Goal: Task Accomplishment & Management: Manage account settings

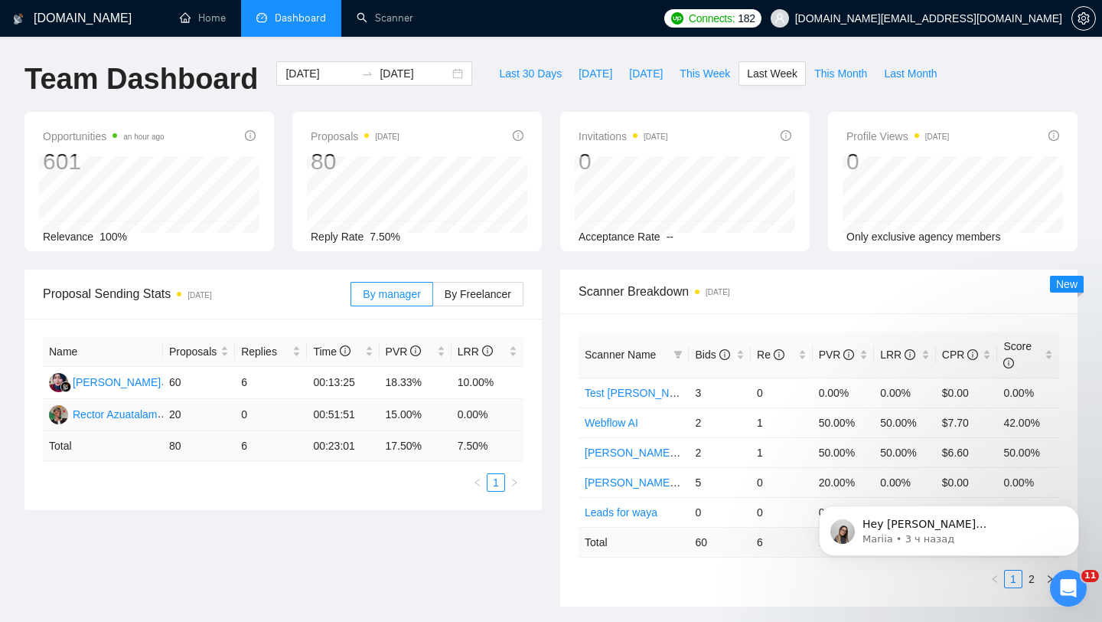
click at [522, 417] on td "0.00%" at bounding box center [488, 415] width 72 height 32
click at [727, 80] on span "This Week" at bounding box center [705, 73] width 51 height 17
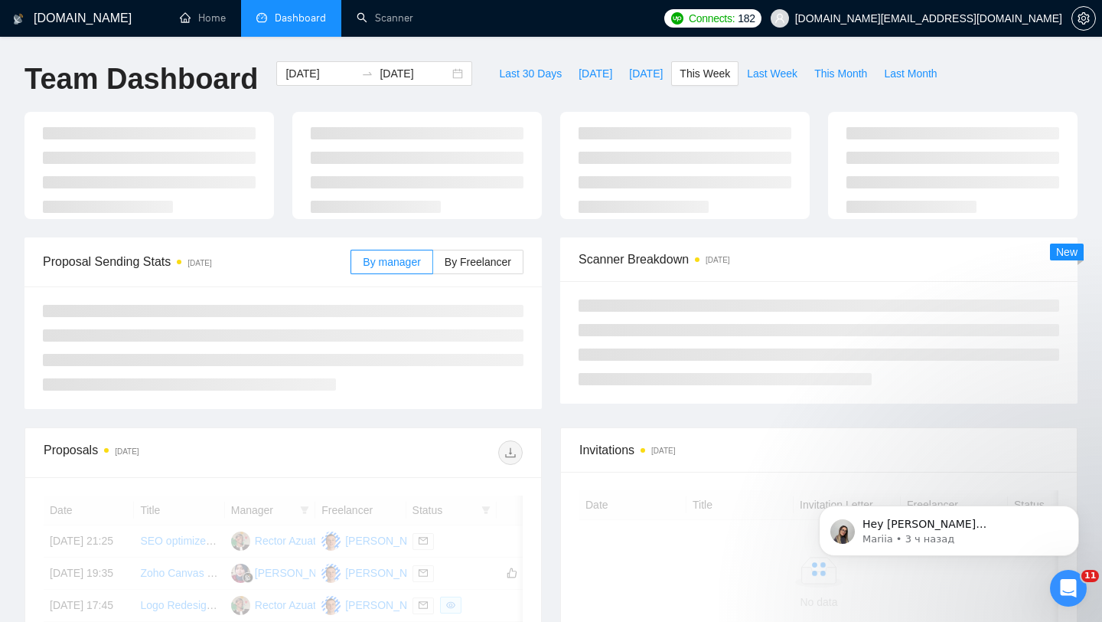
type input "[DATE]"
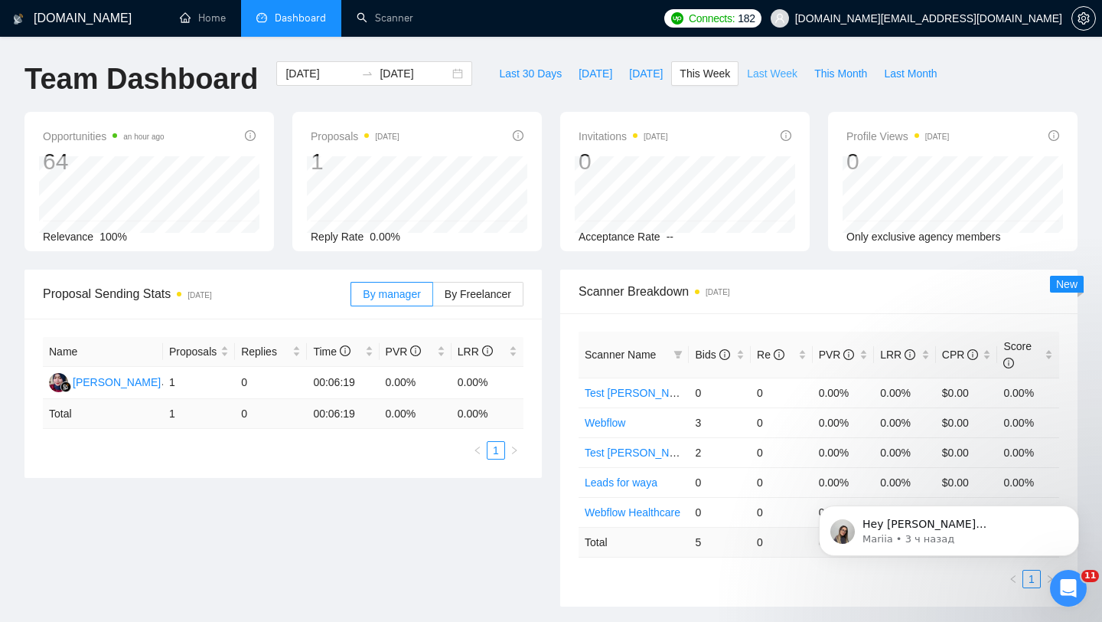
click at [772, 77] on span "Last Week" at bounding box center [772, 73] width 51 height 17
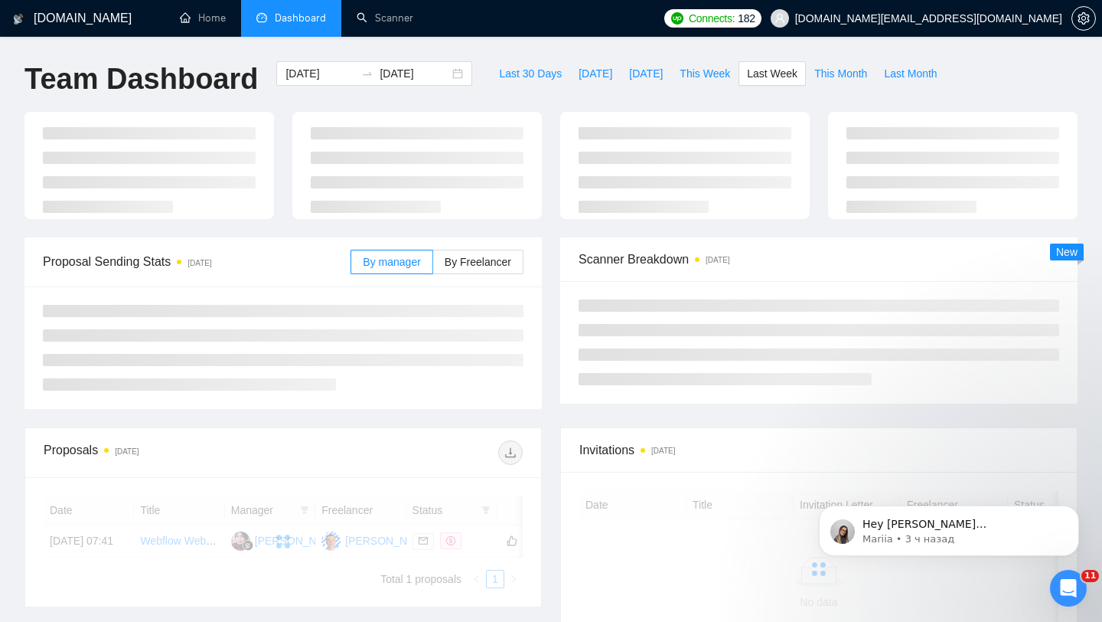
type input "[DATE]"
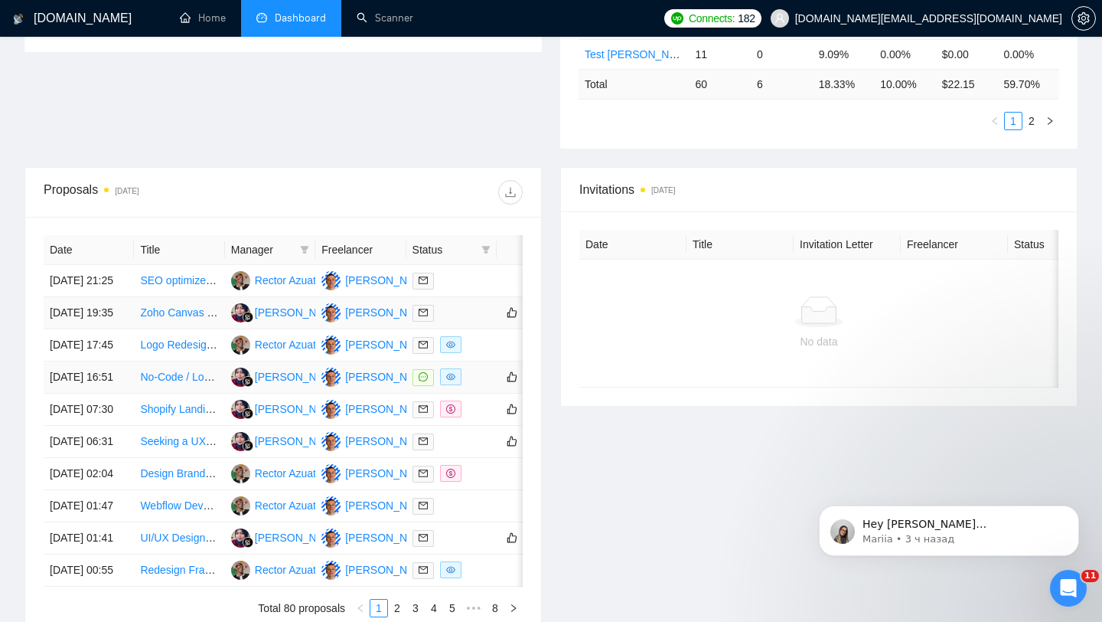
scroll to position [488, 0]
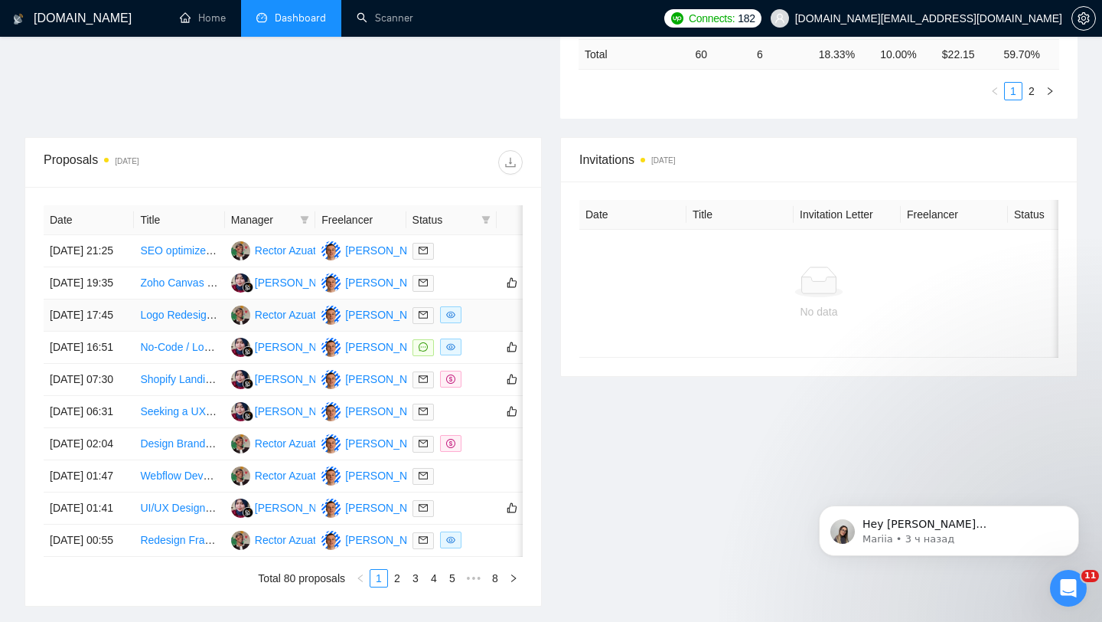
click at [491, 331] on td at bounding box center [451, 315] width 90 height 32
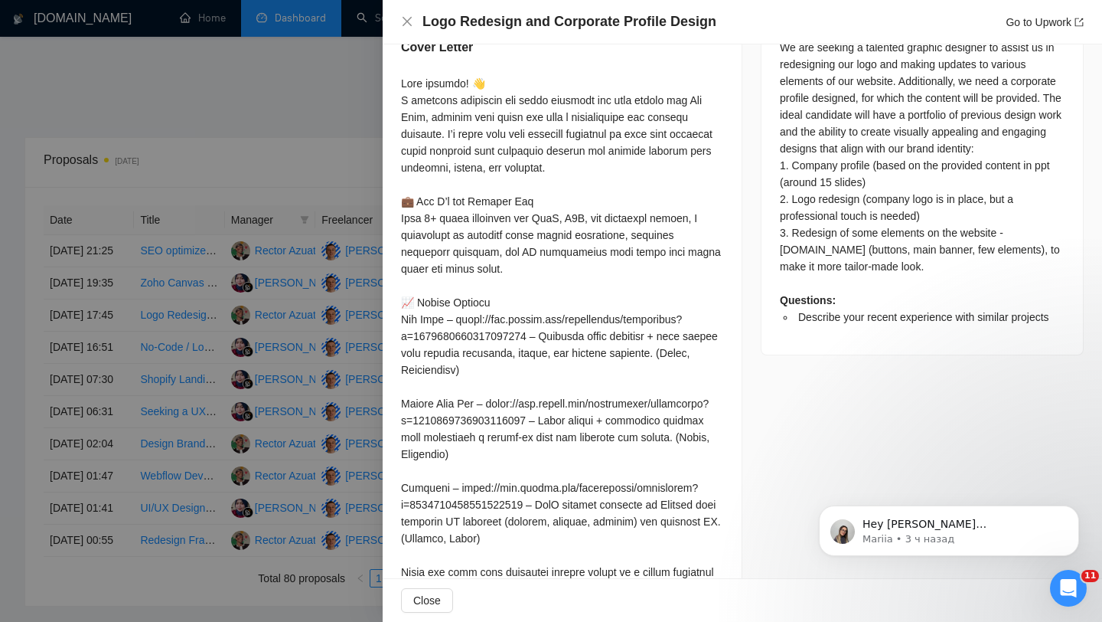
scroll to position [736, 0]
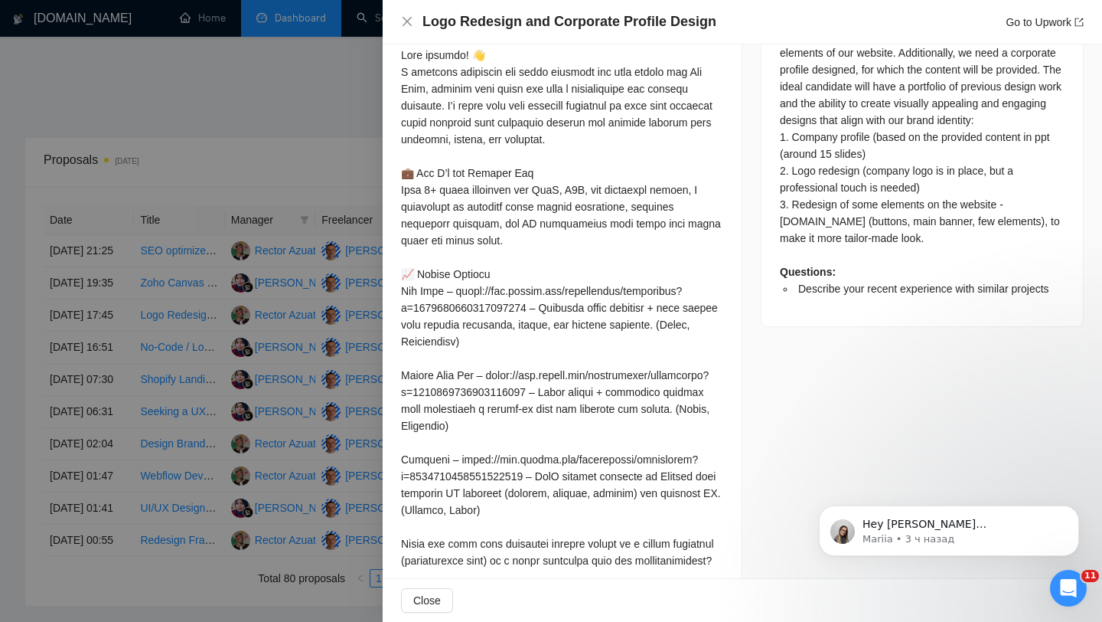
click at [328, 357] on div at bounding box center [551, 311] width 1102 height 622
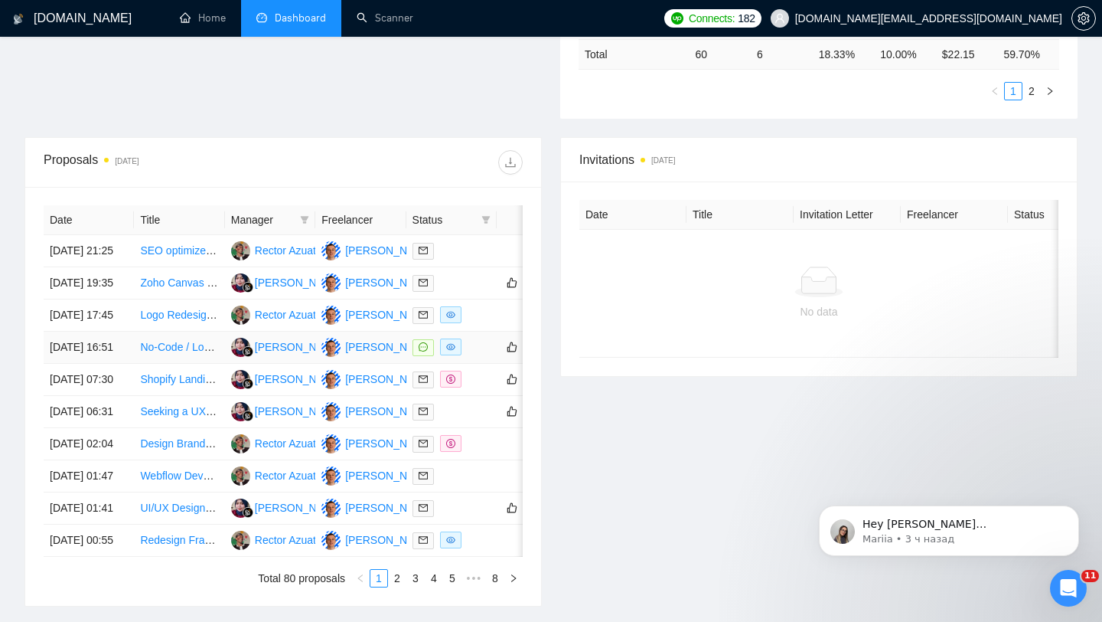
click at [478, 356] on div at bounding box center [452, 347] width 78 height 18
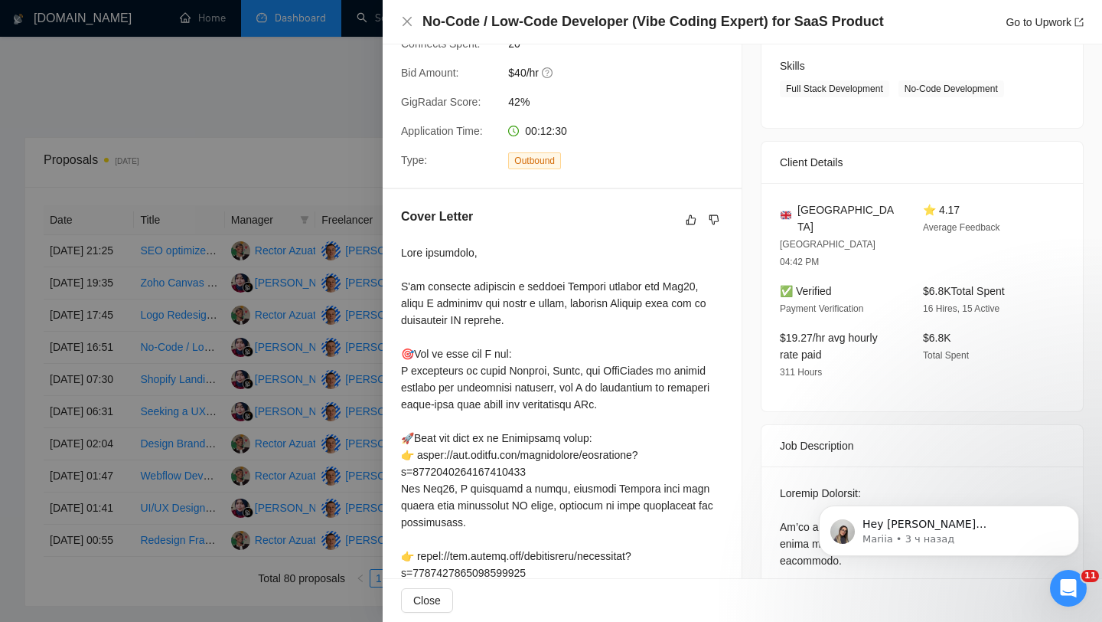
scroll to position [0, 0]
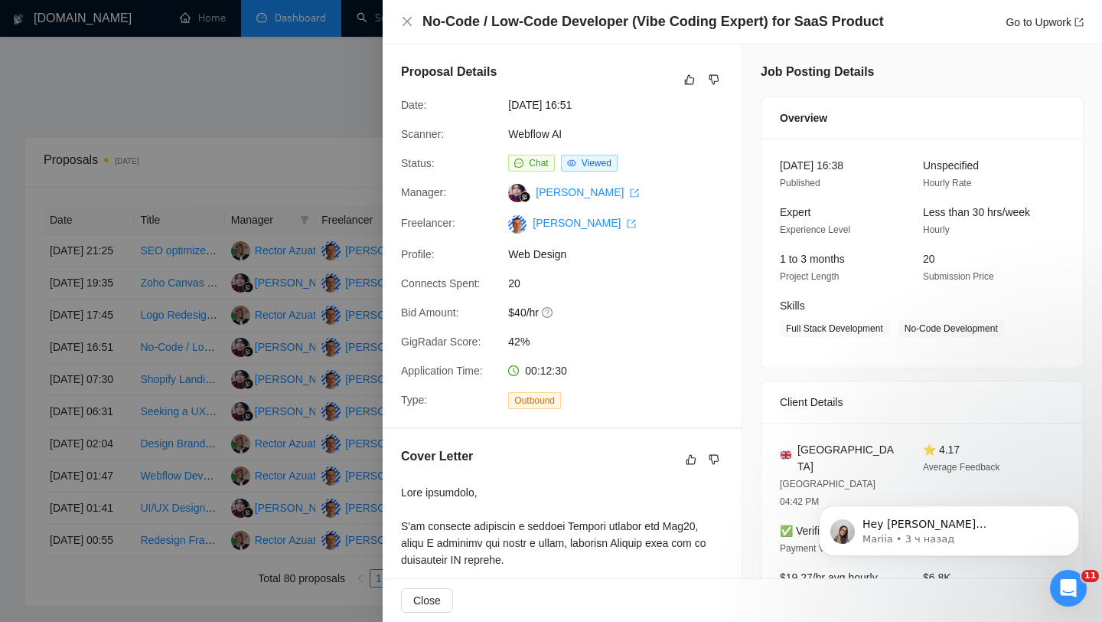
click at [217, 351] on div at bounding box center [551, 311] width 1102 height 622
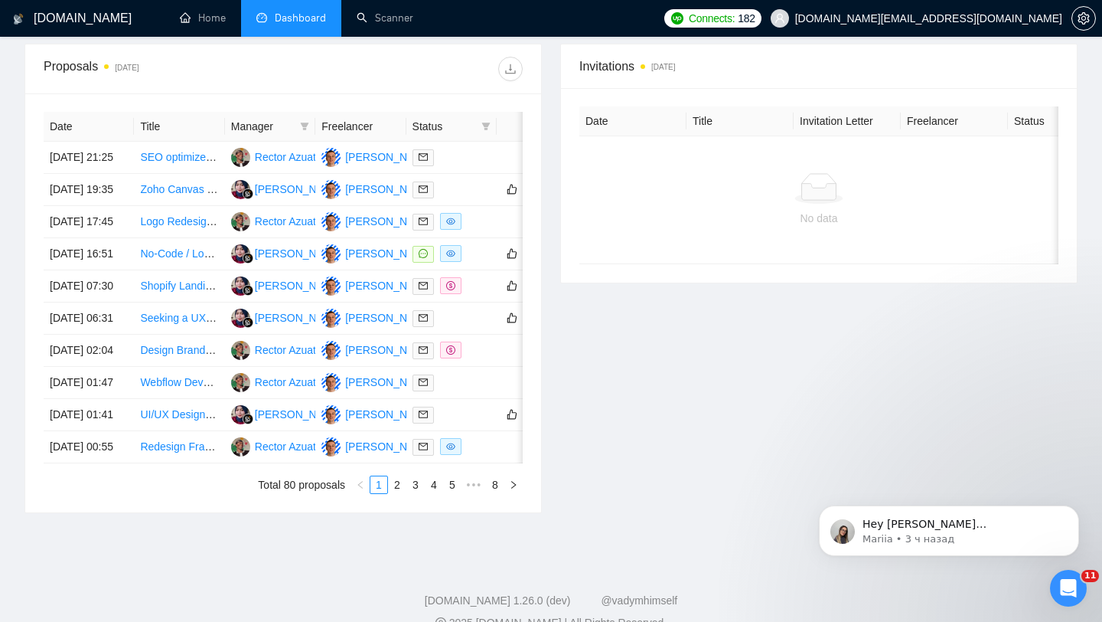
scroll to position [587, 0]
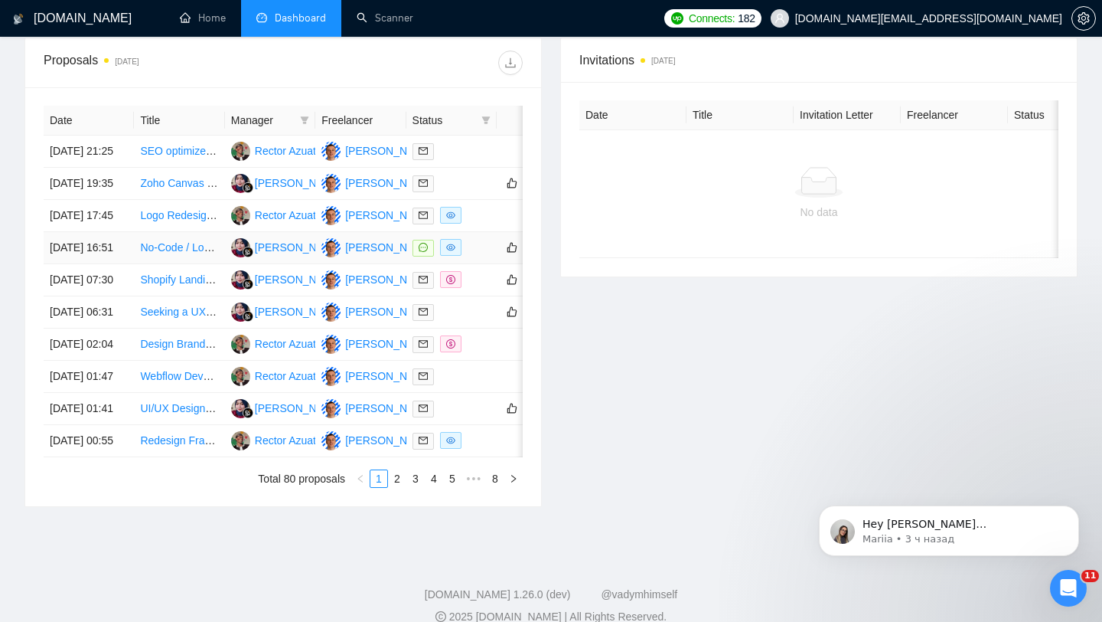
click at [466, 256] on div at bounding box center [452, 248] width 78 height 18
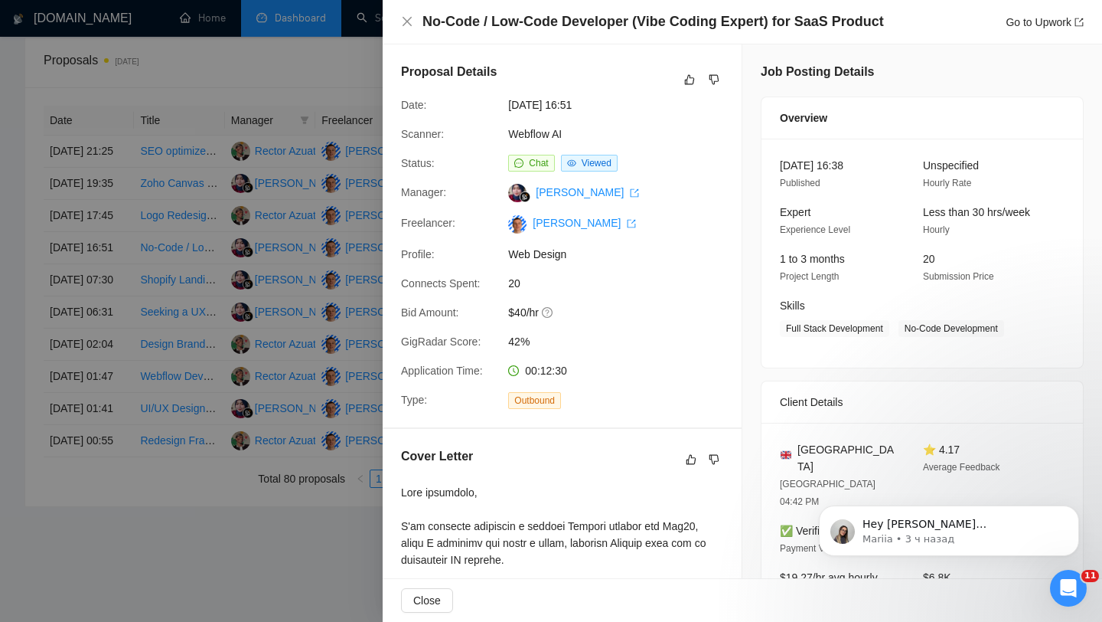
click at [327, 258] on div at bounding box center [551, 311] width 1102 height 622
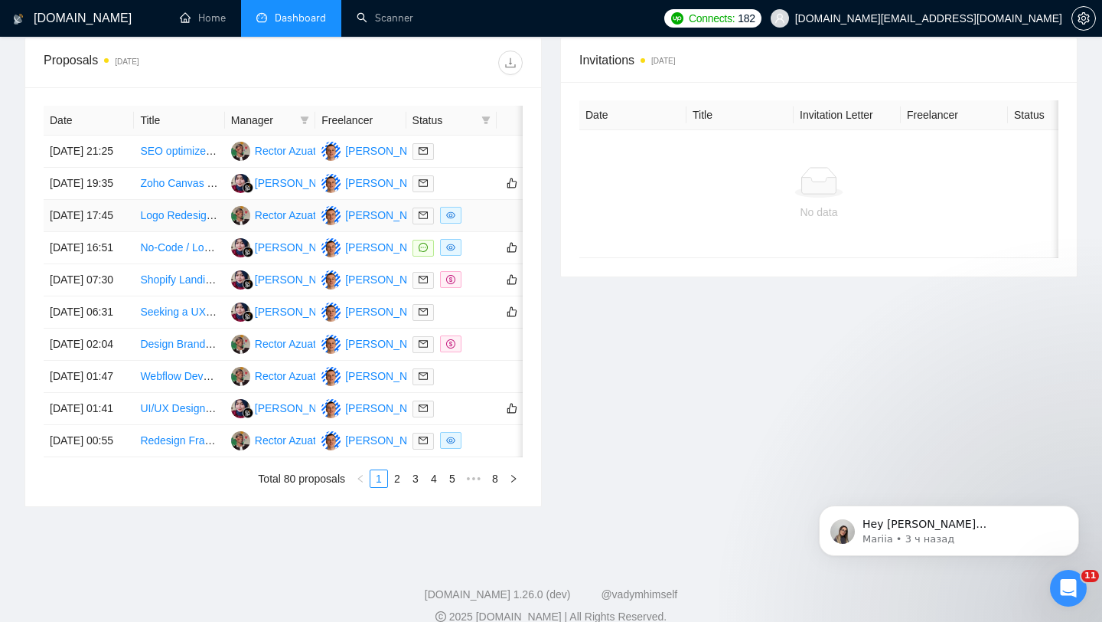
click at [497, 232] on td at bounding box center [523, 216] width 52 height 32
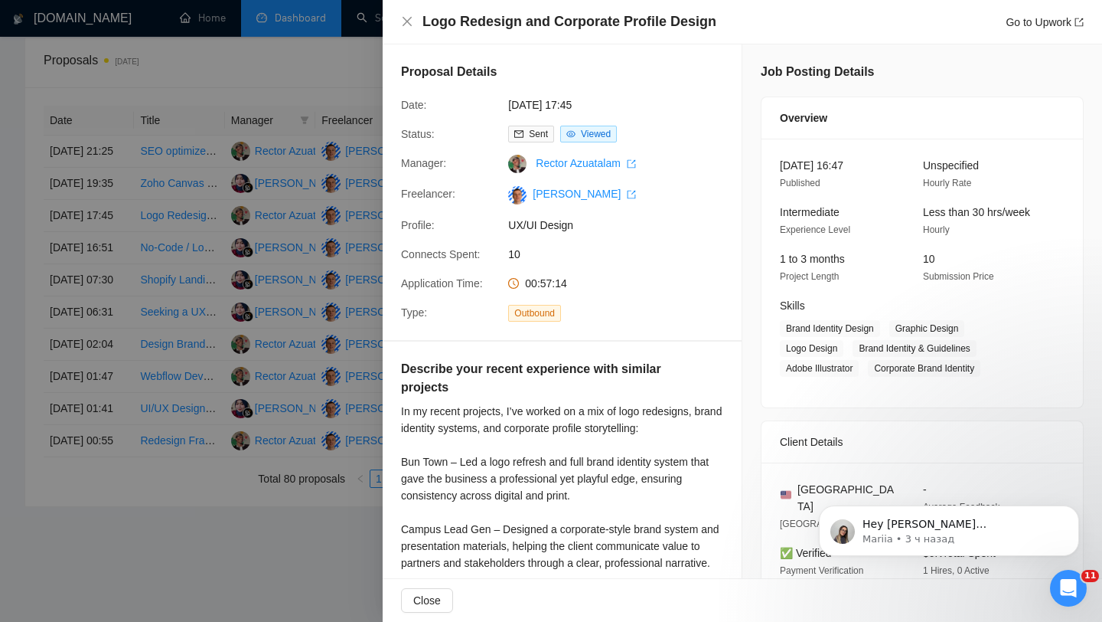
click at [310, 314] on div at bounding box center [551, 311] width 1102 height 622
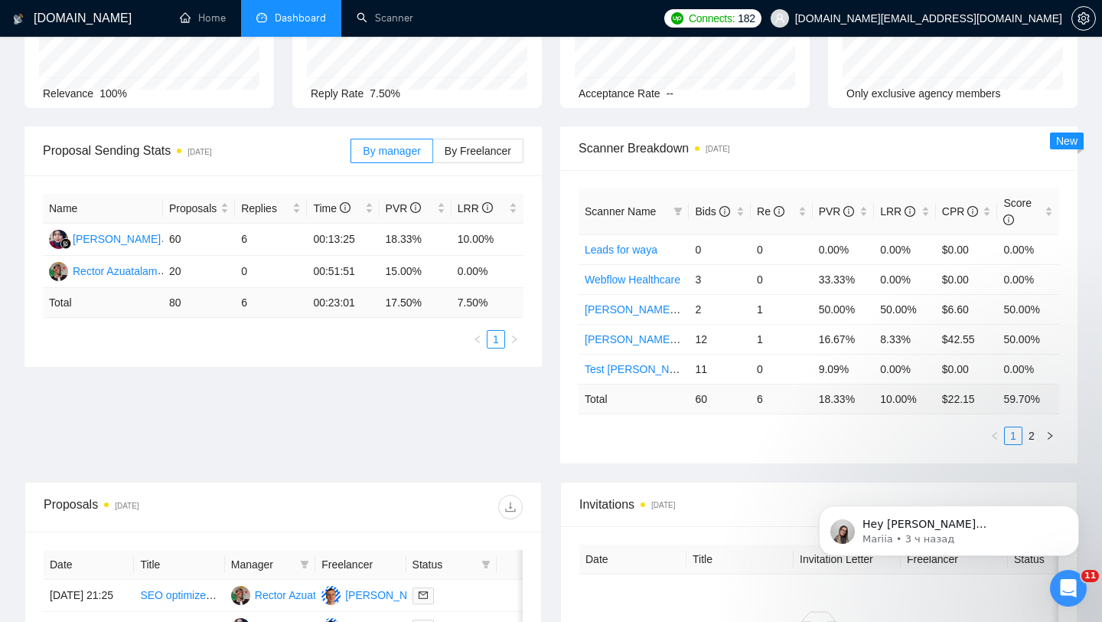
scroll to position [0, 0]
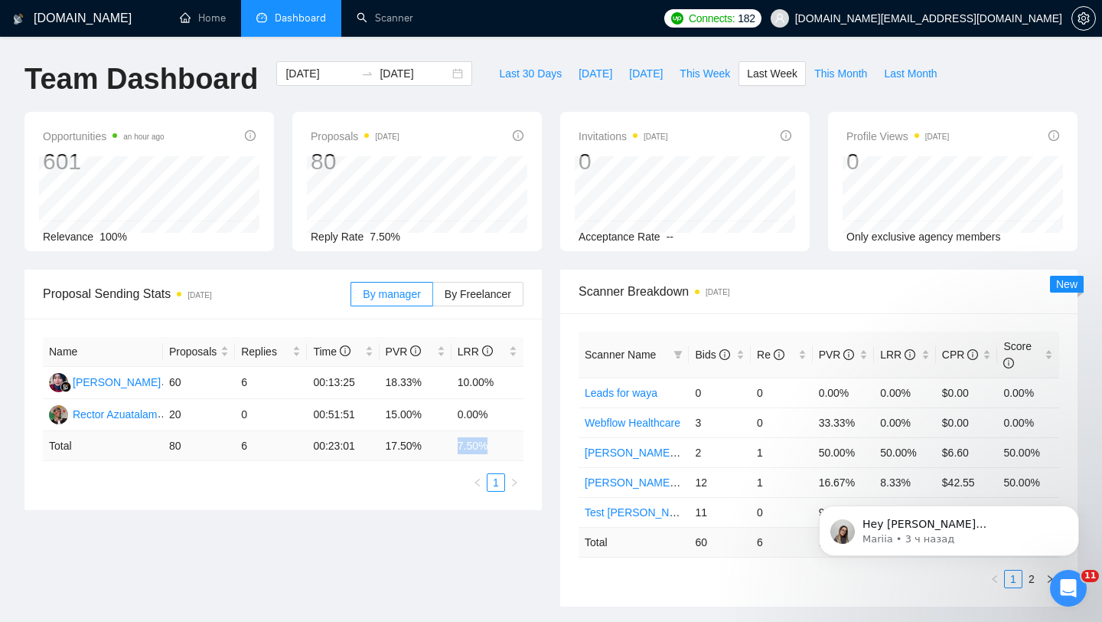
drag, startPoint x: 456, startPoint y: 444, endPoint x: 516, endPoint y: 447, distance: 59.8
click at [516, 447] on td "7.50 %" at bounding box center [488, 446] width 72 height 30
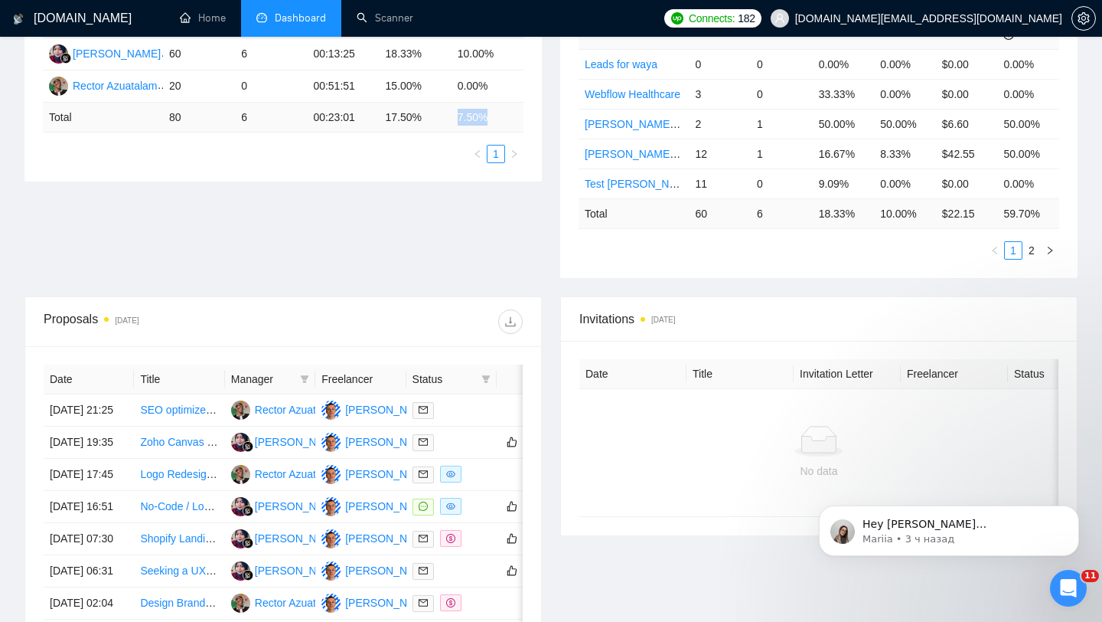
scroll to position [366, 0]
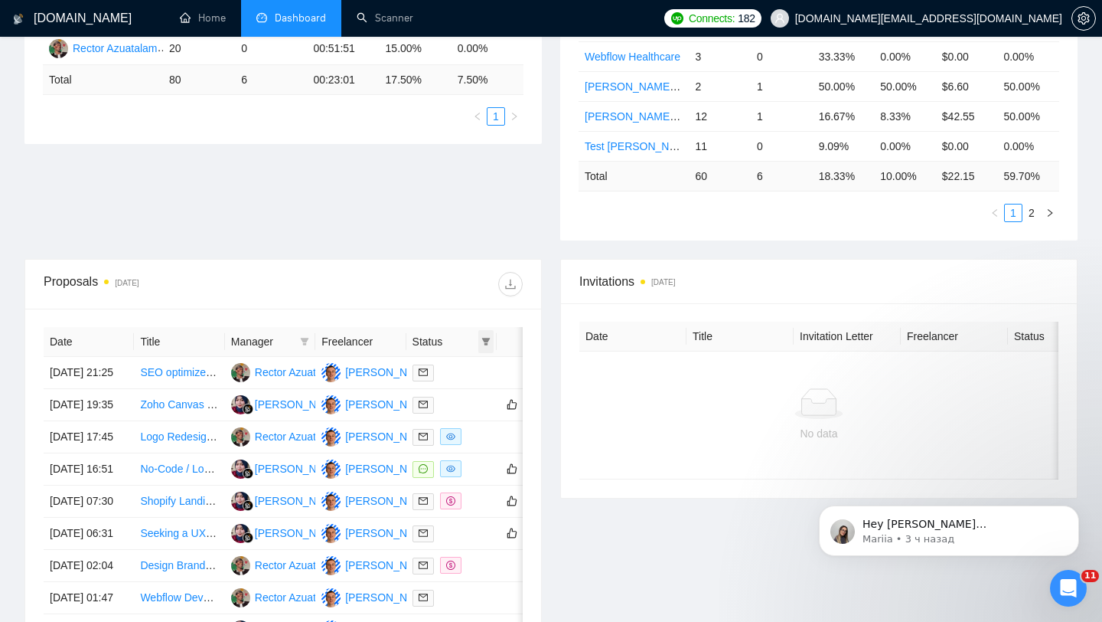
click at [488, 338] on icon "filter" at bounding box center [486, 342] width 8 height 8
click at [445, 364] on span "Chat" at bounding box center [437, 370] width 29 height 12
checkbox input "true"
click at [449, 261] on div "Proposals [DATE]" at bounding box center [283, 283] width 479 height 49
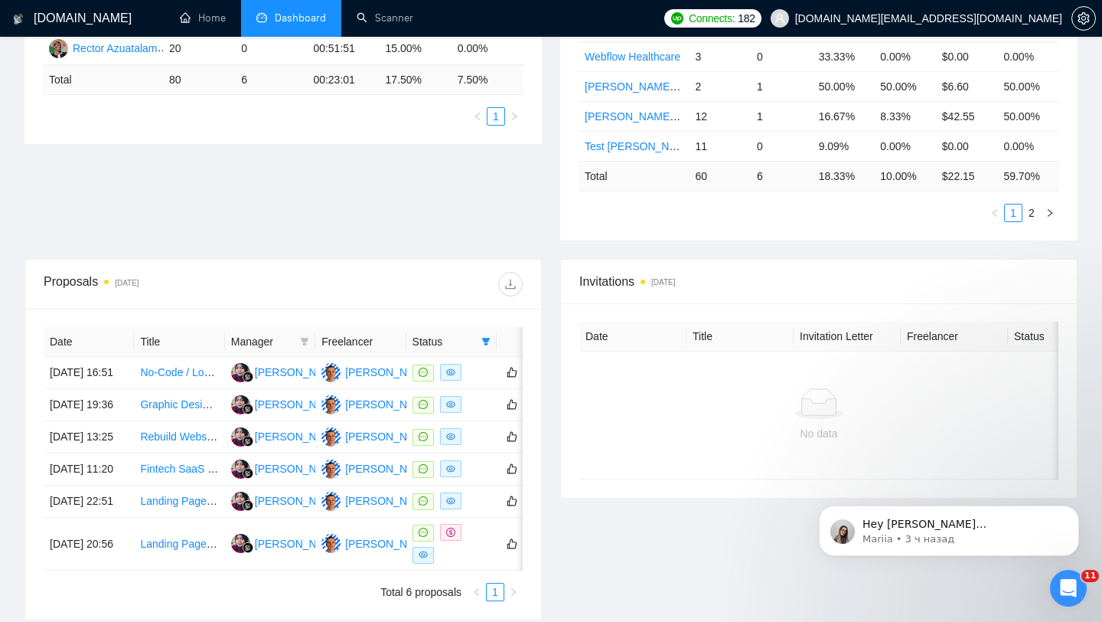
scroll to position [447, 0]
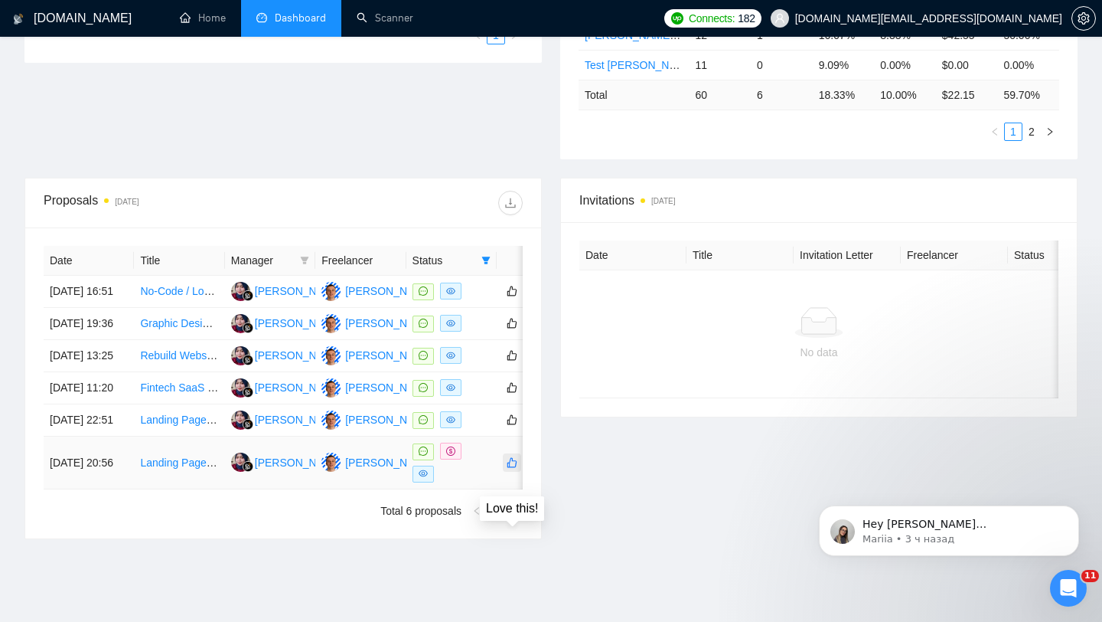
click at [512, 468] on icon "like" at bounding box center [512, 462] width 11 height 12
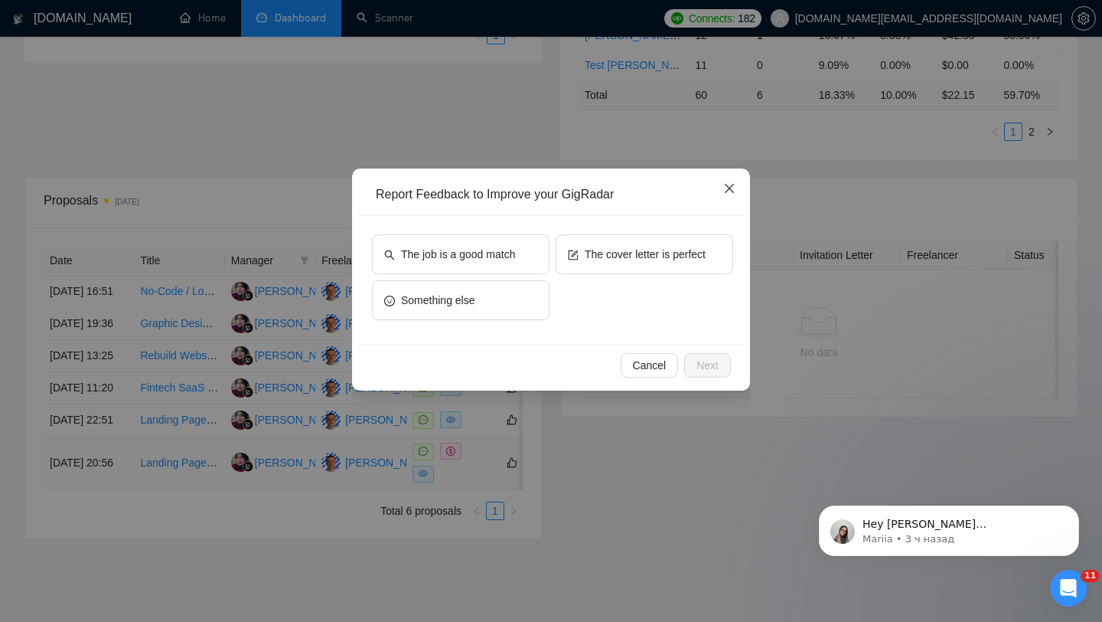
click at [726, 193] on icon "close" at bounding box center [729, 188] width 12 height 12
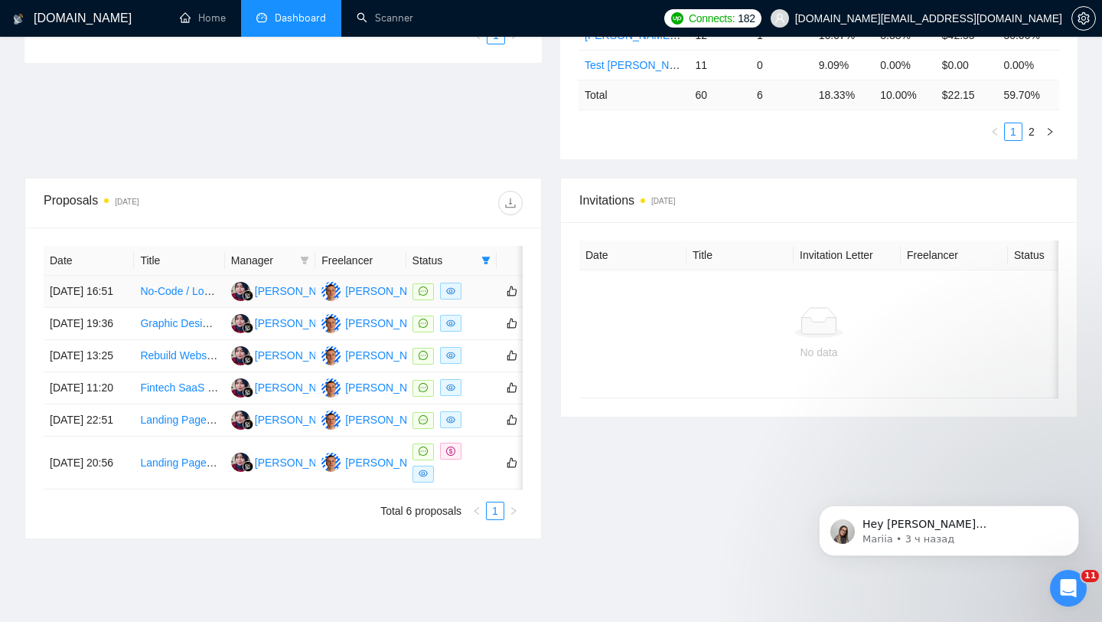
click at [475, 308] on td at bounding box center [451, 292] width 90 height 32
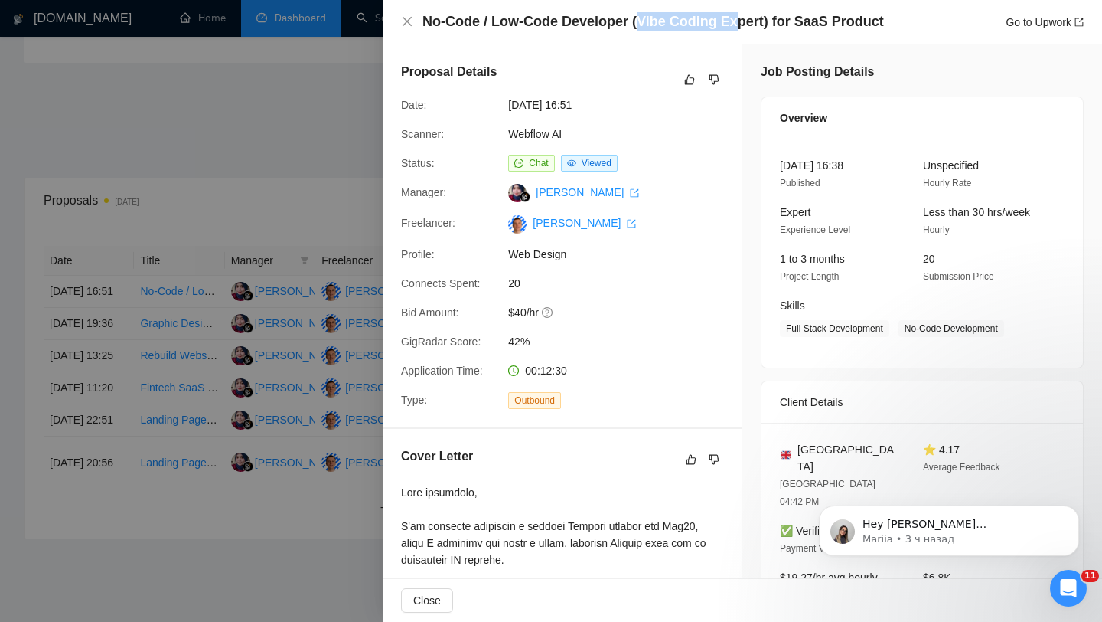
drag, startPoint x: 637, startPoint y: 21, endPoint x: 738, endPoint y: 21, distance: 101.0
click at [738, 21] on h4 "No-Code / Low-Code Developer (Vibe Coding Expert) for SaaS Product" at bounding box center [654, 21] width 462 height 19
drag, startPoint x: 759, startPoint y: 27, endPoint x: 612, endPoint y: 28, distance: 147.7
click at [612, 28] on h4 "No-Code / Low-Code Developer (Vibe Coding Expert) for SaaS Product" at bounding box center [654, 21] width 462 height 19
click at [316, 298] on div at bounding box center [551, 311] width 1102 height 622
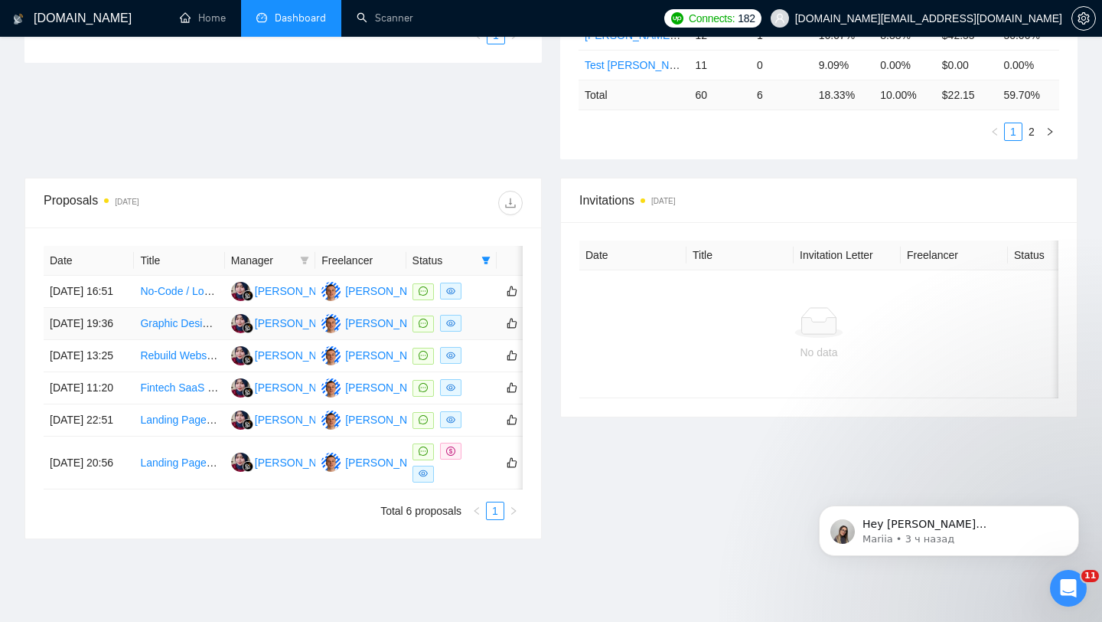
click at [488, 332] on div at bounding box center [452, 324] width 78 height 18
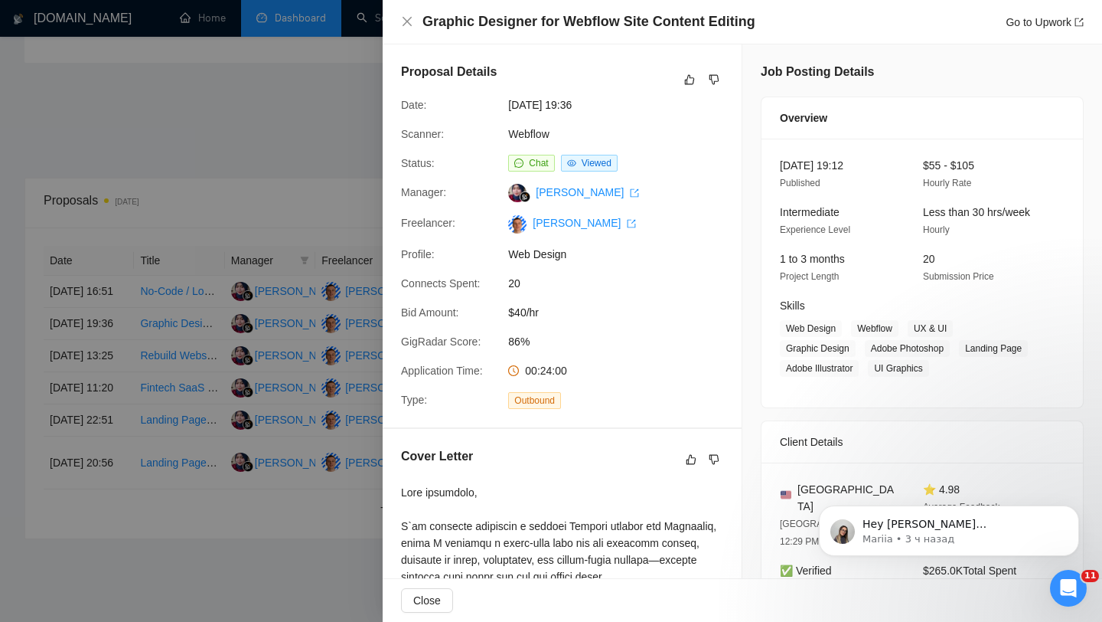
click at [256, 303] on div at bounding box center [551, 311] width 1102 height 622
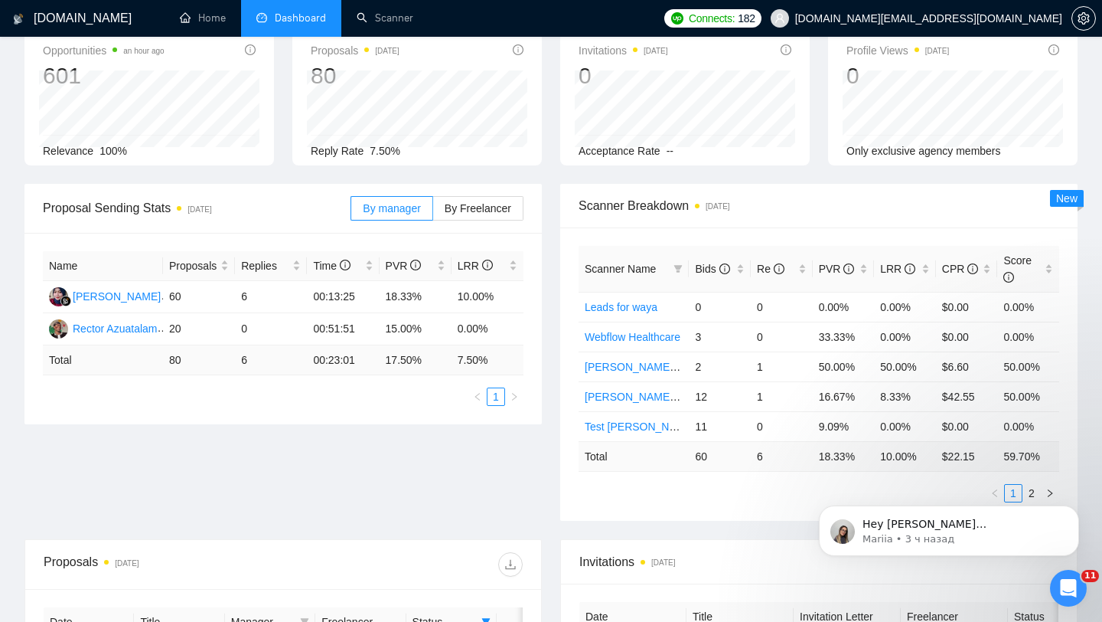
scroll to position [0, 0]
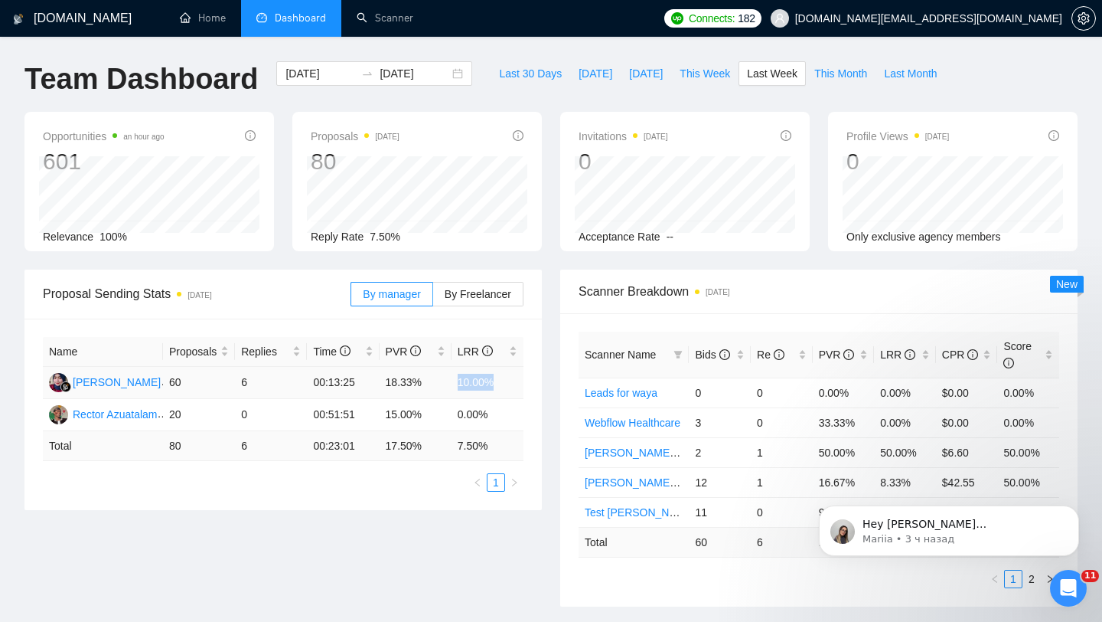
drag, startPoint x: 455, startPoint y: 382, endPoint x: 512, endPoint y: 384, distance: 56.7
click at [510, 383] on td "10.00%" at bounding box center [488, 383] width 72 height 32
click at [553, 306] on div "Scanner Breakdown [DATE] Scanner Name Bids Re PVR LRR CPR Score Leads for waya …" at bounding box center [819, 437] width 536 height 337
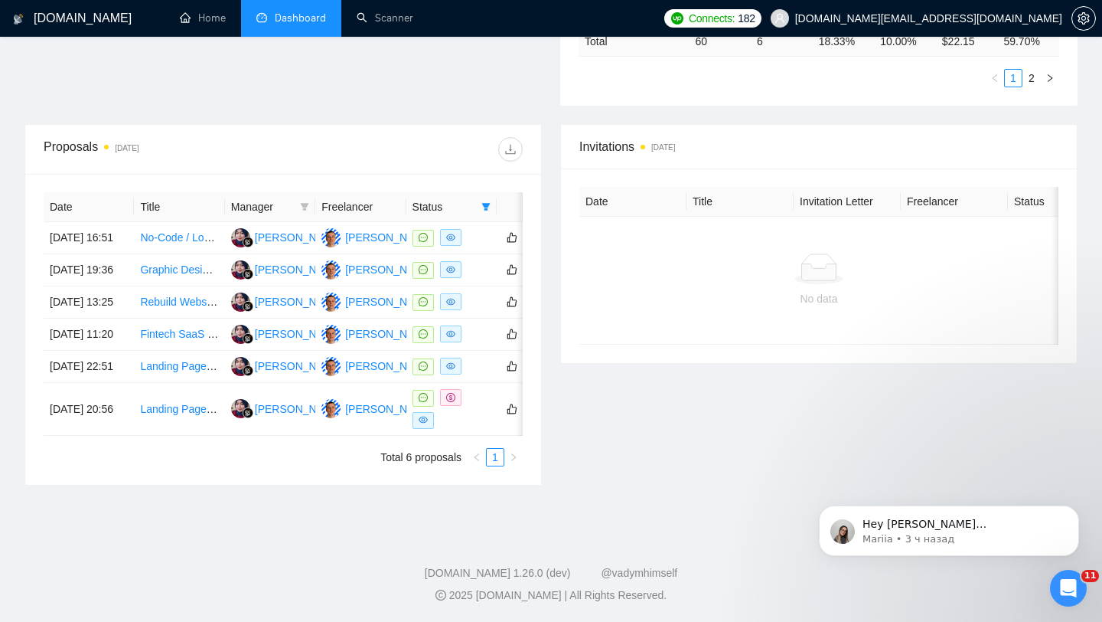
scroll to position [516, 0]
click at [184, 231] on link "No-Code / Low-Code Developer (Vibe Coding Expert) for SaaS Product" at bounding box center [309, 237] width 339 height 12
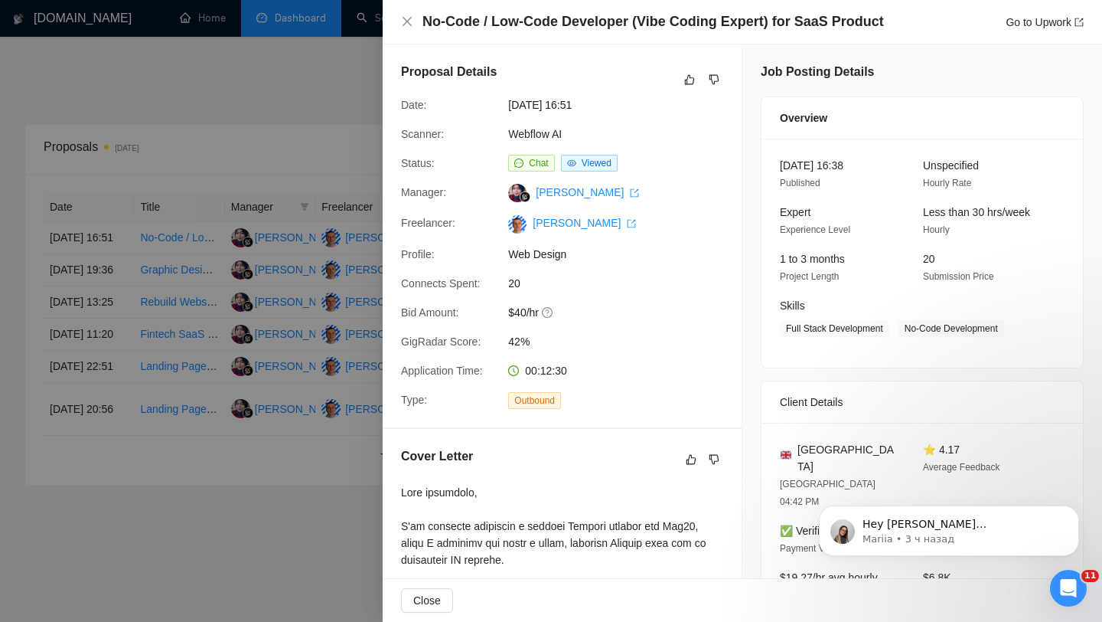
click at [171, 289] on div at bounding box center [551, 311] width 1102 height 622
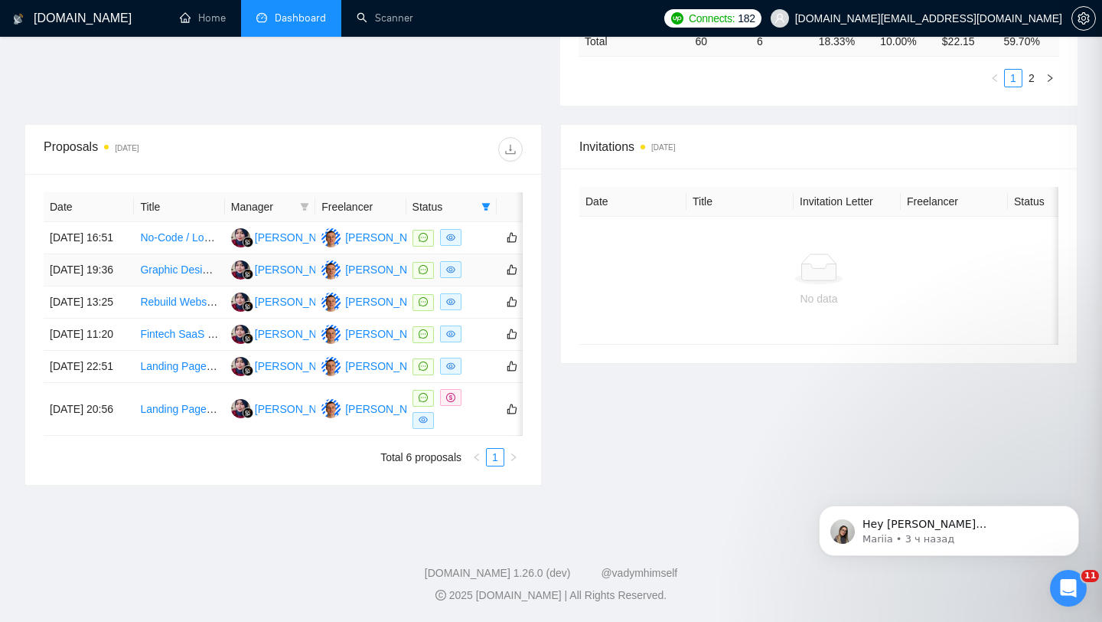
click at [191, 274] on link "Graphic Designer for Webflow Site Content Editing" at bounding box center [260, 269] width 240 height 12
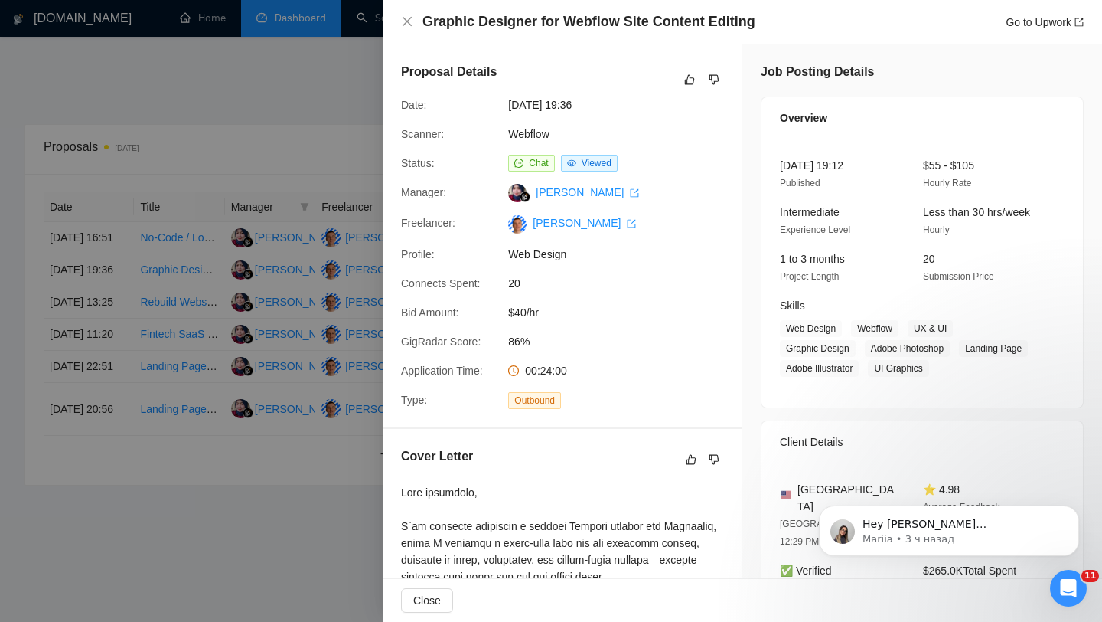
click at [163, 384] on div at bounding box center [551, 311] width 1102 height 622
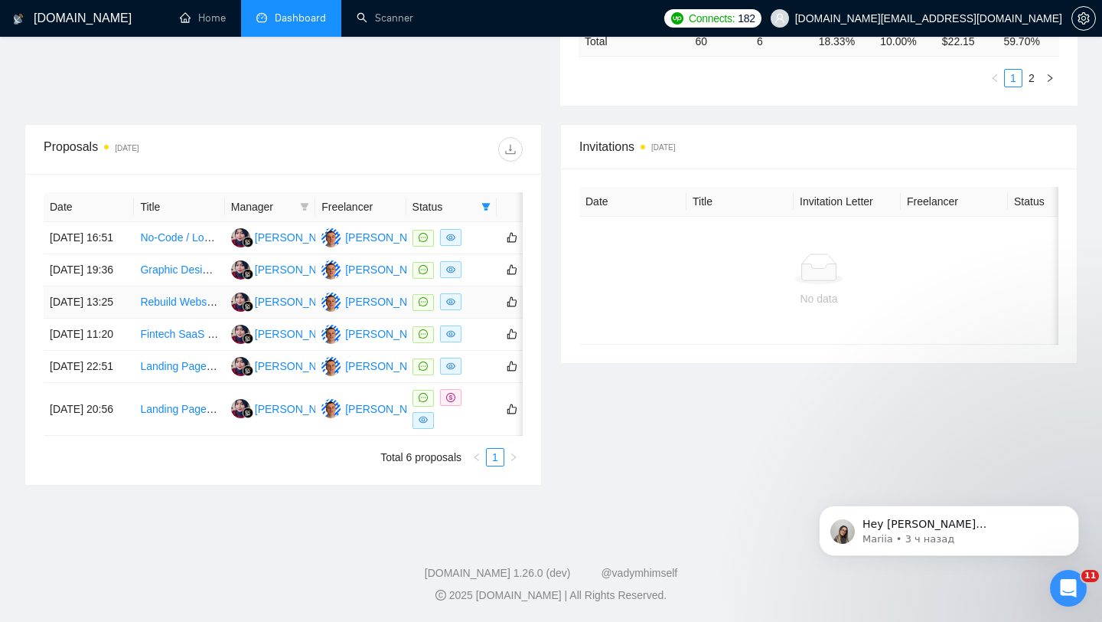
click at [184, 308] on link "Rebuild Website for Her Table – Membership & Event Platform" at bounding box center [288, 301] width 296 height 12
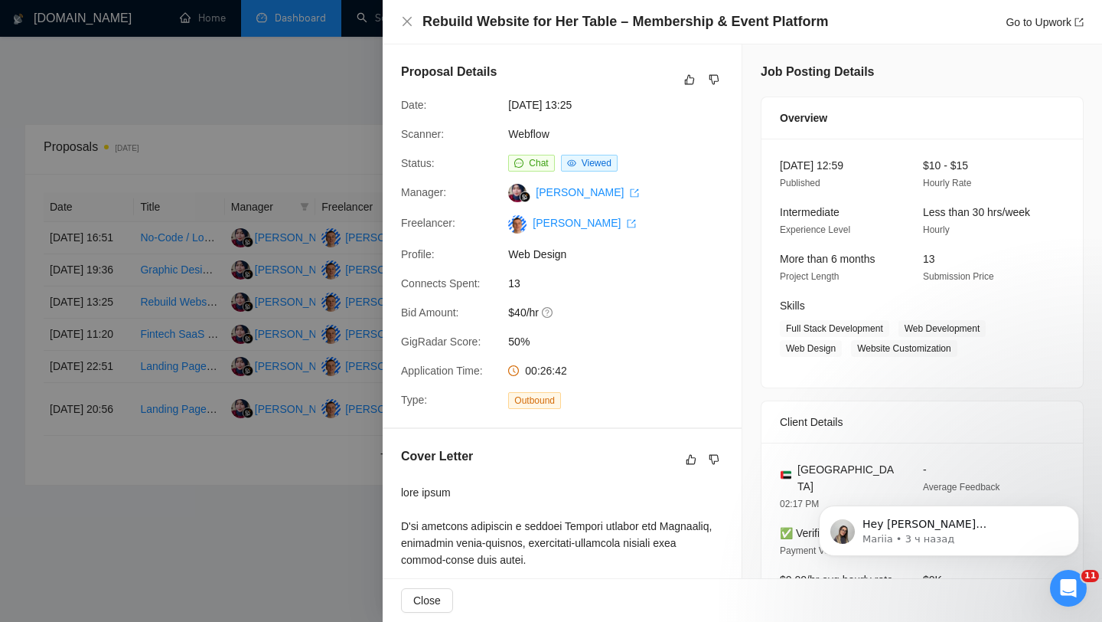
click at [168, 380] on div at bounding box center [551, 311] width 1102 height 622
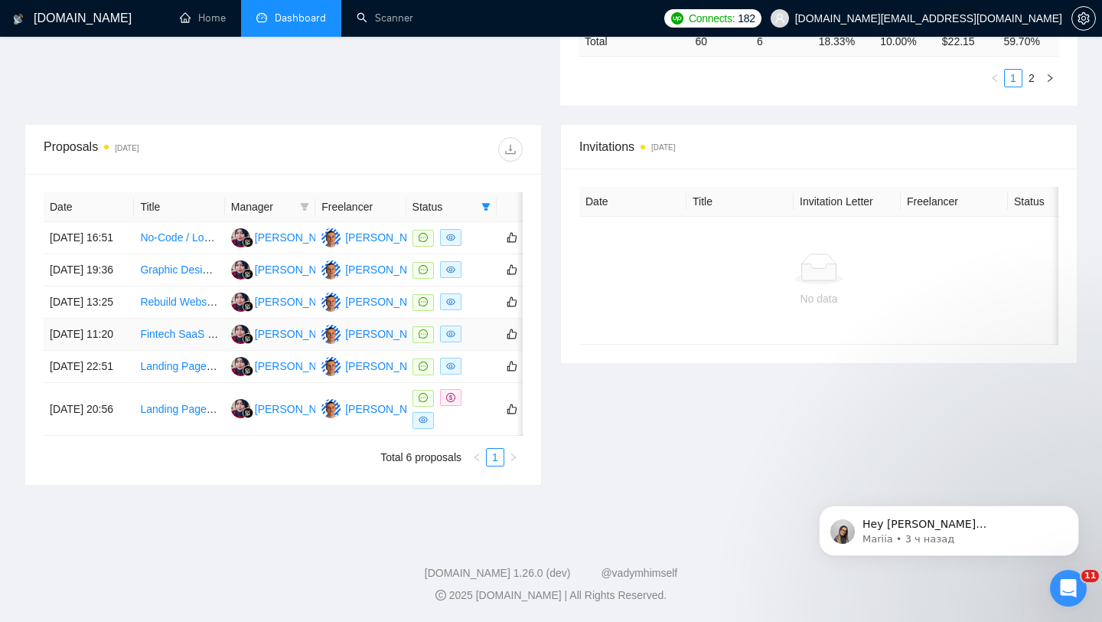
click at [171, 340] on link "Fintech SaaS UI/UX redesign" at bounding box center [210, 334] width 140 height 12
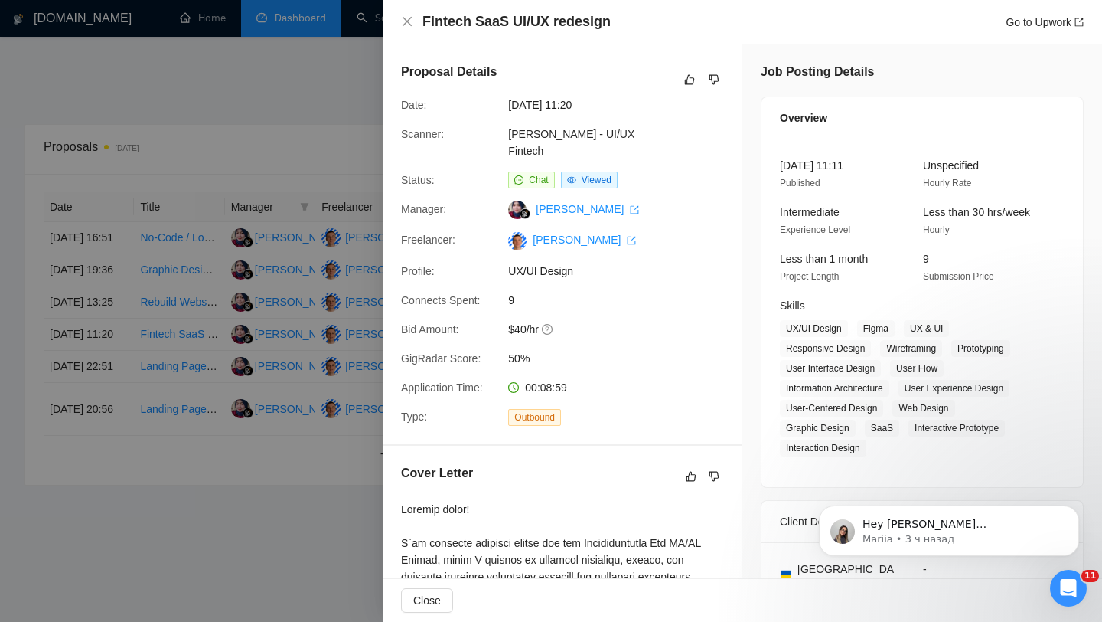
click at [149, 418] on div at bounding box center [551, 311] width 1102 height 622
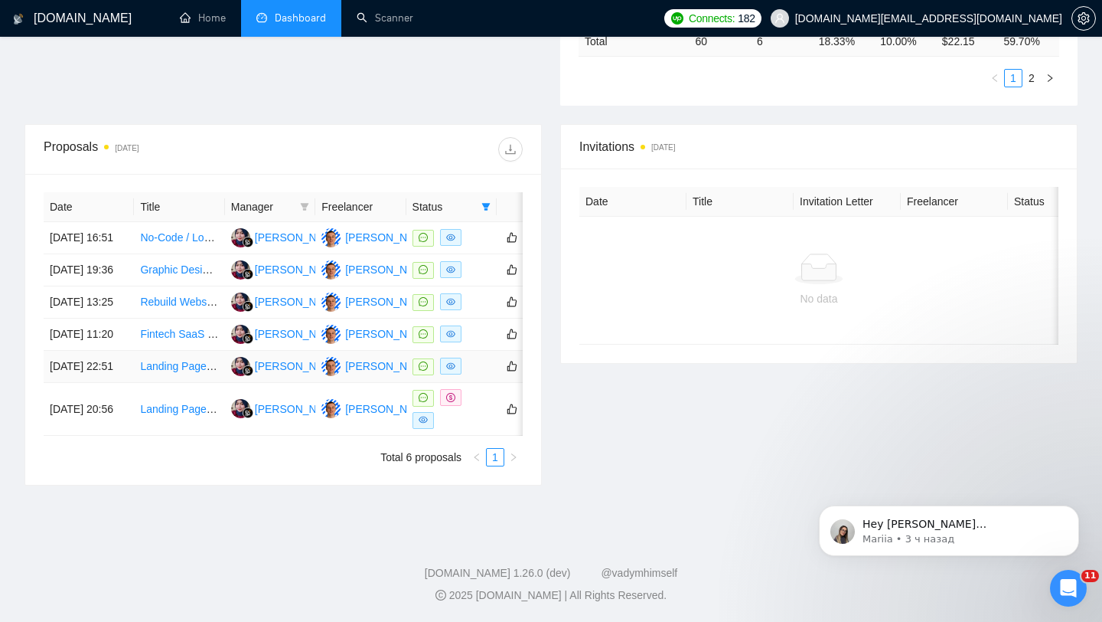
click at [175, 372] on link "Landing Page Design for Two Products" at bounding box center [233, 366] width 186 height 12
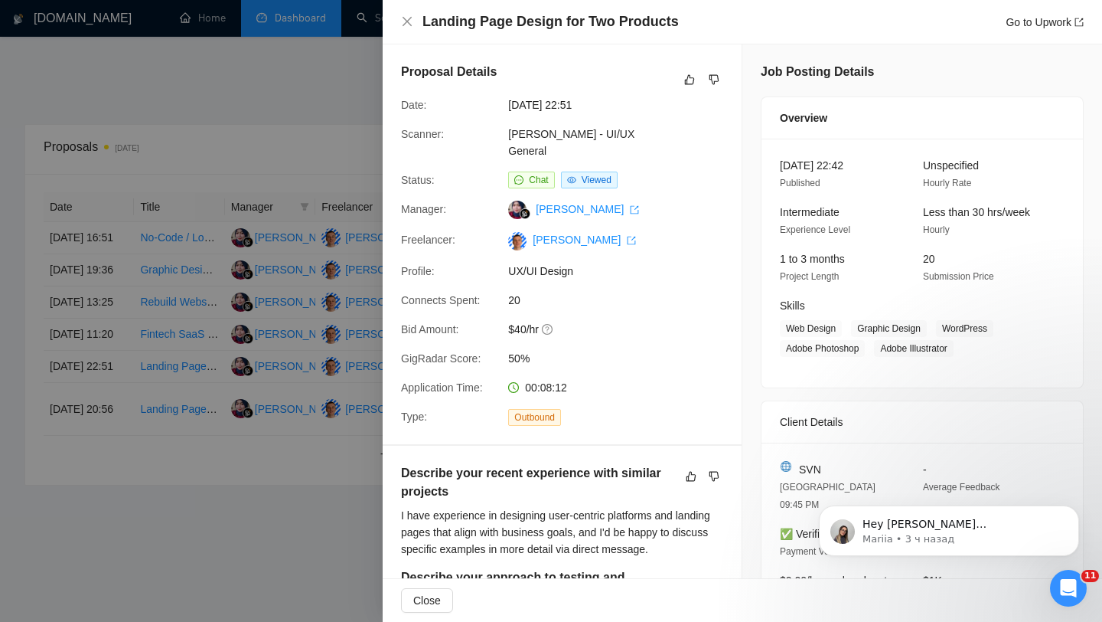
click at [170, 459] on div at bounding box center [551, 311] width 1102 height 622
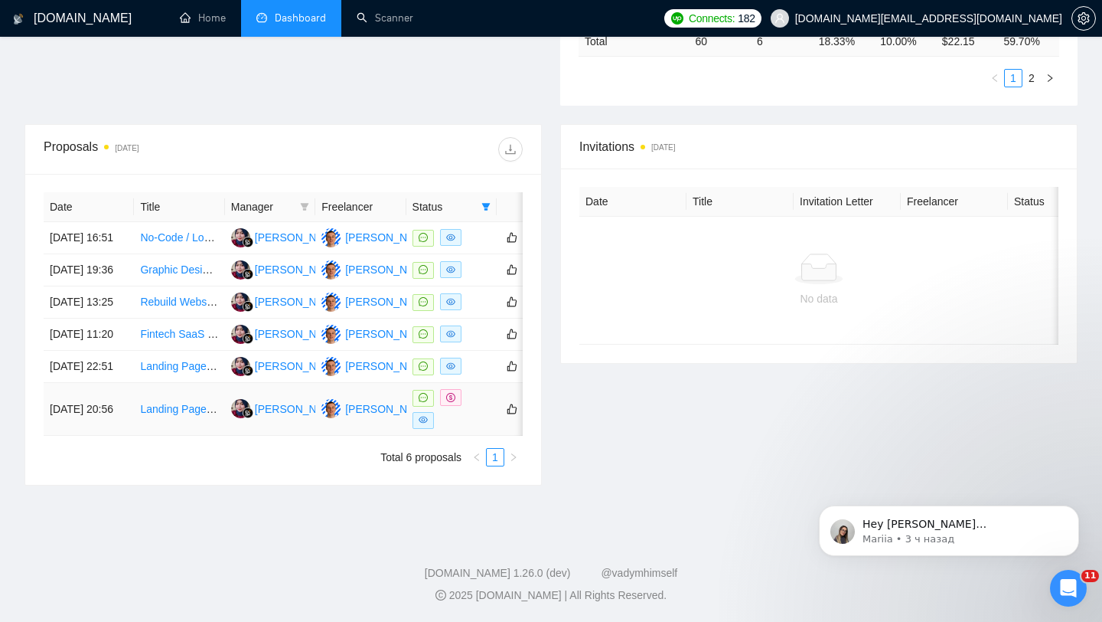
click at [181, 415] on link "Landing Page Webflow Developer (Premium Agency)" at bounding box center [266, 409] width 253 height 12
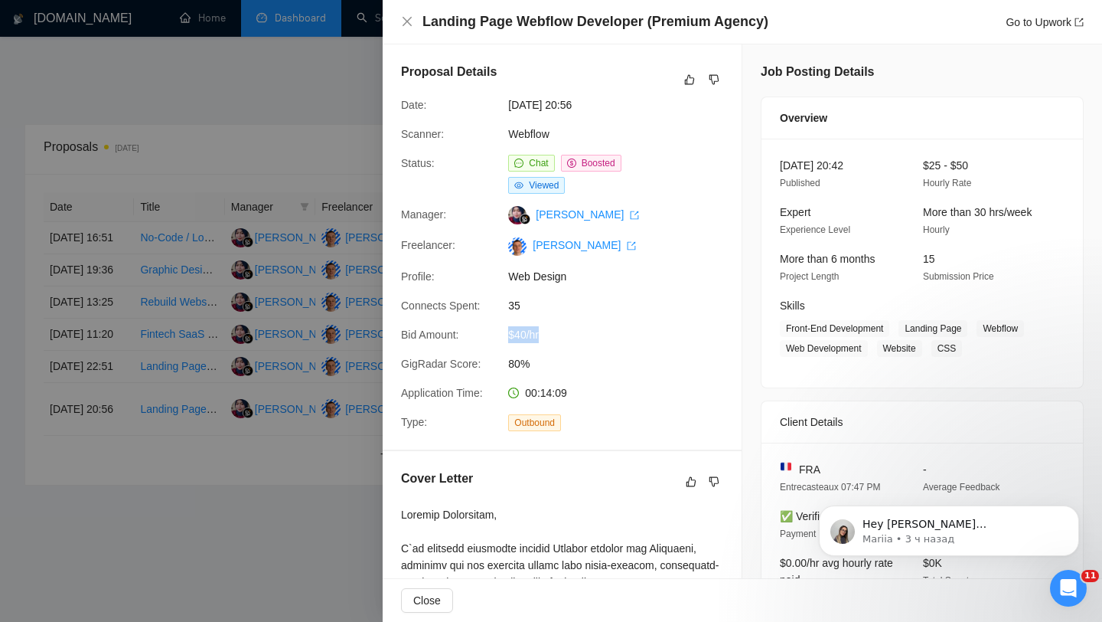
drag, startPoint x: 547, startPoint y: 340, endPoint x: 494, endPoint y: 340, distance: 52.8
click at [494, 340] on div "Bid Amount: $40/hr" at bounding box center [556, 334] width 322 height 17
click at [516, 132] on link "Webflow" at bounding box center [528, 134] width 41 height 12
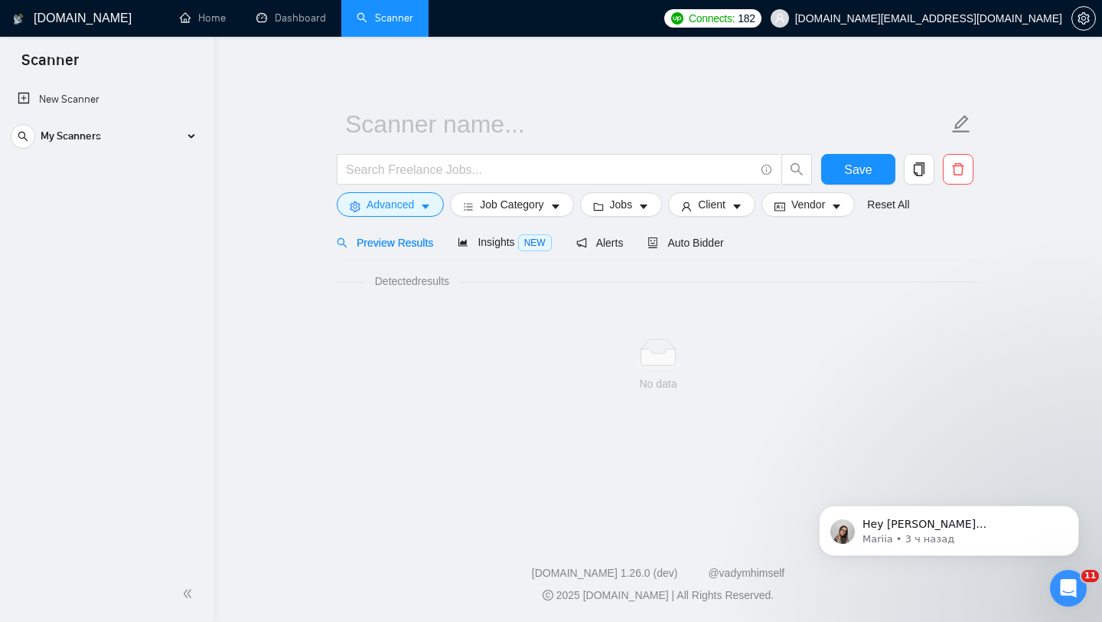
scroll to position [221, 0]
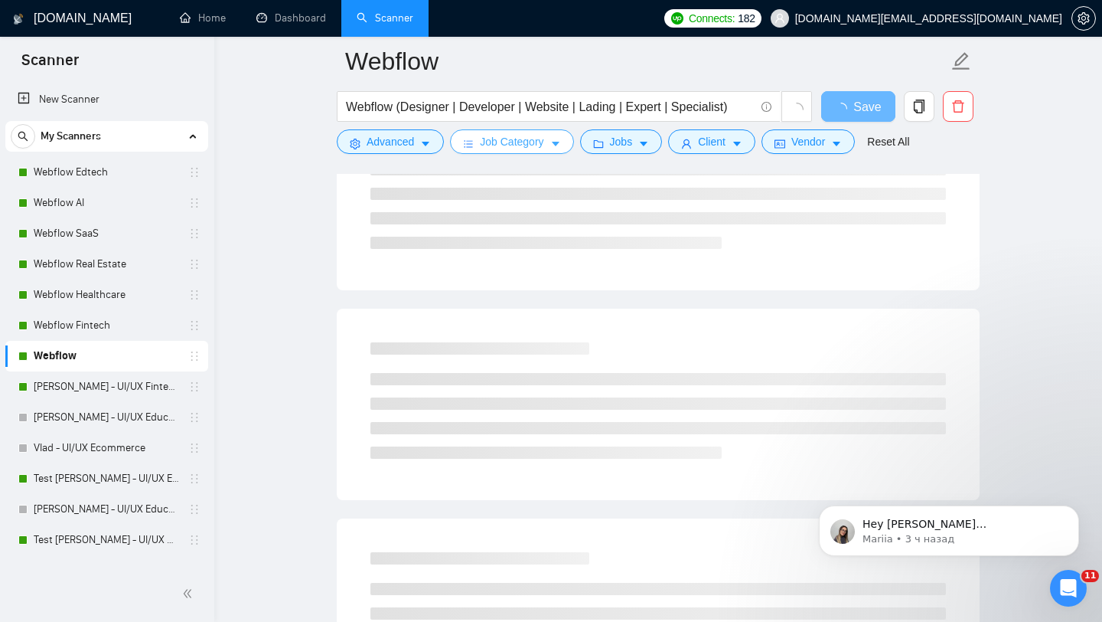
click at [527, 149] on span "Job Category" at bounding box center [512, 141] width 64 height 17
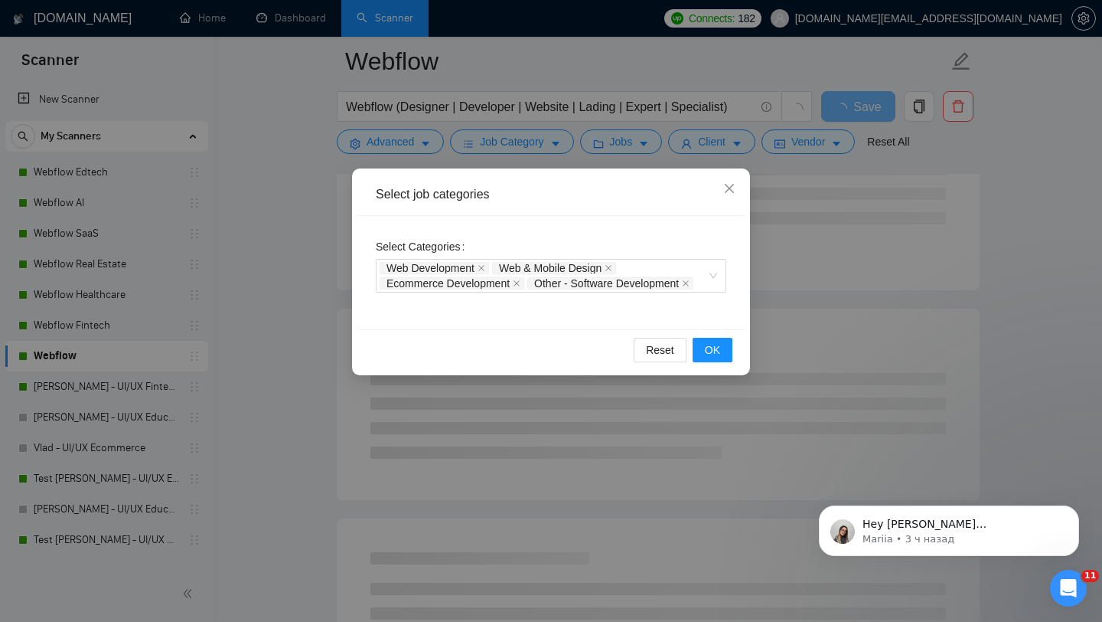
click at [596, 116] on div "Select job categories Select Categories Web Development Web & Mobile Design Eco…" at bounding box center [551, 311] width 1102 height 622
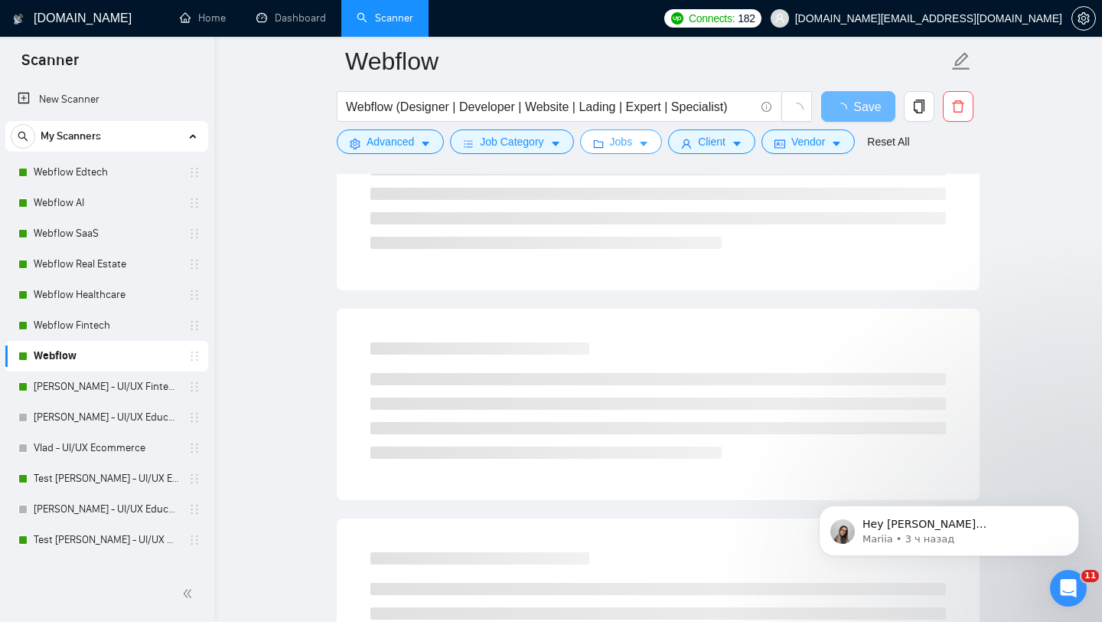
click at [625, 142] on span "Jobs" at bounding box center [621, 141] width 23 height 17
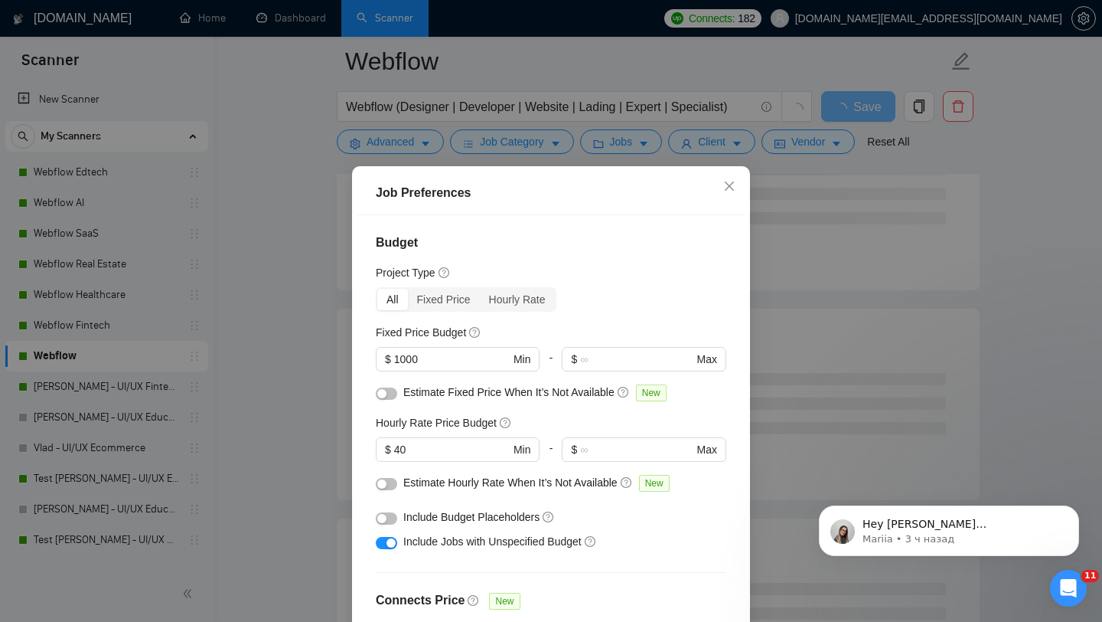
click at [390, 120] on div "Job Preferences Budget Project Type All Fixed Price Hourly Rate Fixed Price Bud…" at bounding box center [551, 311] width 1102 height 622
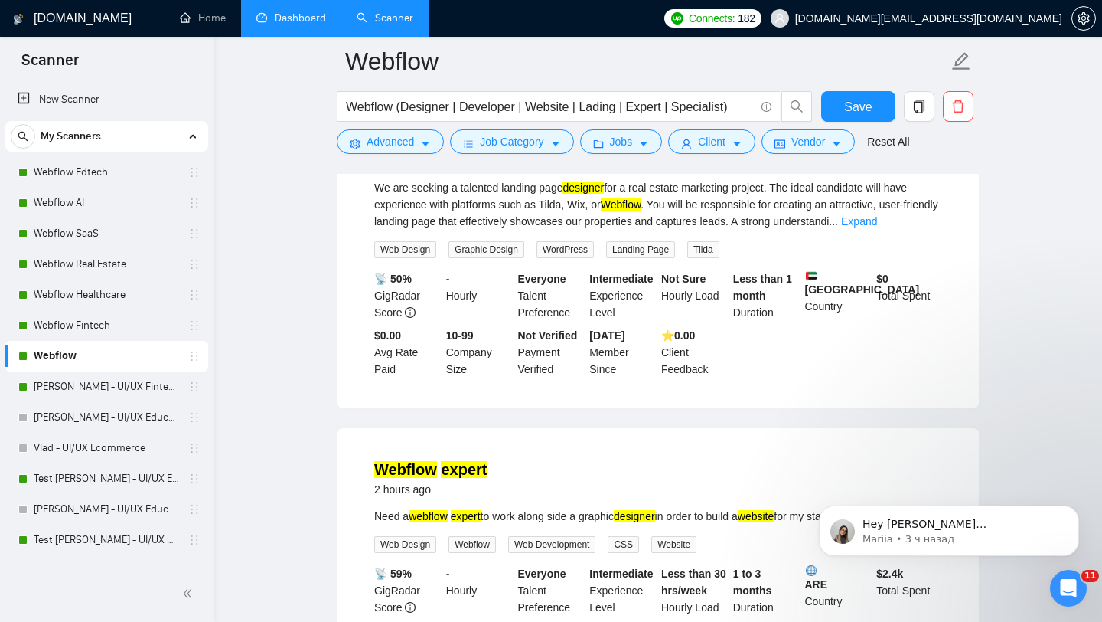
click at [295, 24] on link "Dashboard" at bounding box center [291, 17] width 70 height 13
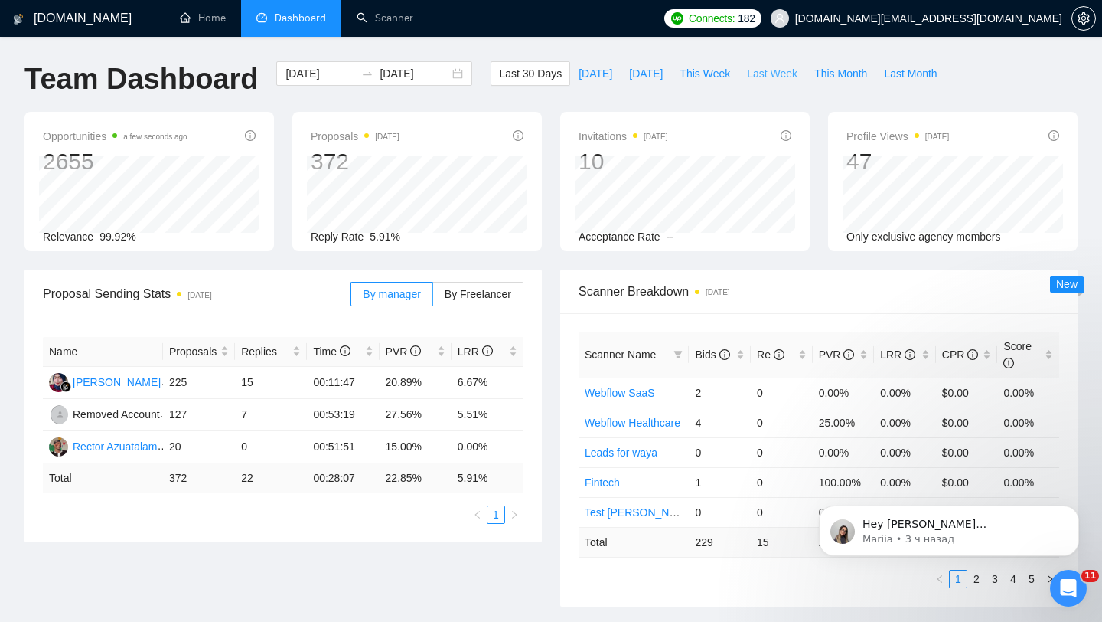
click at [777, 79] on span "Last Week" at bounding box center [772, 73] width 51 height 17
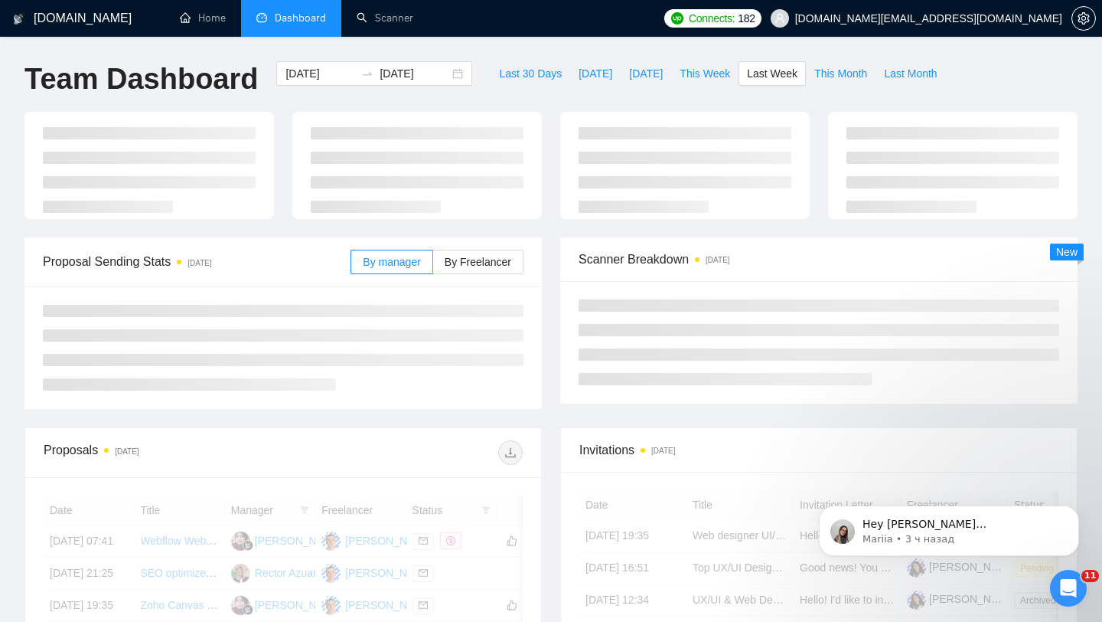
type input "[DATE]"
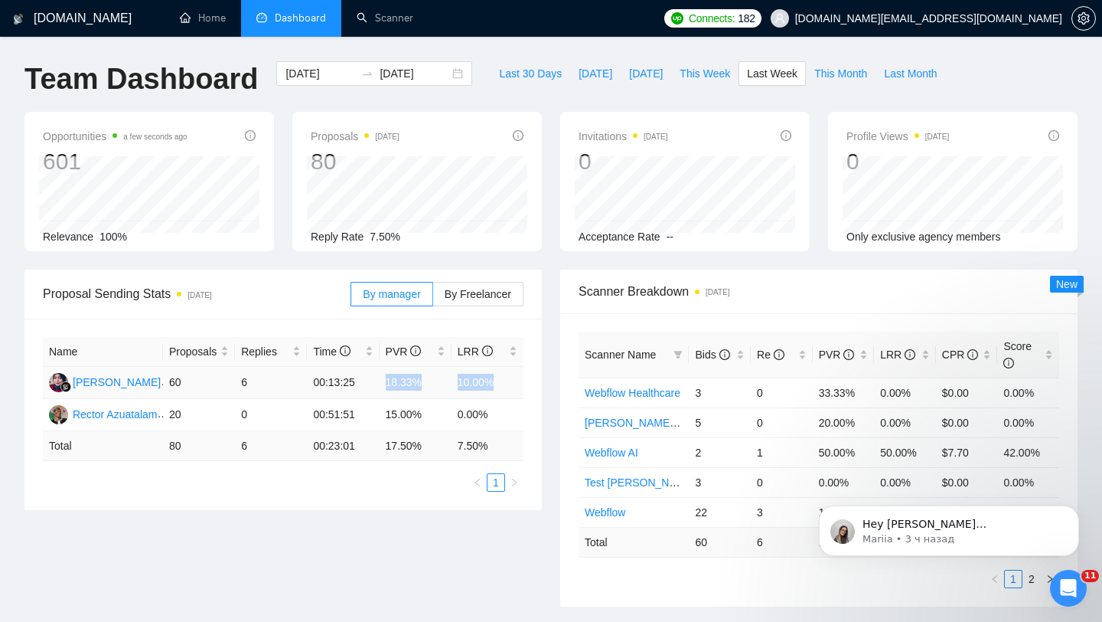
drag, startPoint x: 380, startPoint y: 377, endPoint x: 519, endPoint y: 385, distance: 139.5
click at [520, 385] on tr "[PERSON_NAME] 60 6 00:13:25 18.33% 10.00%" at bounding box center [283, 383] width 481 height 32
click at [486, 380] on td "10.00%" at bounding box center [488, 383] width 72 height 32
drag, startPoint x: 452, startPoint y: 374, endPoint x: 511, endPoint y: 380, distance: 59.9
click at [511, 380] on td "10.00%" at bounding box center [488, 383] width 72 height 32
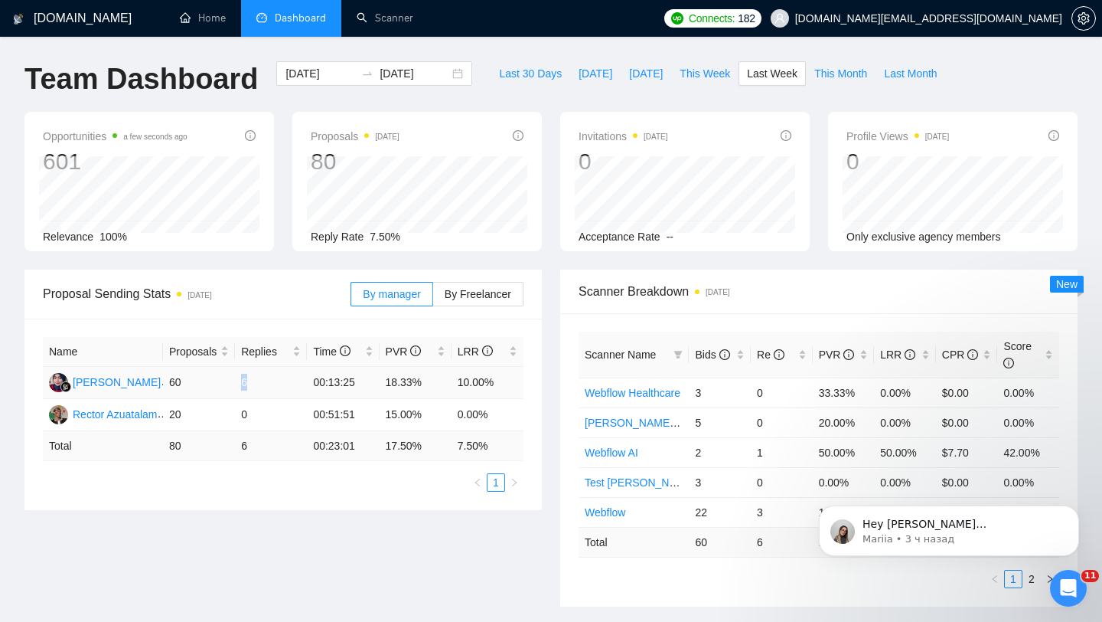
drag, startPoint x: 238, startPoint y: 380, endPoint x: 259, endPoint y: 380, distance: 20.7
click at [258, 380] on td "6" at bounding box center [271, 383] width 72 height 32
drag, startPoint x: 238, startPoint y: 449, endPoint x: 252, endPoint y: 450, distance: 13.8
click at [252, 451] on td "6" at bounding box center [271, 446] width 72 height 30
click at [566, 259] on div "Opportunities a few seconds ago 601 Relevance 100% Proposals [DATE] 80 Reply Ra…" at bounding box center [551, 191] width 1072 height 158
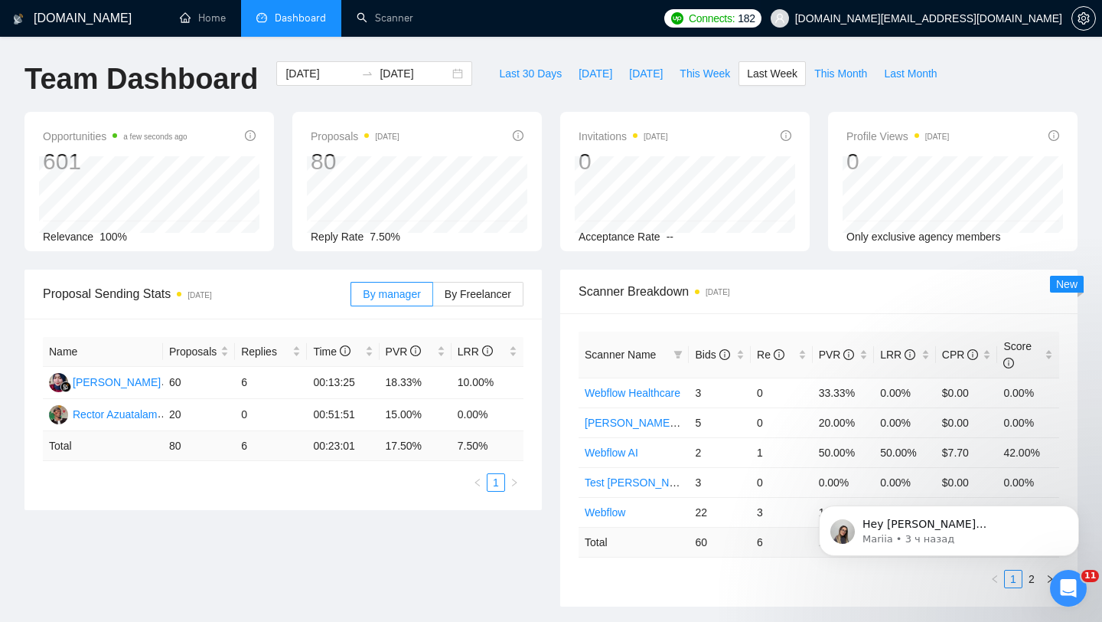
click at [949, 18] on span "[DOMAIN_NAME][EMAIL_ADDRESS][DOMAIN_NAME]" at bounding box center [928, 18] width 267 height 0
click at [968, 18] on span "[DOMAIN_NAME][EMAIL_ADDRESS][DOMAIN_NAME]" at bounding box center [928, 18] width 267 height 0
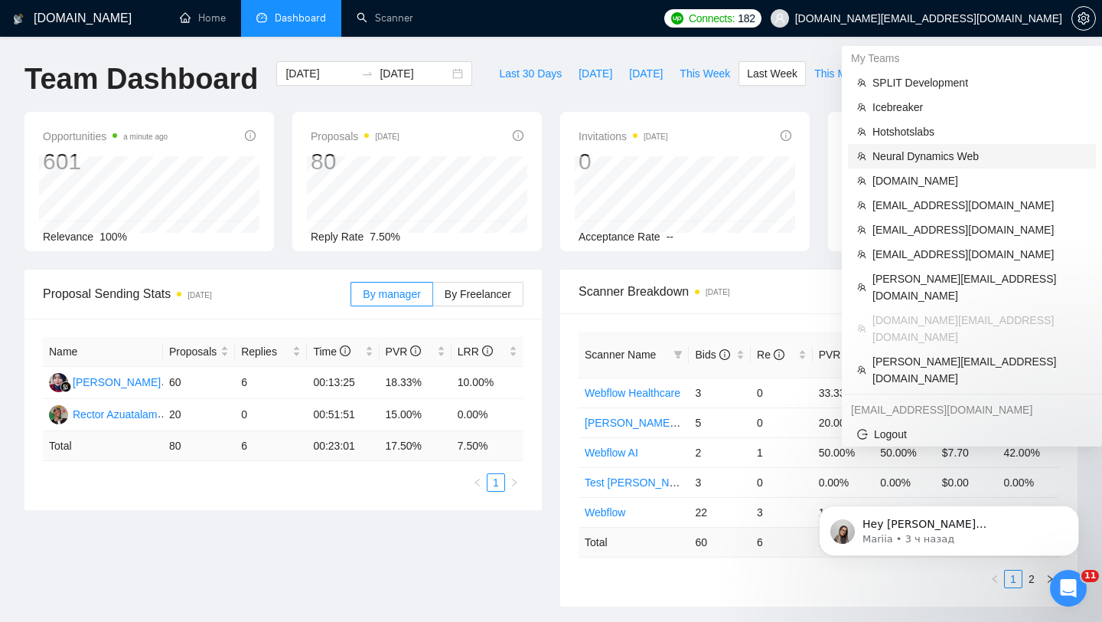
click at [932, 158] on span "Neural Dynamics Web" at bounding box center [980, 156] width 214 height 17
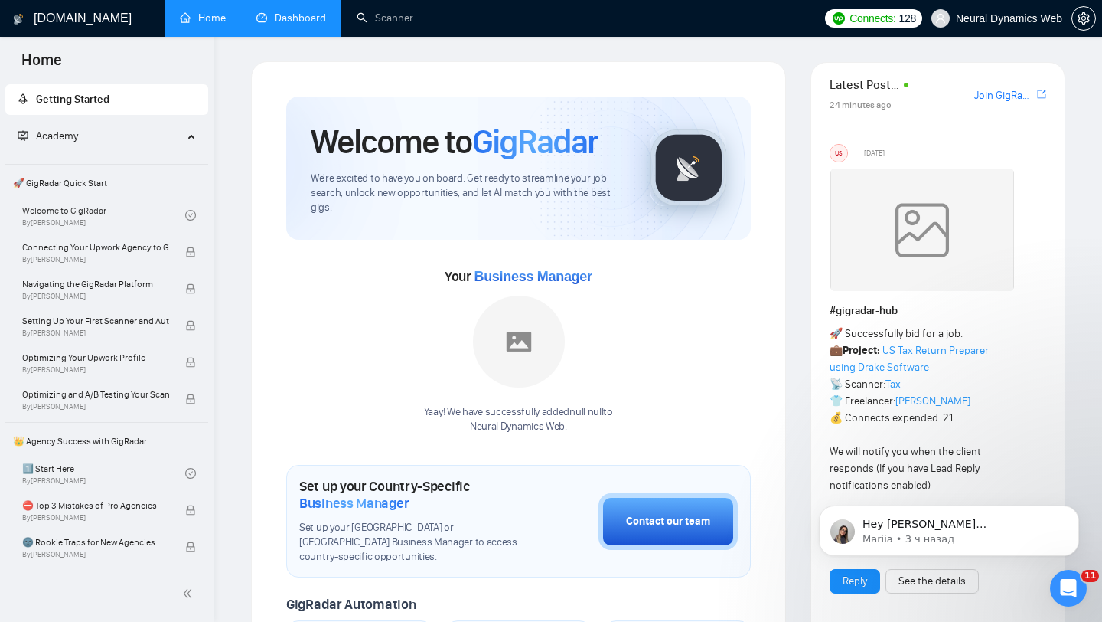
click at [309, 15] on link "Dashboard" at bounding box center [291, 17] width 70 height 13
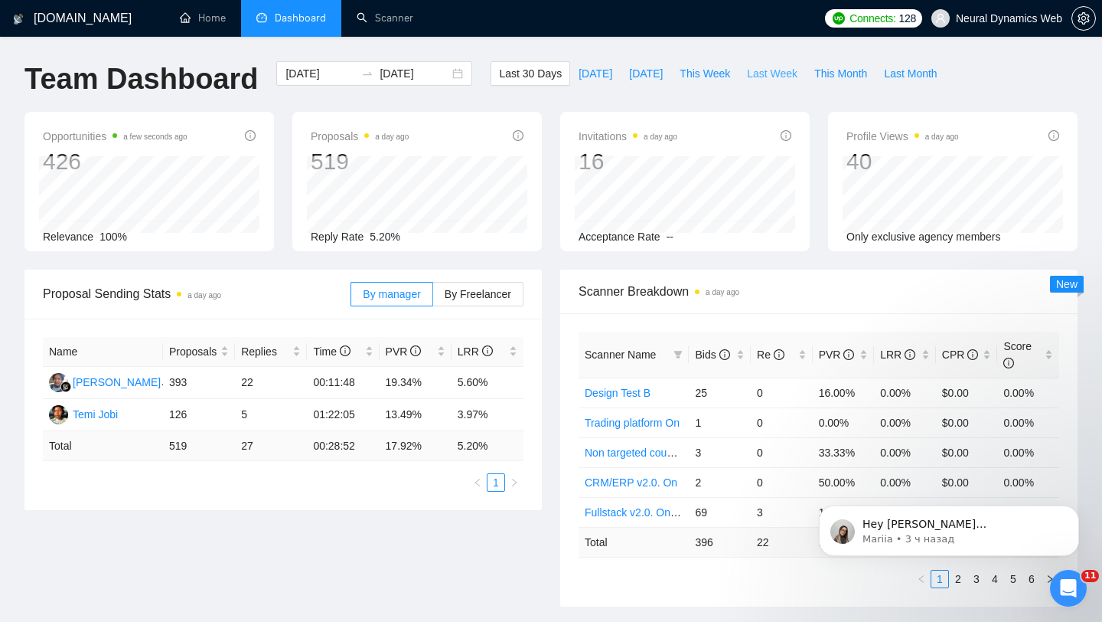
click at [770, 67] on span "Last Week" at bounding box center [772, 73] width 51 height 17
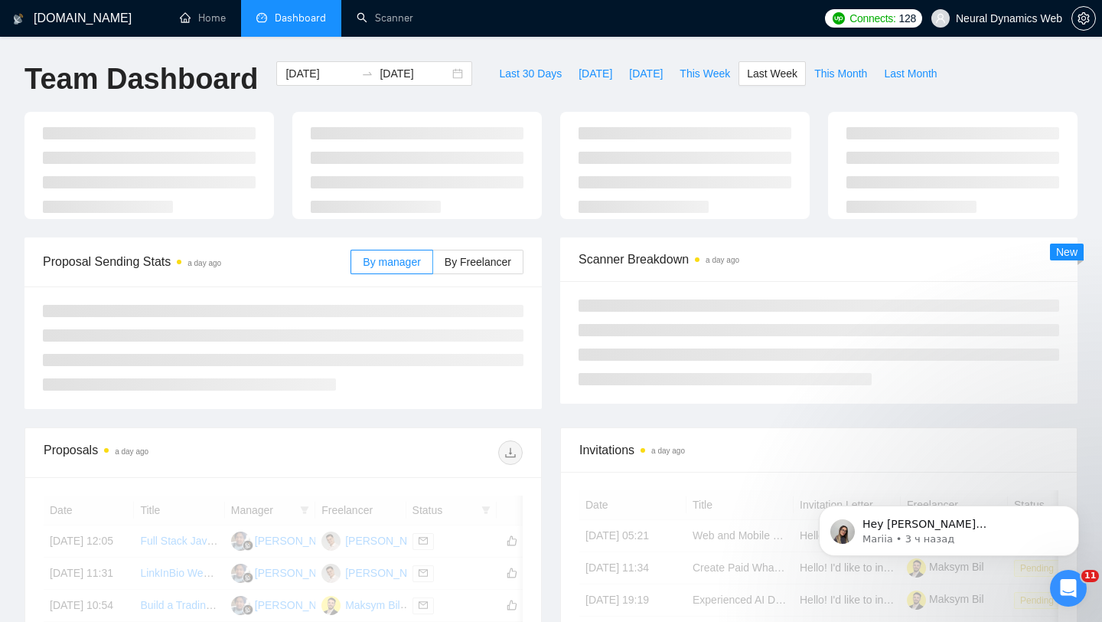
type input "[DATE]"
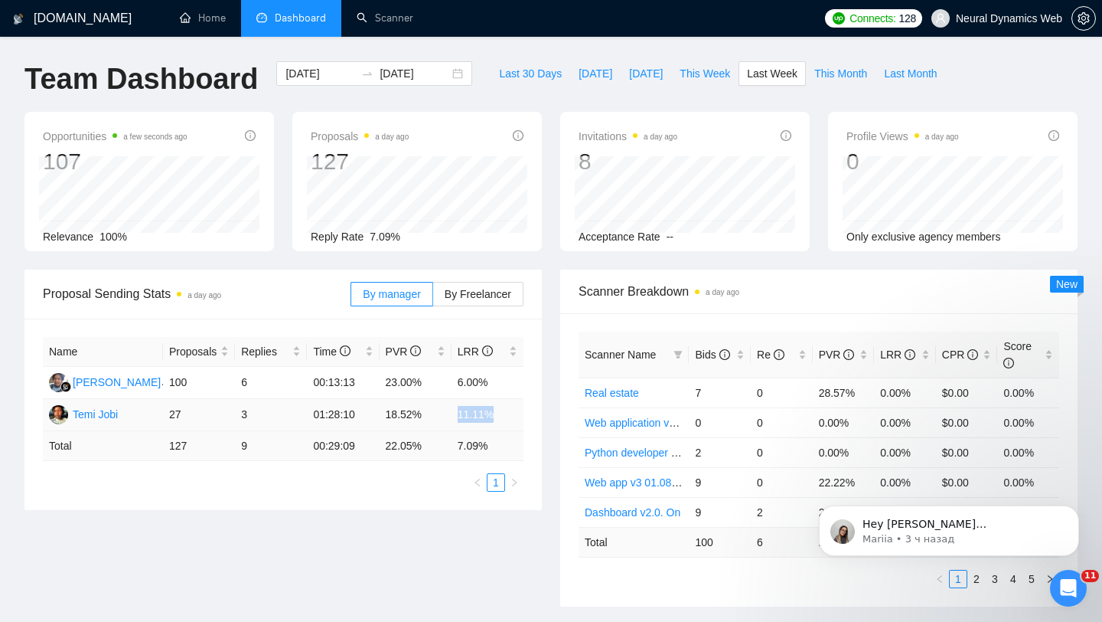
drag, startPoint x: 447, startPoint y: 419, endPoint x: 515, endPoint y: 423, distance: 68.3
click at [515, 423] on tr "Temi Jobi 27 3 01:28:10 18.52% 11.11%" at bounding box center [283, 415] width 481 height 32
drag, startPoint x: 460, startPoint y: 388, endPoint x: 497, endPoint y: 385, distance: 36.9
click at [497, 385] on td "6.00%" at bounding box center [488, 383] width 72 height 32
click at [526, 387] on div "Name Proposals Replies Time PVR LRR [PERSON_NAME] 100 6 00:13:13 23.00% 6.00% T…" at bounding box center [282, 413] width 517 height 191
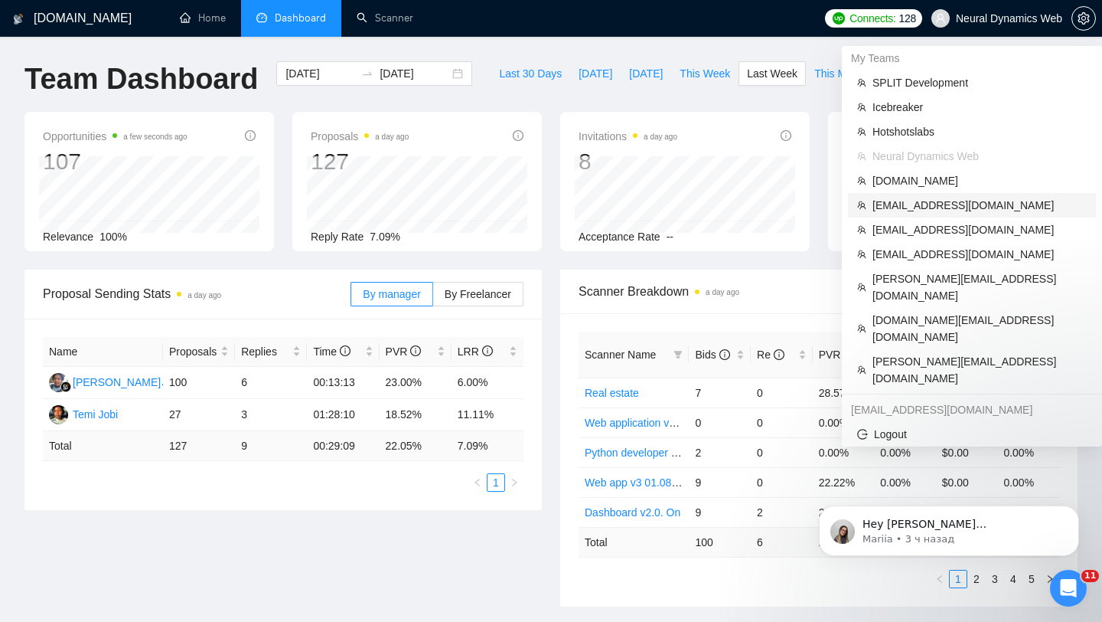
click at [886, 210] on span "[EMAIL_ADDRESS][DOMAIN_NAME]" at bounding box center [980, 205] width 214 height 17
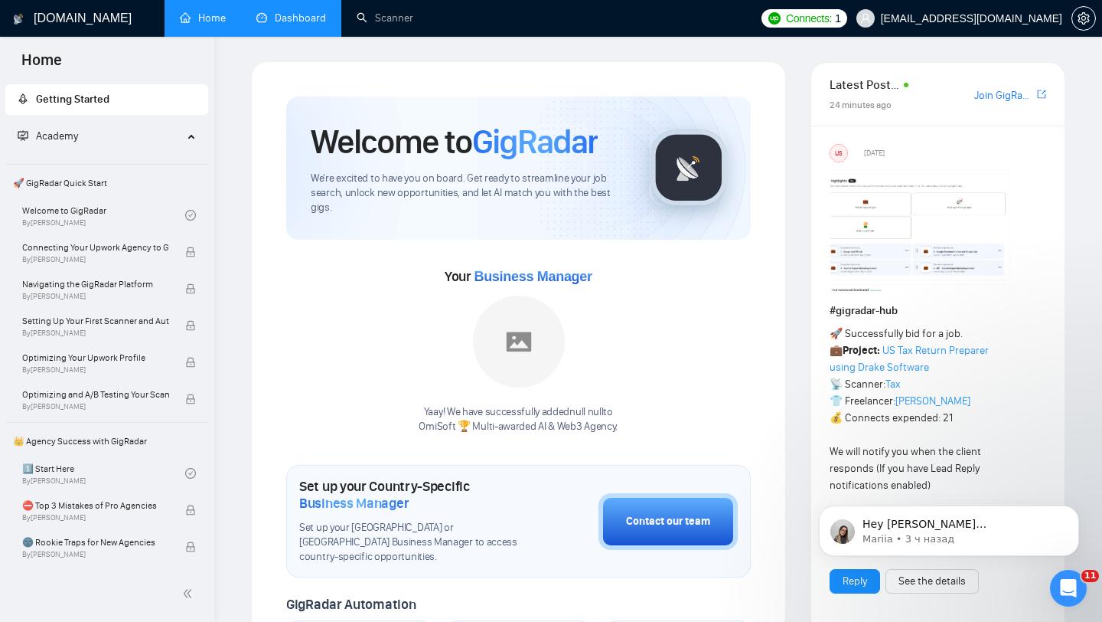
click at [276, 15] on link "Dashboard" at bounding box center [291, 17] width 70 height 13
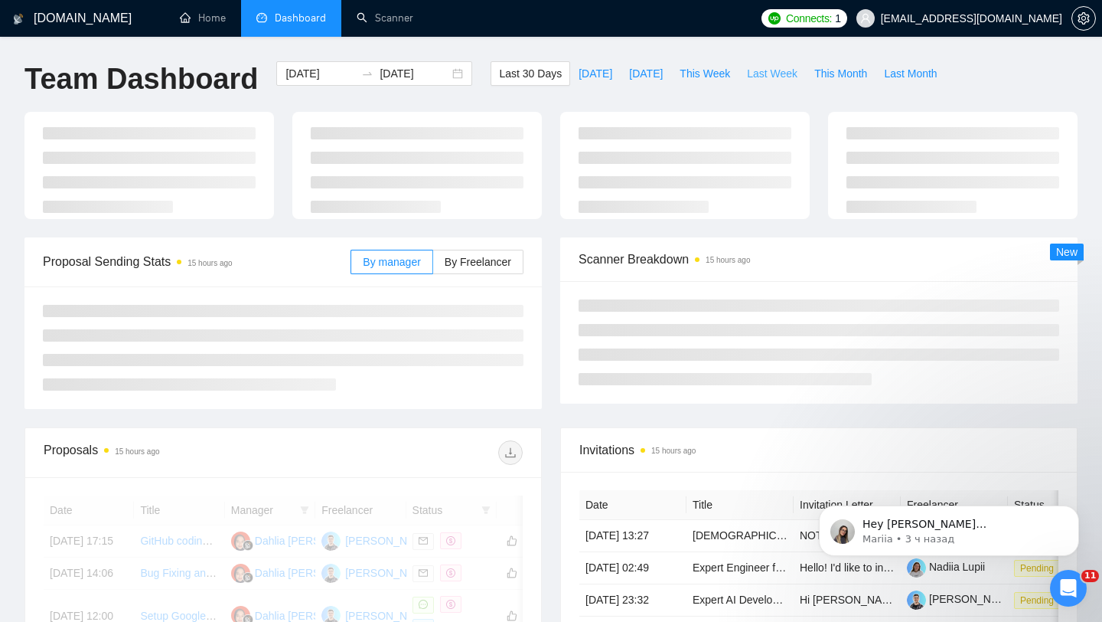
click at [778, 77] on span "Last Week" at bounding box center [772, 73] width 51 height 17
type input "[DATE]"
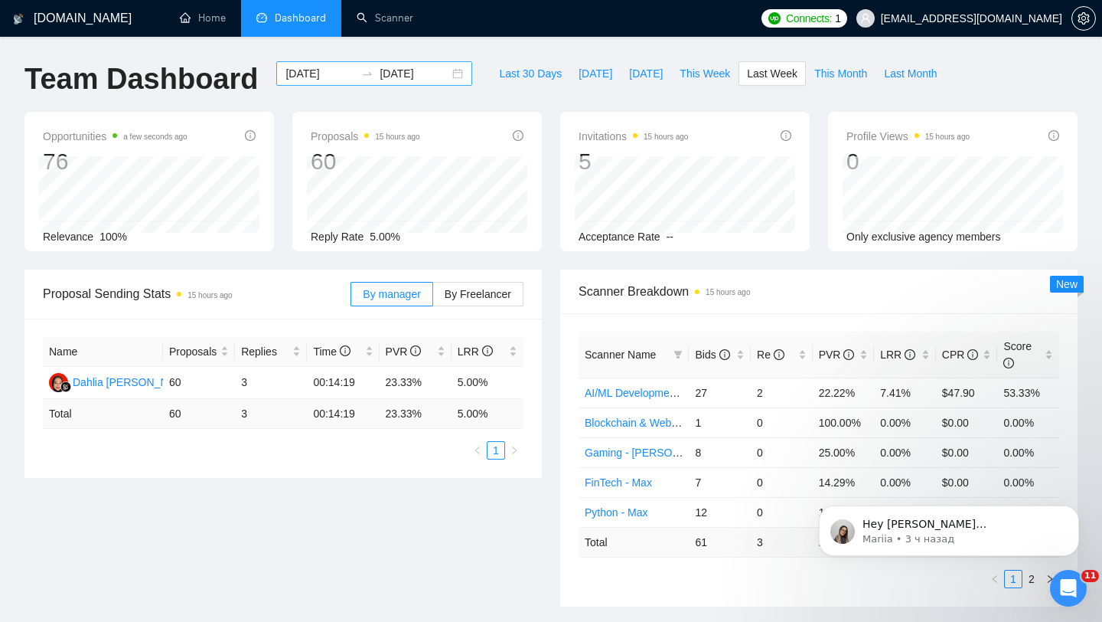
click at [438, 77] on div "[DATE] [DATE]" at bounding box center [374, 73] width 196 height 24
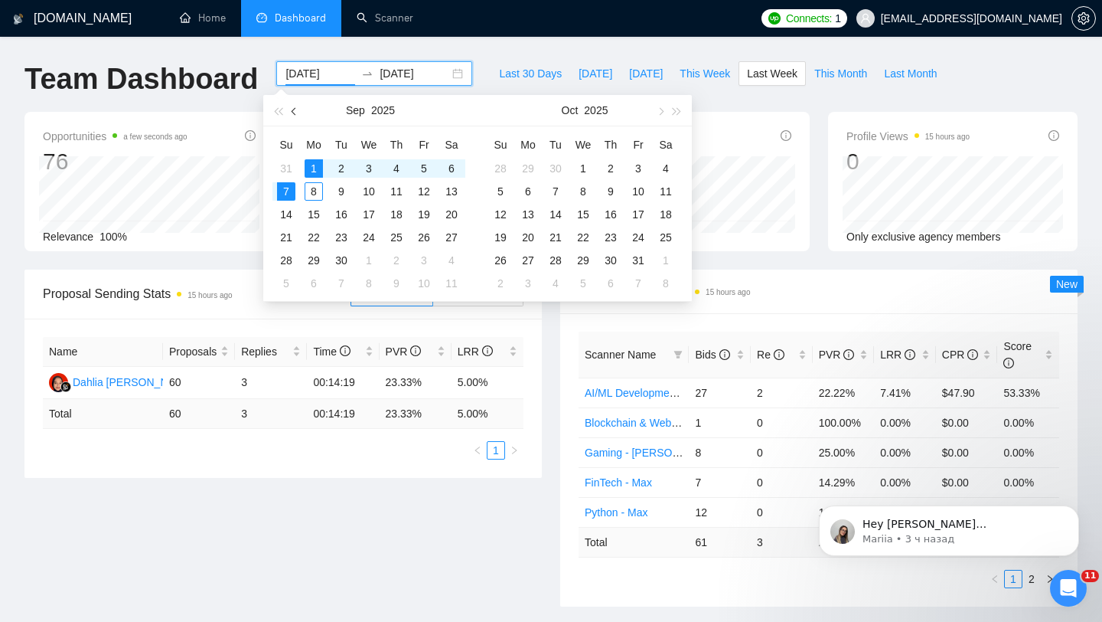
click at [294, 113] on span "button" at bounding box center [296, 111] width 8 height 8
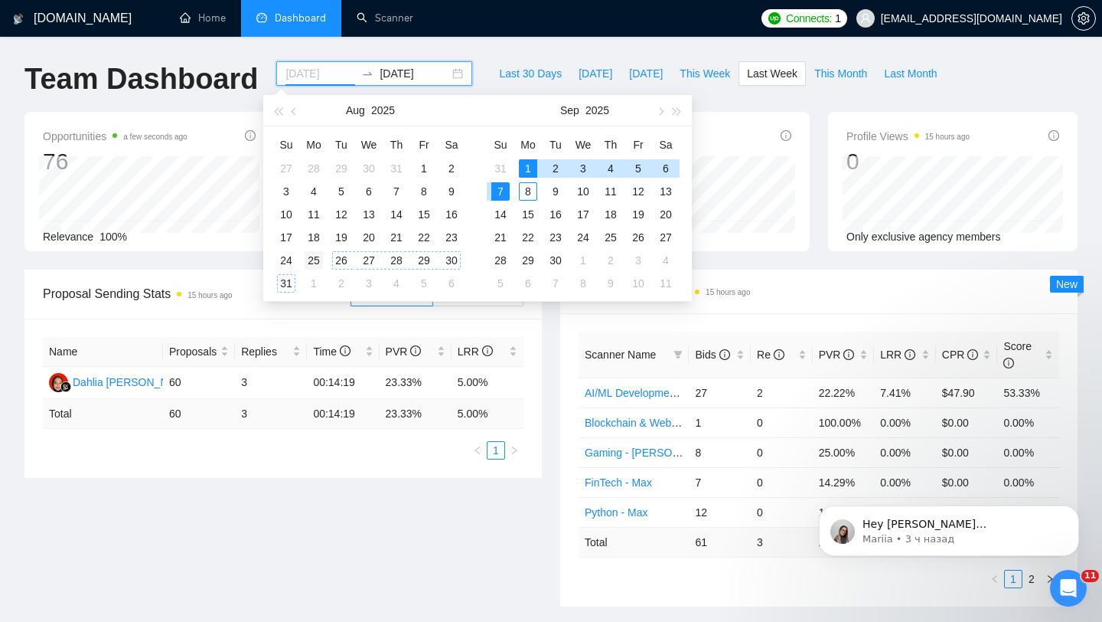
type input "[DATE]"
click at [311, 255] on div "25" at bounding box center [314, 260] width 18 height 18
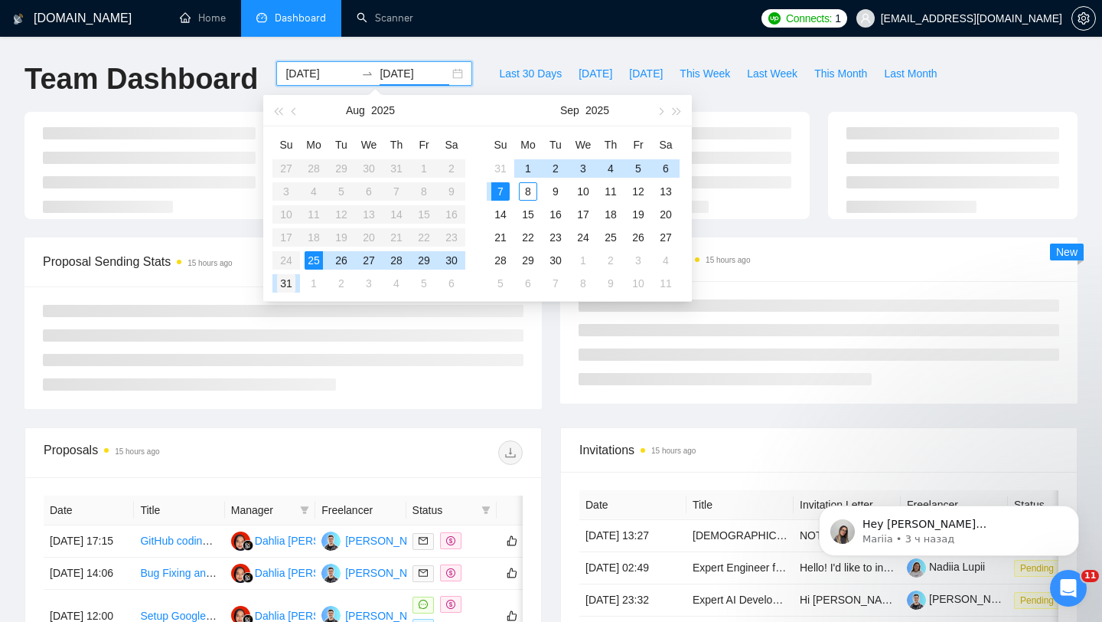
type input "[DATE]"
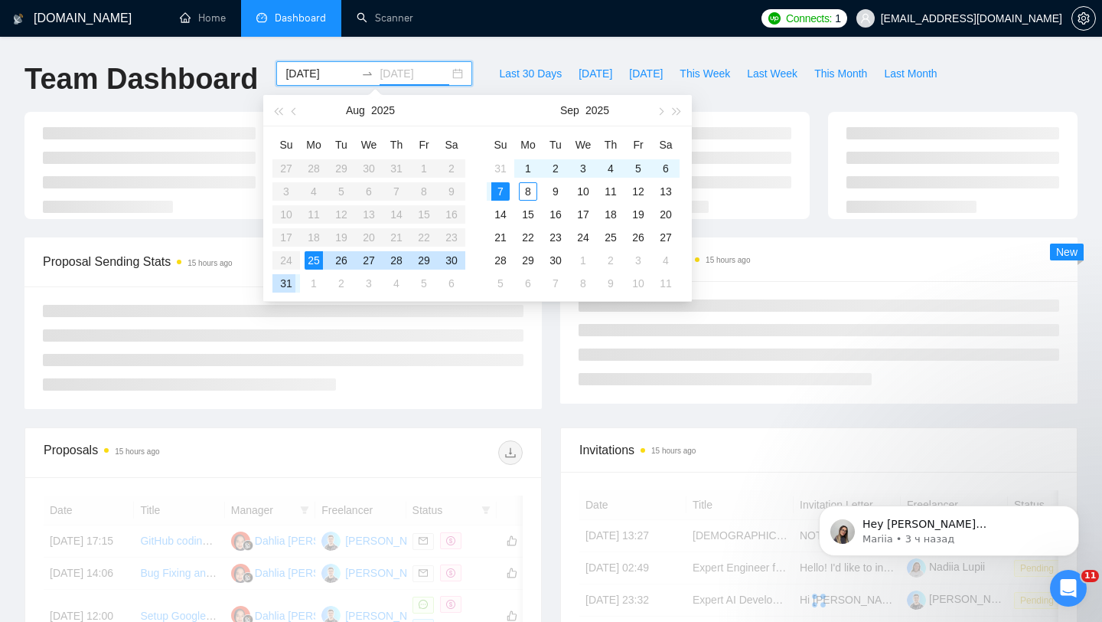
click at [280, 285] on div "31" at bounding box center [286, 283] width 18 height 18
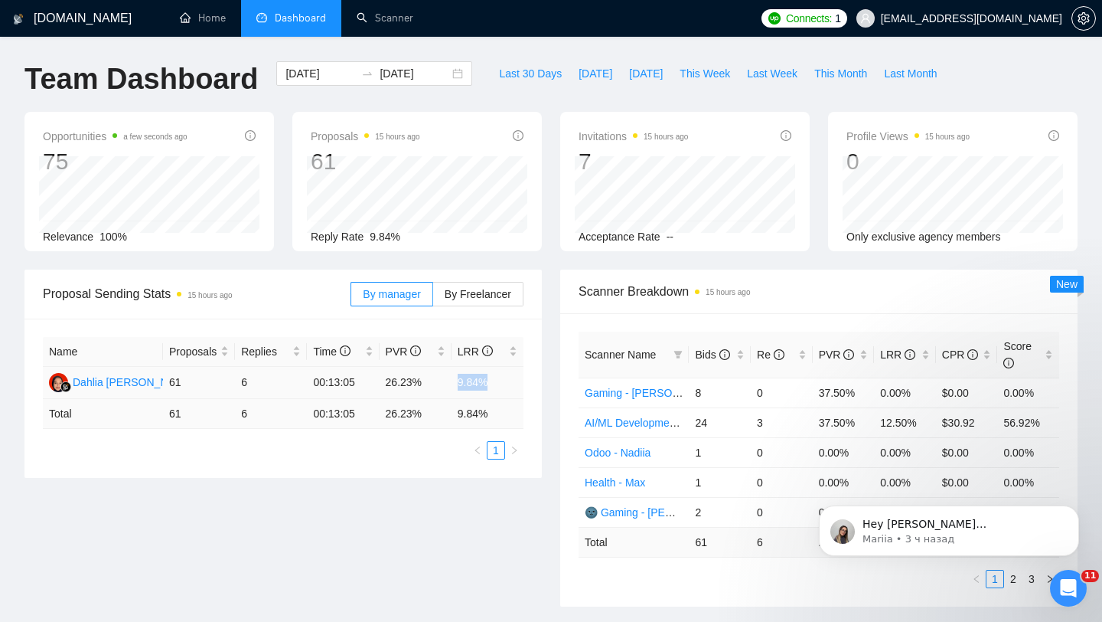
drag, startPoint x: 452, startPoint y: 378, endPoint x: 521, endPoint y: 378, distance: 69.7
click at [521, 378] on td "9.84%" at bounding box center [488, 383] width 72 height 32
click at [980, 24] on span "[EMAIL_ADDRESS][DOMAIN_NAME]" at bounding box center [959, 18] width 224 height 49
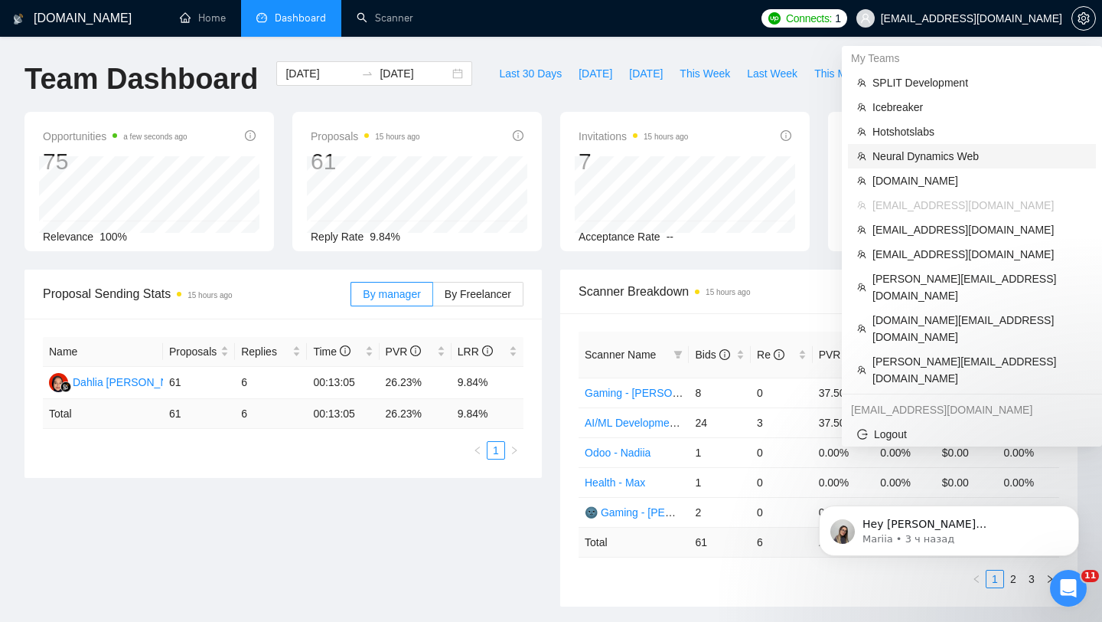
click at [907, 154] on span "Neural Dynamics Web" at bounding box center [980, 156] width 214 height 17
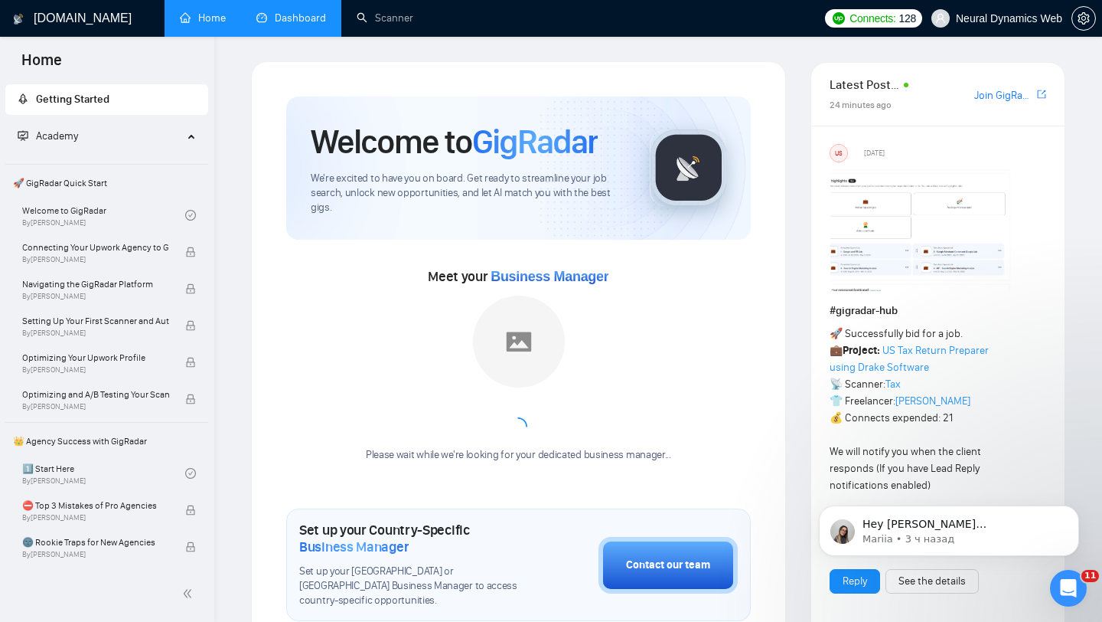
click at [285, 11] on link "Dashboard" at bounding box center [291, 17] width 70 height 13
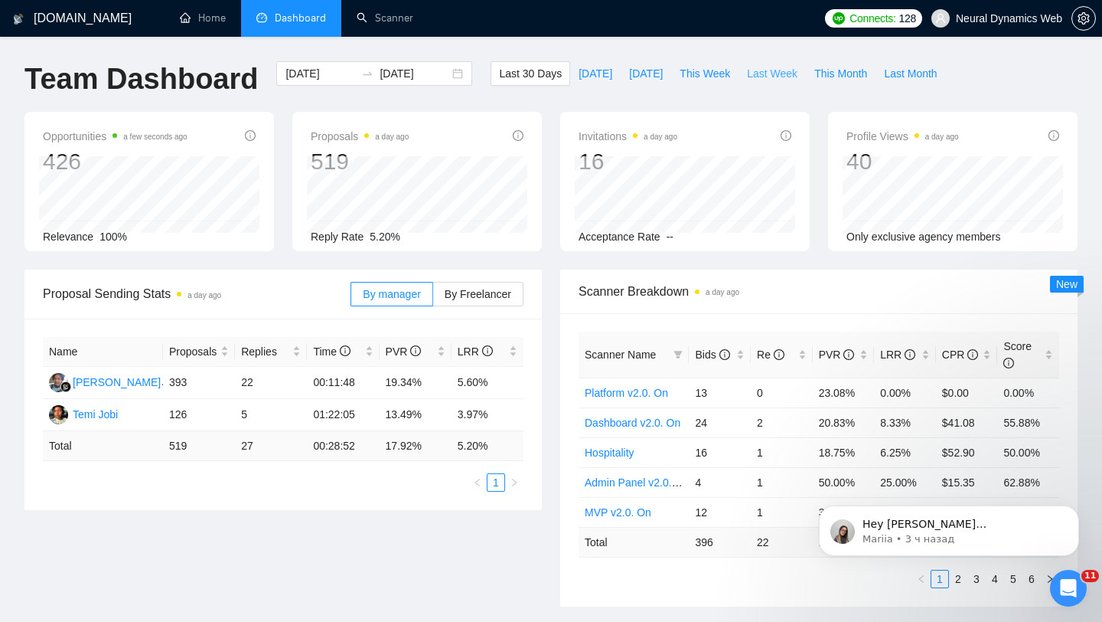
click at [757, 82] on button "Last Week" at bounding box center [772, 73] width 67 height 24
type input "[DATE]"
click at [445, 67] on div "[DATE] [DATE]" at bounding box center [374, 73] width 196 height 24
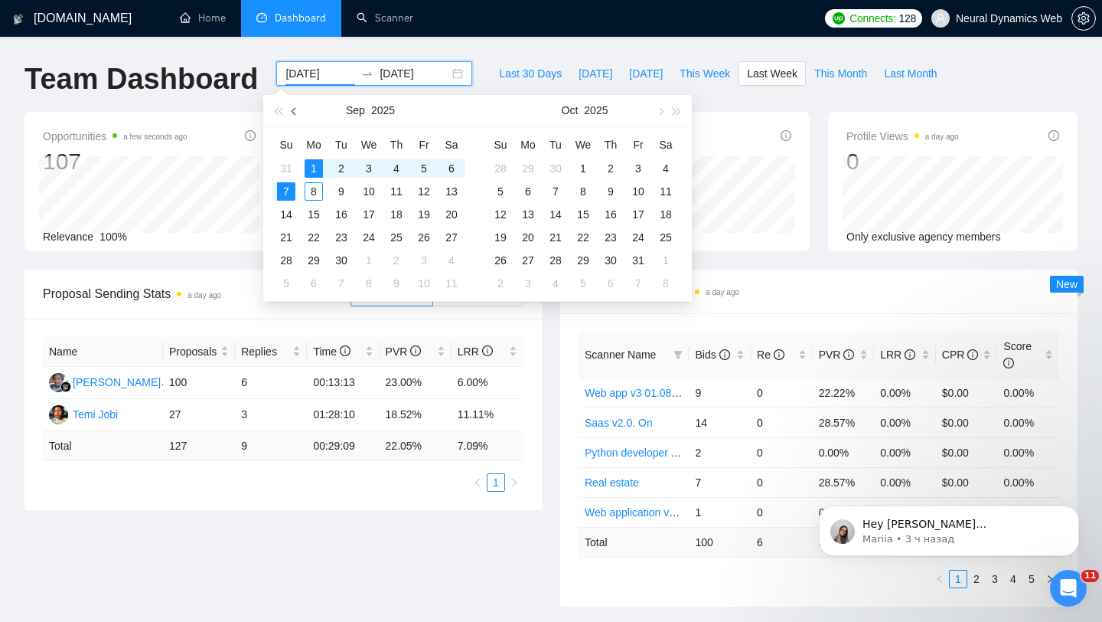
click at [296, 112] on span "button" at bounding box center [296, 111] width 8 height 8
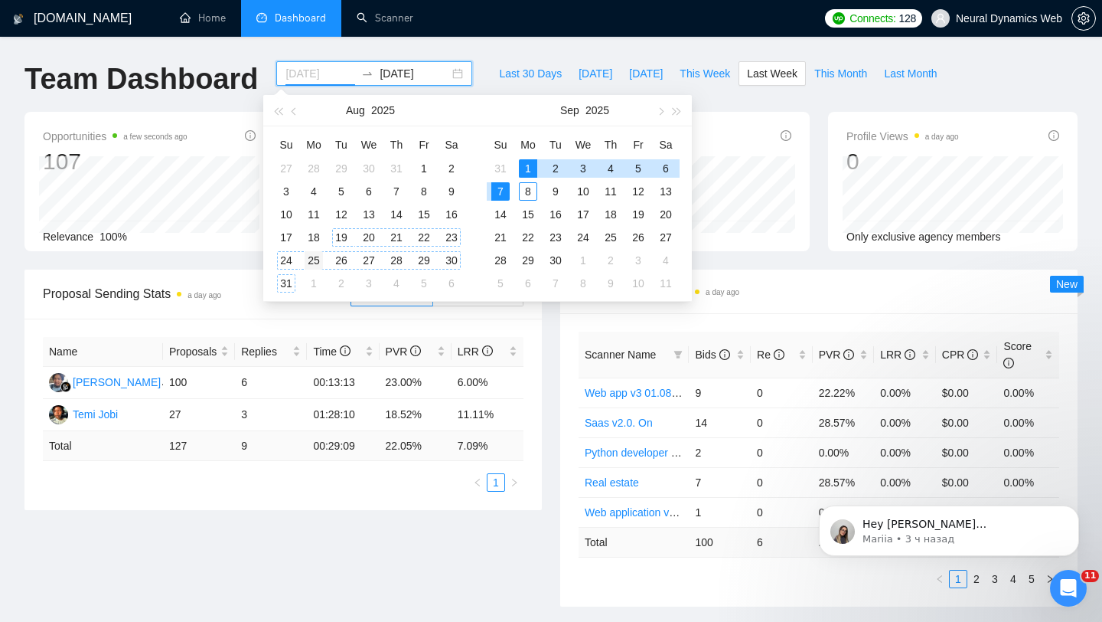
type input "[DATE]"
click at [316, 260] on div "25" at bounding box center [314, 260] width 18 height 18
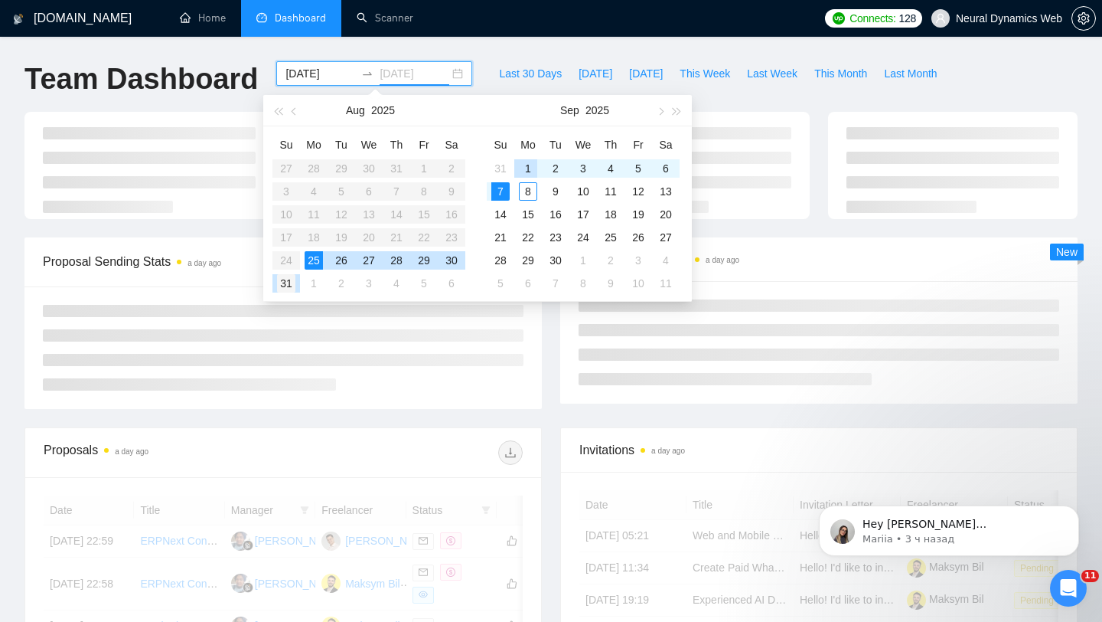
type input "[DATE]"
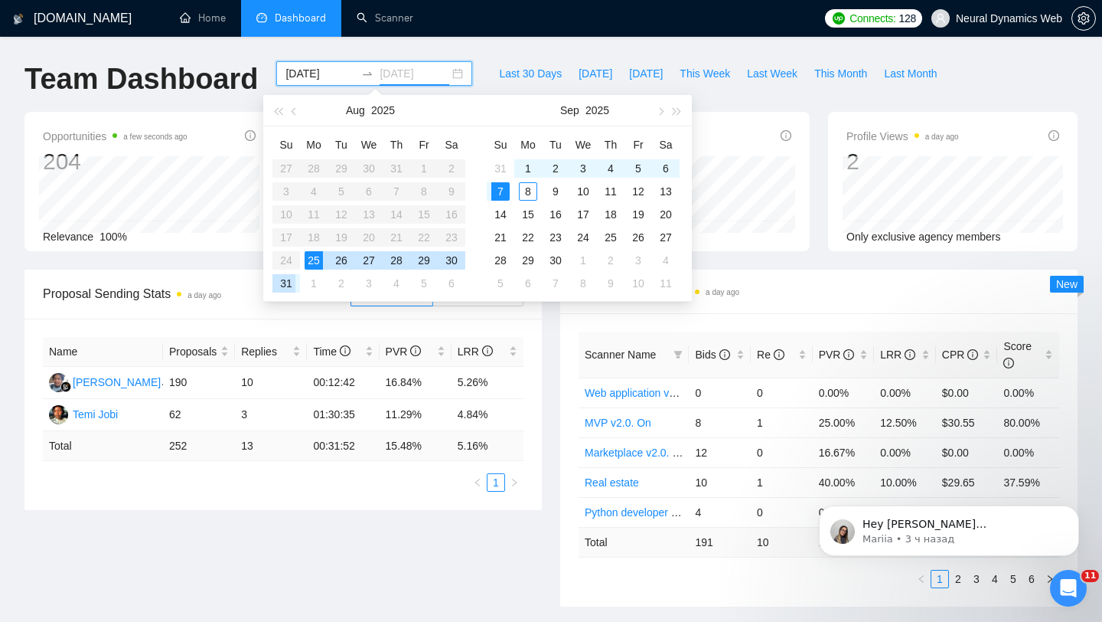
click at [286, 286] on div "31" at bounding box center [286, 283] width 18 height 18
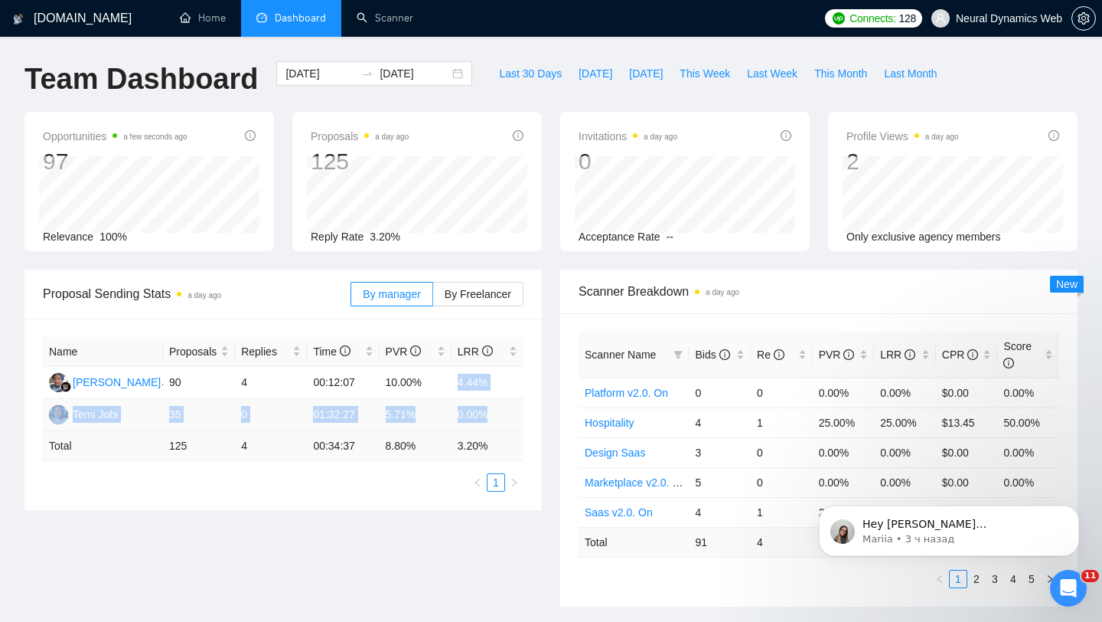
drag, startPoint x: 457, startPoint y: 386, endPoint x: 508, endPoint y: 417, distance: 60.1
click at [508, 419] on tbody "[PERSON_NAME] 90 4 00:12:07 10.00% 4.44% Temi Jobi 35 0 01:32:27 5.71% 0.00%" at bounding box center [283, 399] width 481 height 64
click at [547, 433] on div "Proposal Sending Stats a day ago By manager By Freelancer Name Proposals Replie…" at bounding box center [283, 389] width 536 height 240
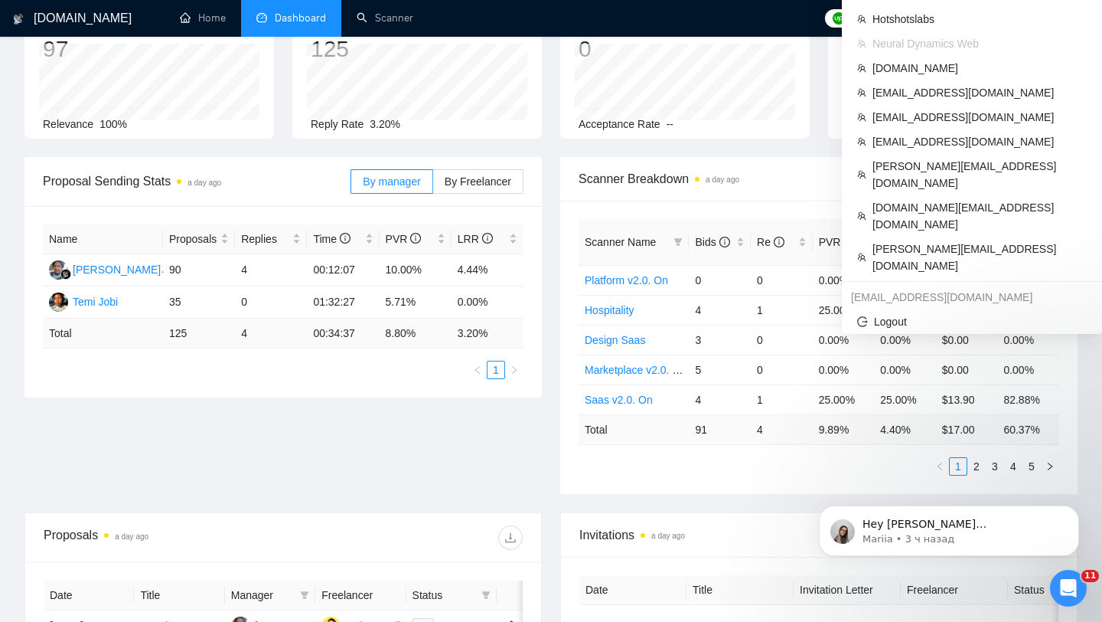
scroll to position [122, 0]
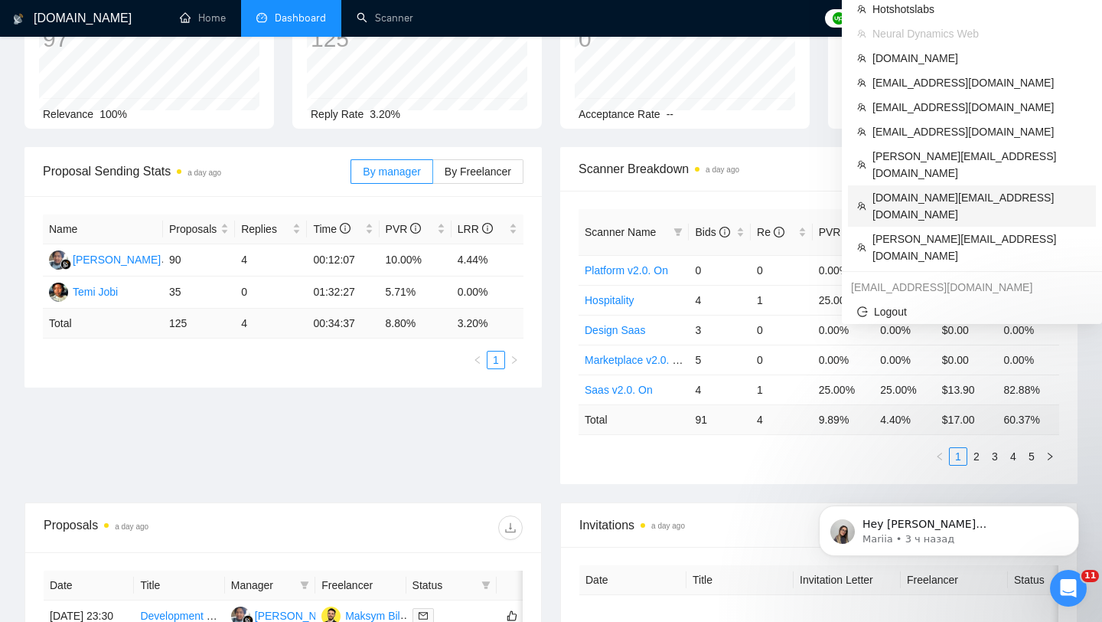
click at [911, 189] on span "[DOMAIN_NAME][EMAIL_ADDRESS][DOMAIN_NAME]" at bounding box center [980, 206] width 214 height 34
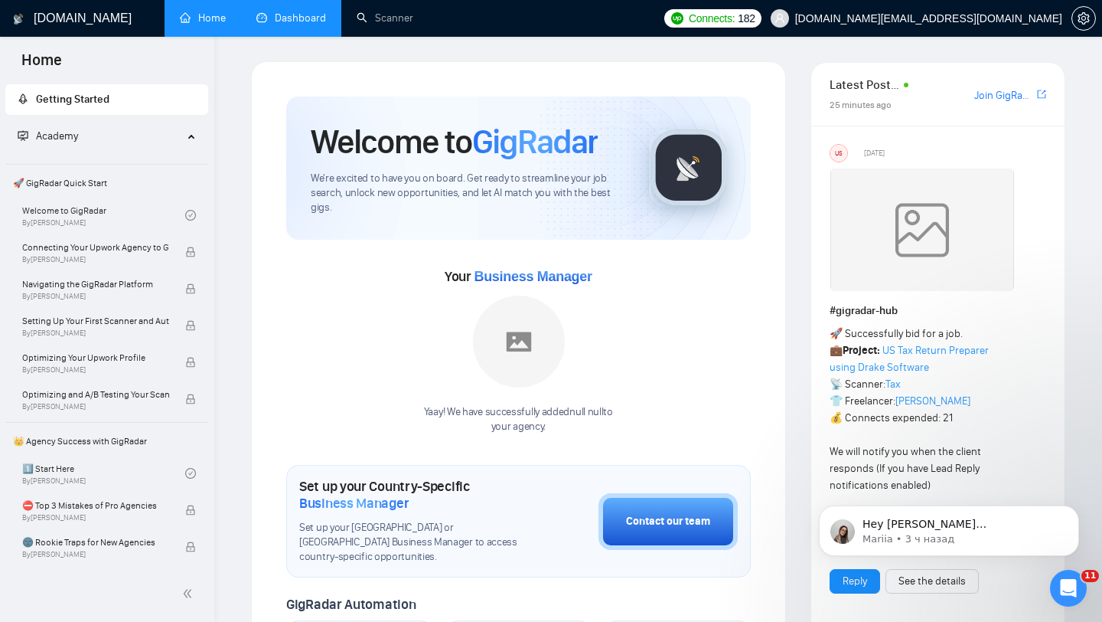
click at [295, 24] on link "Dashboard" at bounding box center [291, 17] width 70 height 13
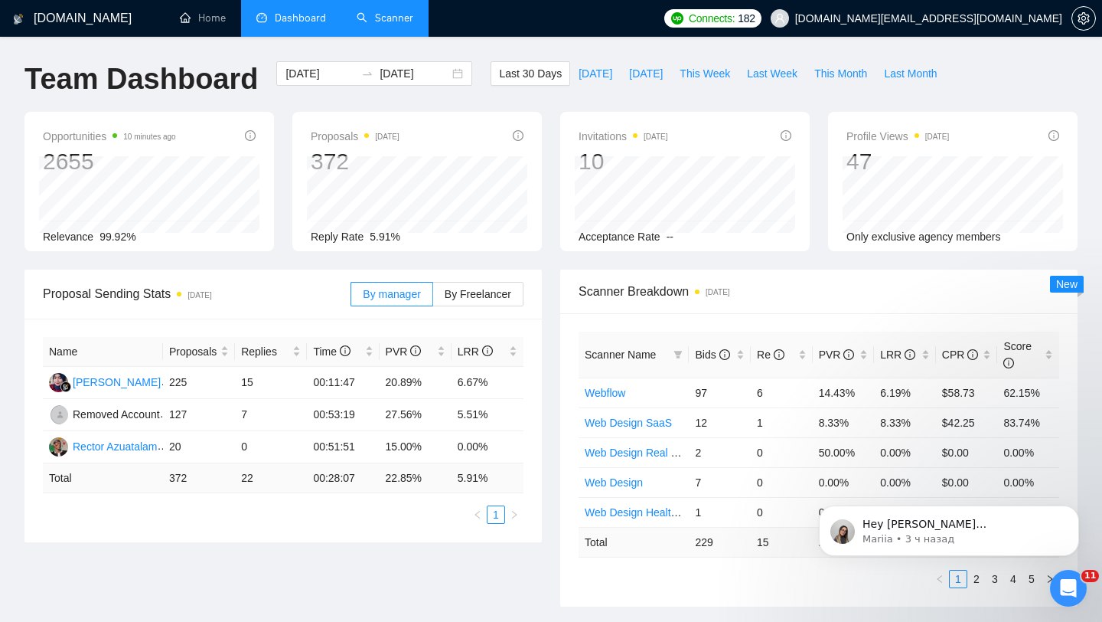
click at [380, 11] on link "Scanner" at bounding box center [385, 17] width 57 height 13
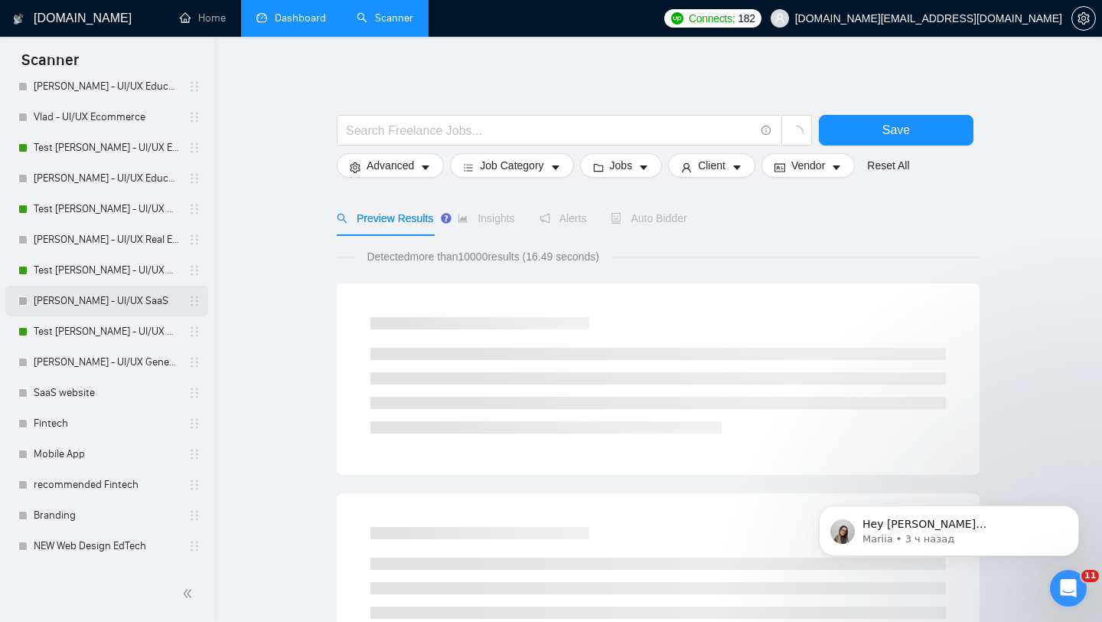
scroll to position [333, 0]
click at [111, 325] on link "Test [PERSON_NAME] - UI/UX General" at bounding box center [106, 329] width 145 height 31
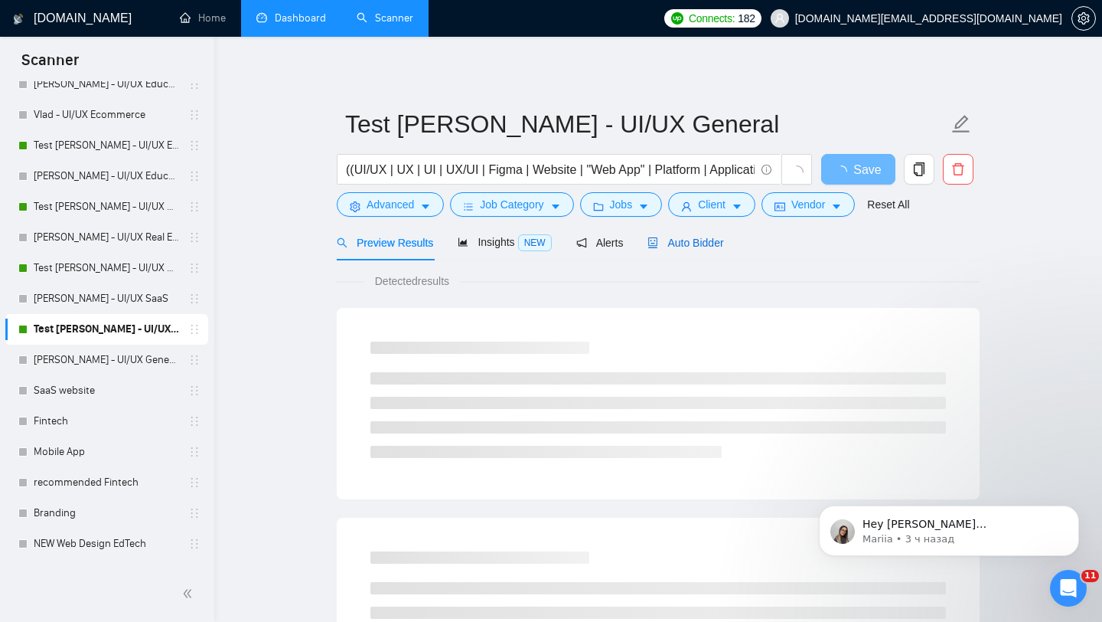
click at [723, 248] on span "Auto Bidder" at bounding box center [686, 243] width 76 height 12
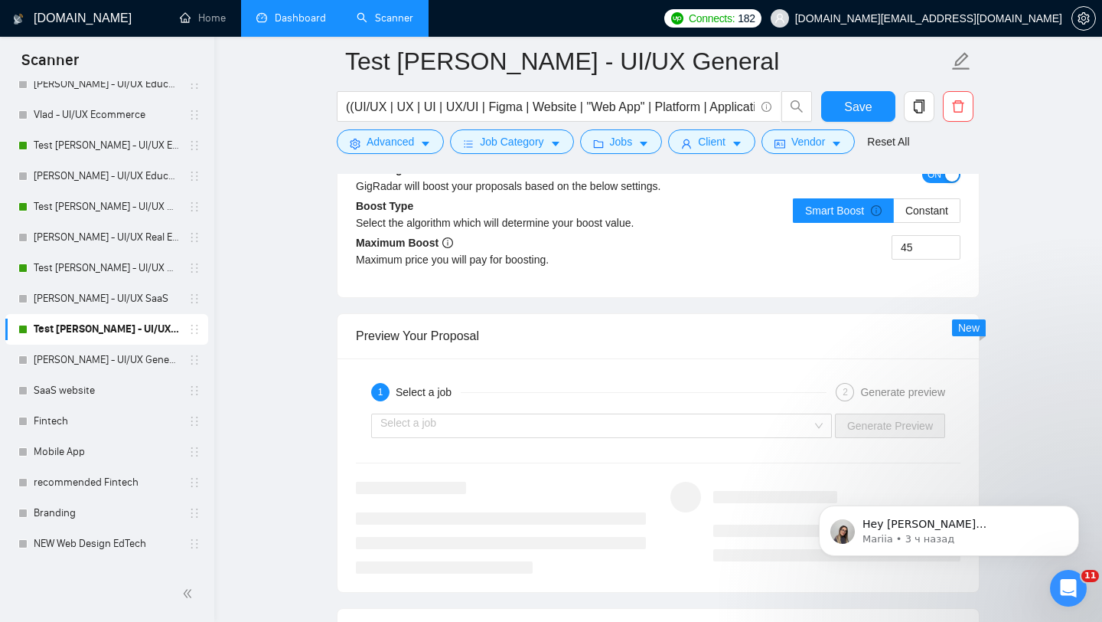
scroll to position [2804, 0]
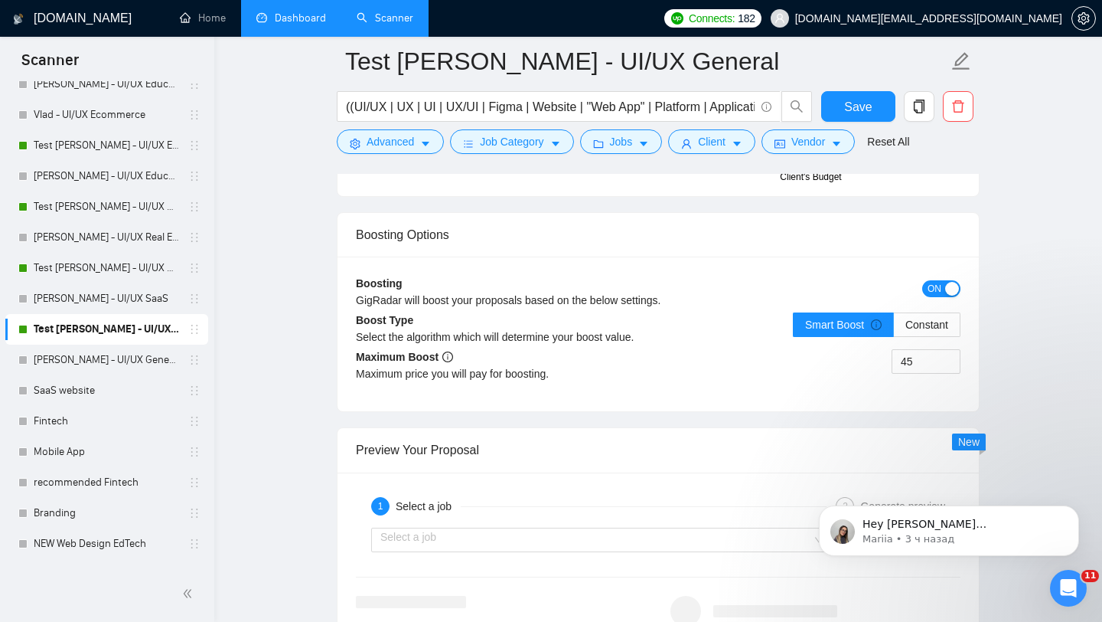
click at [935, 283] on span "ON" at bounding box center [935, 288] width 14 height 17
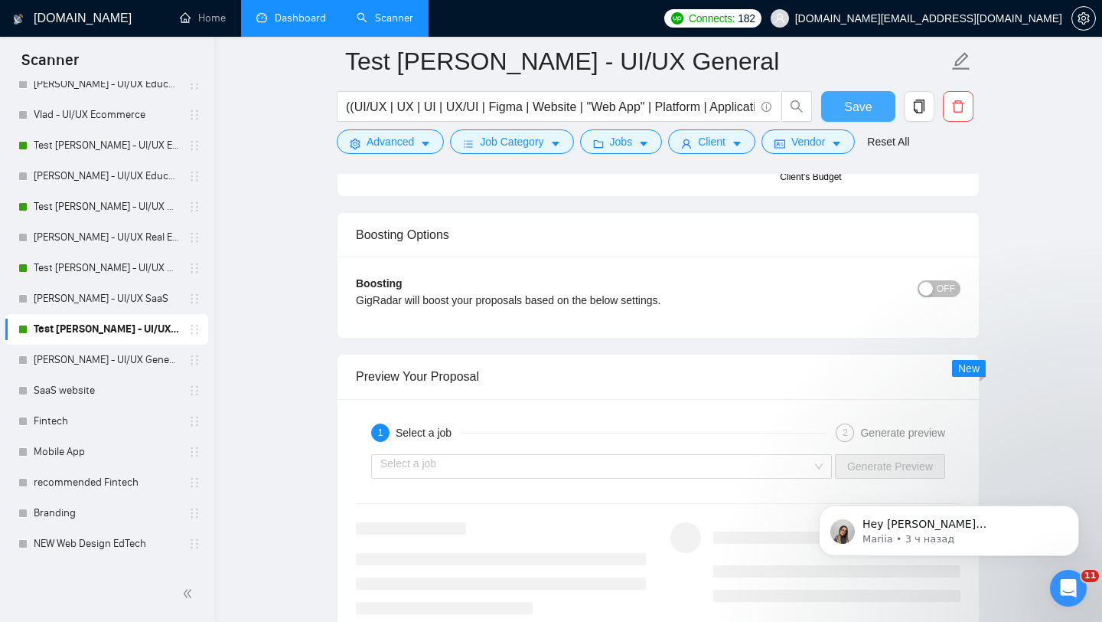
click at [853, 106] on span "Save" at bounding box center [858, 106] width 28 height 19
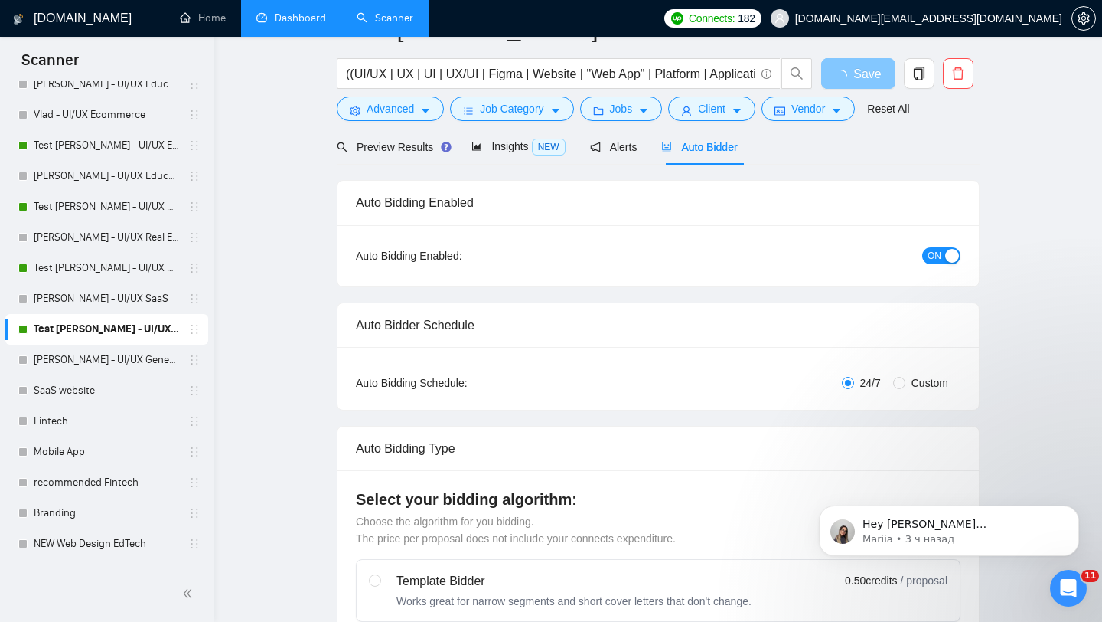
scroll to position [0, 0]
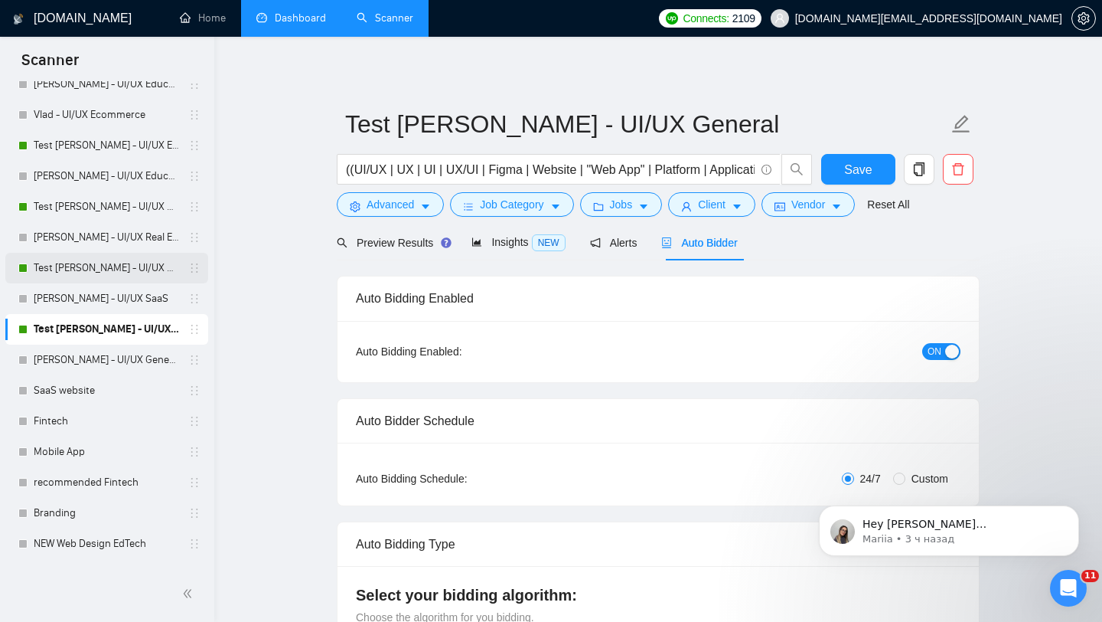
click at [134, 266] on link "Test [PERSON_NAME] - UI/UX SaaS" at bounding box center [106, 268] width 145 height 31
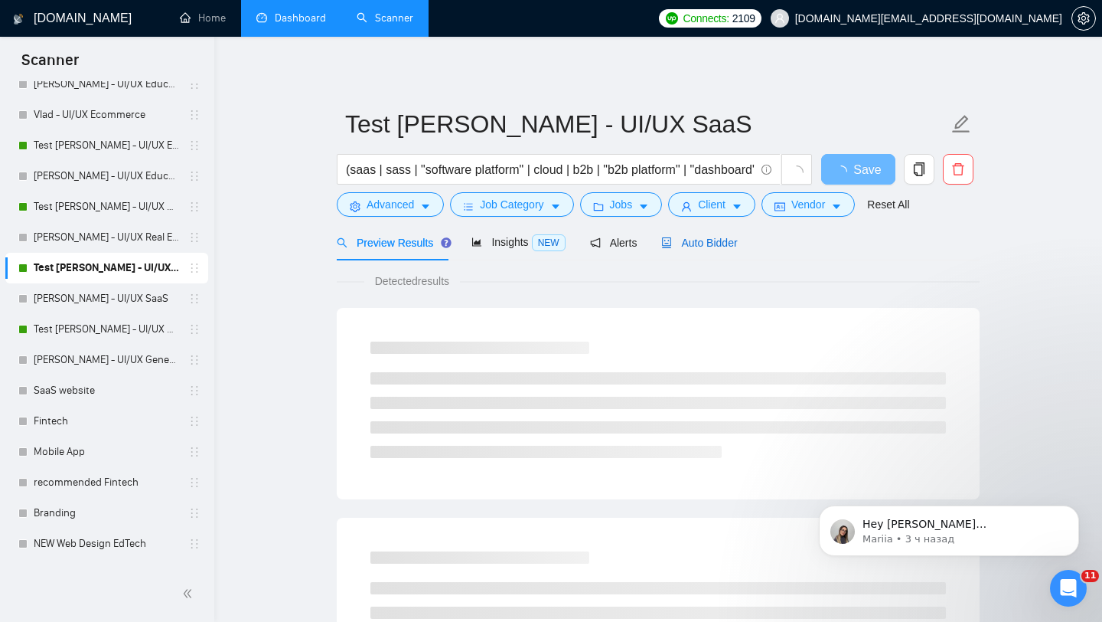
click at [698, 243] on span "Auto Bidder" at bounding box center [699, 243] width 76 height 12
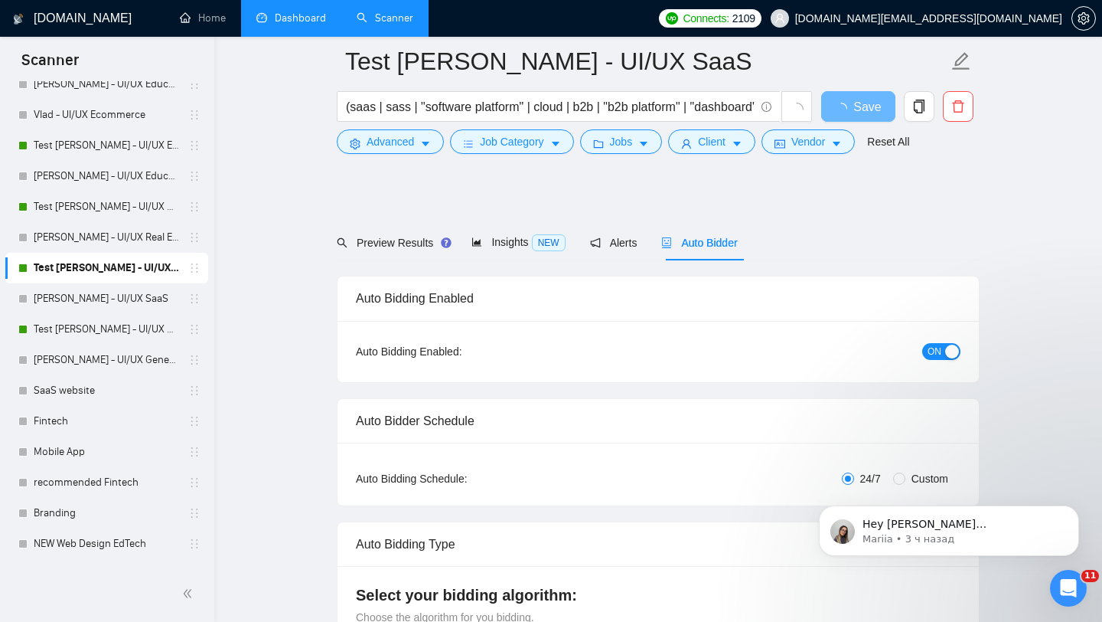
scroll to position [131, 0]
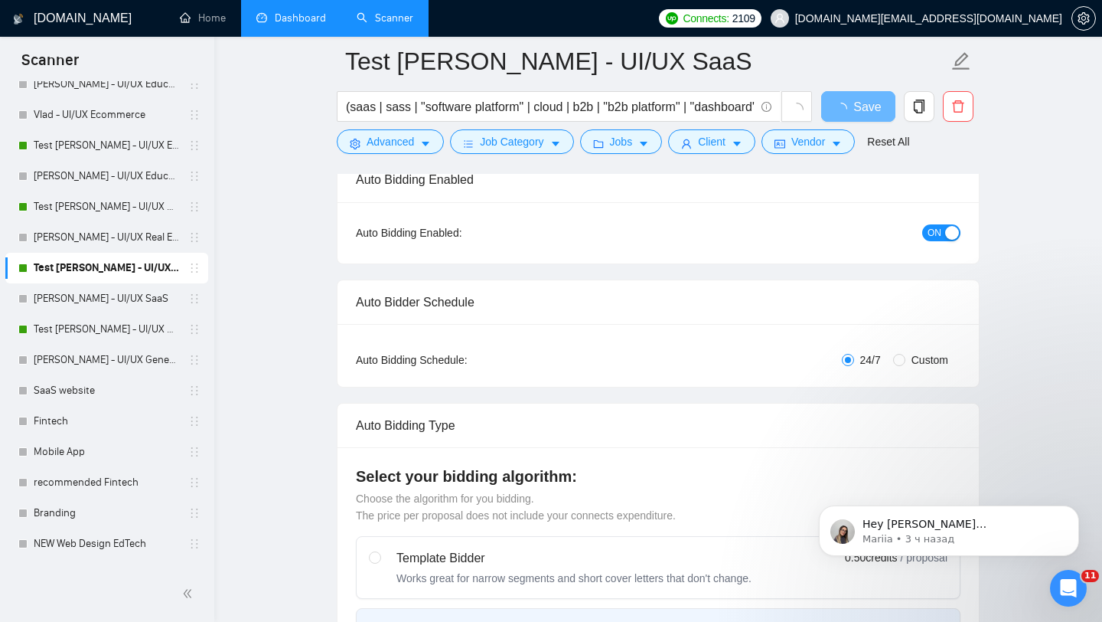
click at [941, 233] on span "ON" at bounding box center [935, 232] width 14 height 17
click at [837, 112] on button "Save" at bounding box center [858, 106] width 74 height 31
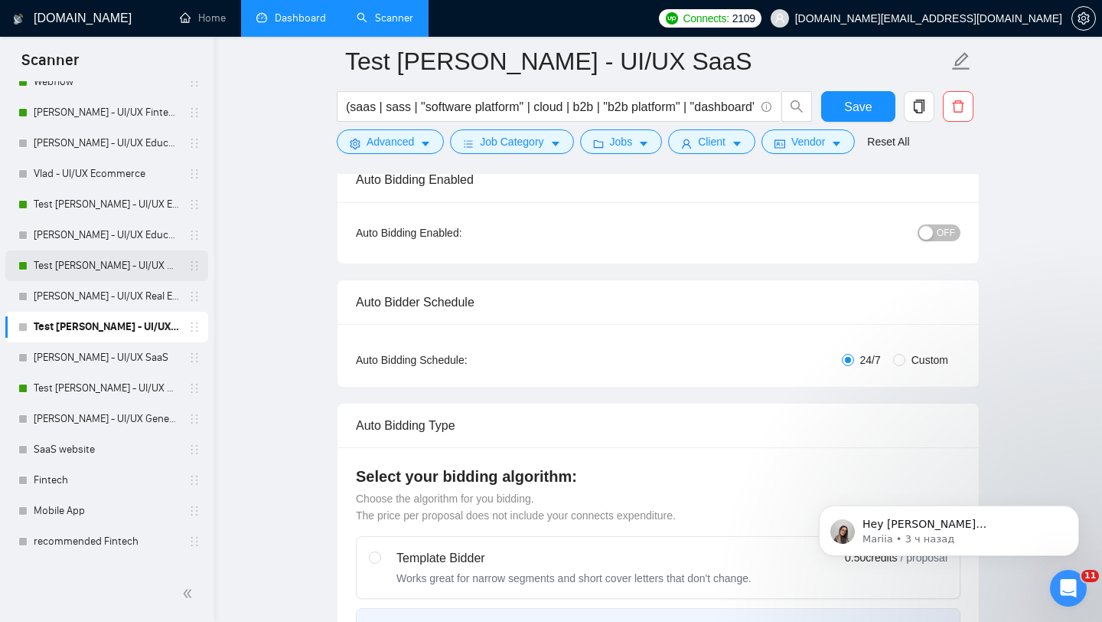
click at [128, 259] on link "Test [PERSON_NAME] - UI/UX Real Estate" at bounding box center [106, 265] width 145 height 31
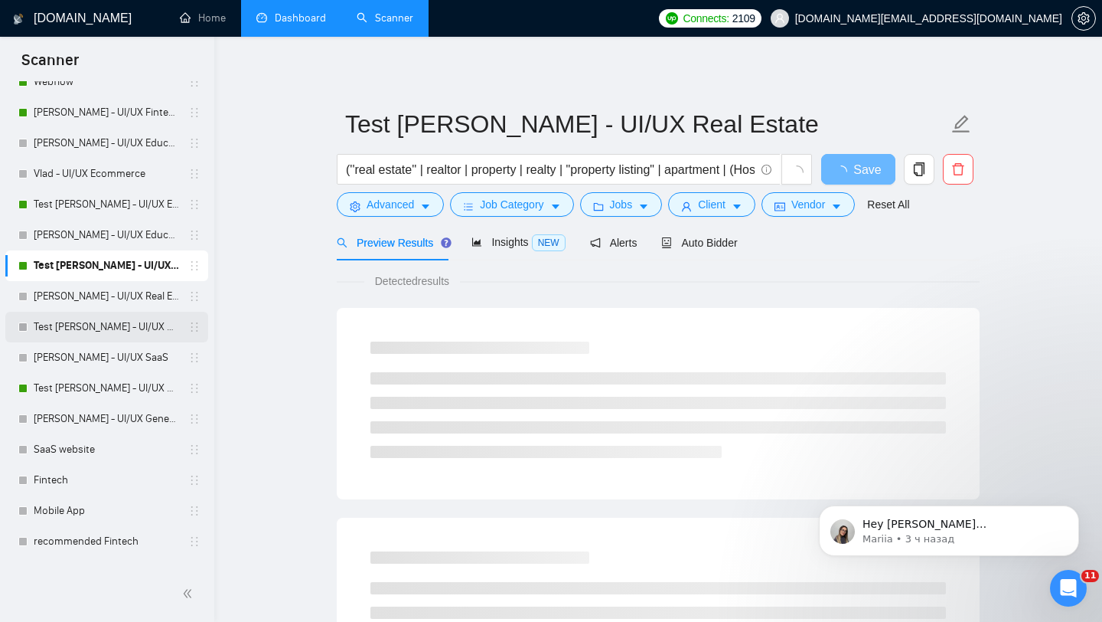
click at [134, 322] on link "Test [PERSON_NAME] - UI/UX SaaS" at bounding box center [106, 327] width 145 height 31
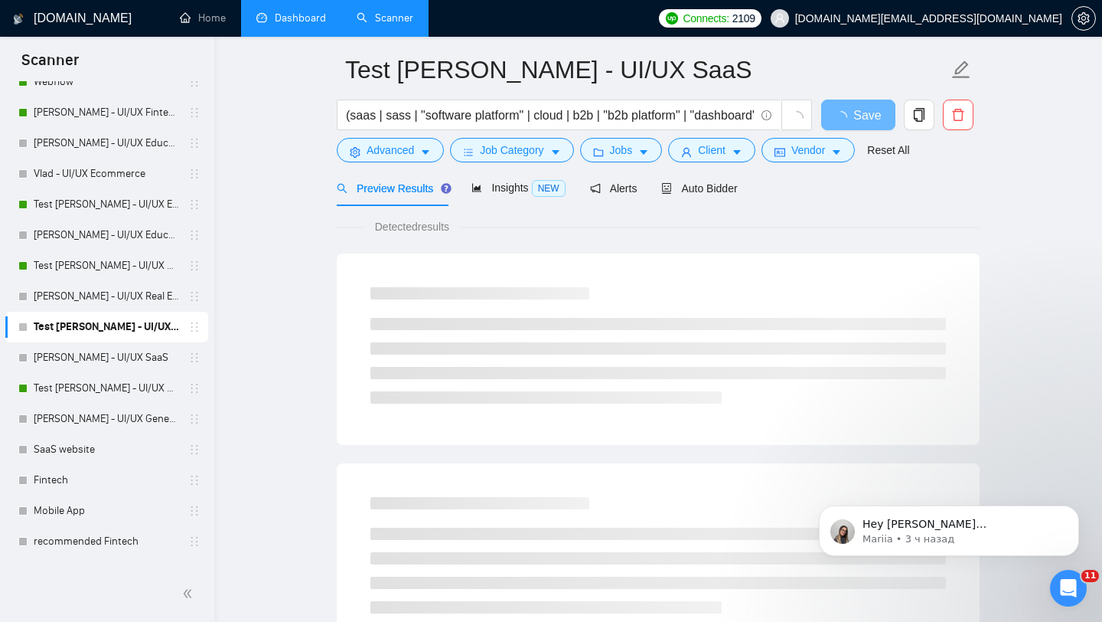
scroll to position [56, 0]
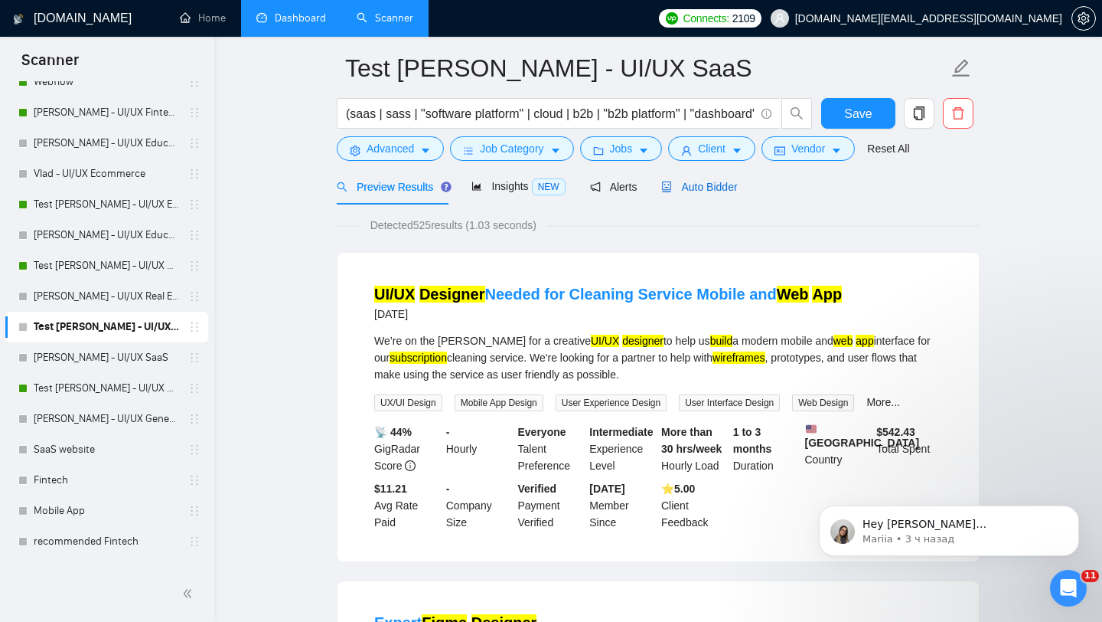
click at [730, 188] on span "Auto Bidder" at bounding box center [699, 187] width 76 height 12
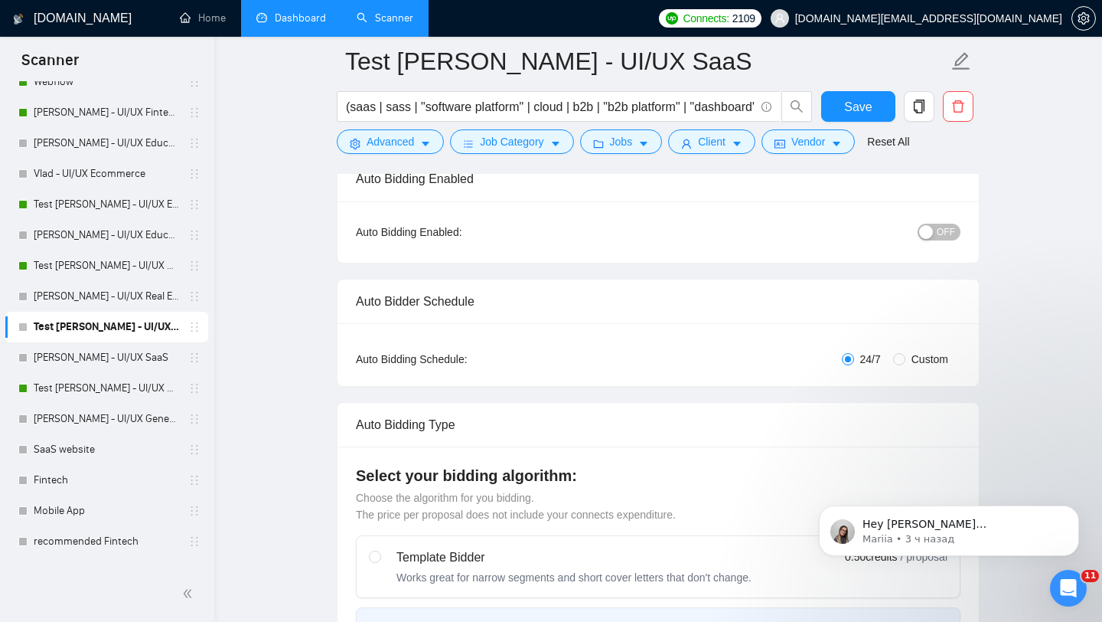
click at [948, 233] on span "OFF" at bounding box center [946, 232] width 18 height 17
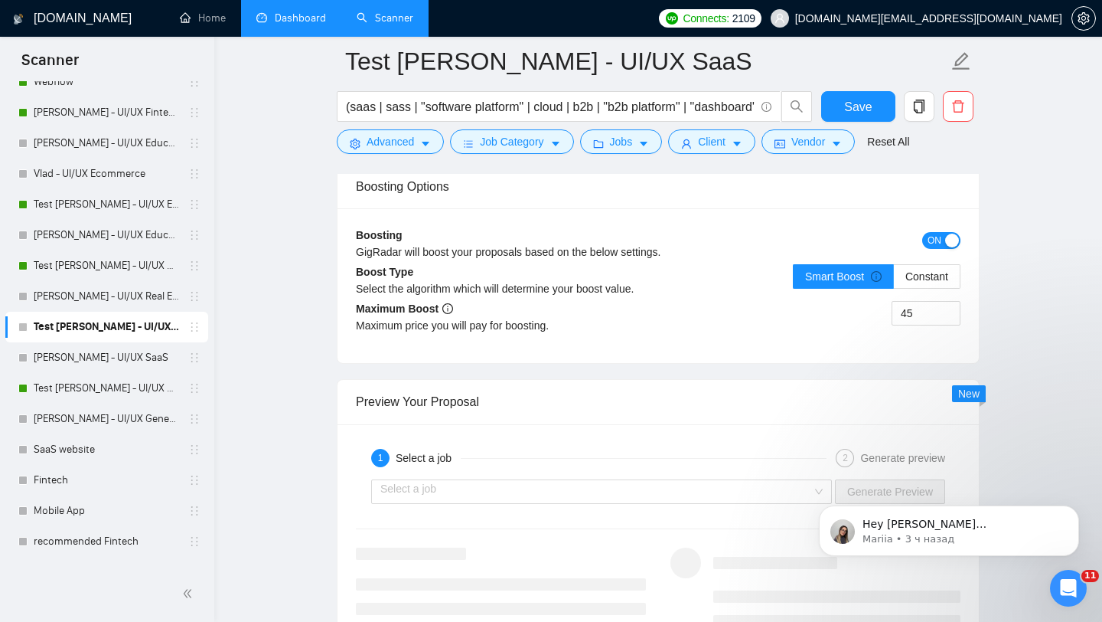
scroll to position [2845, 0]
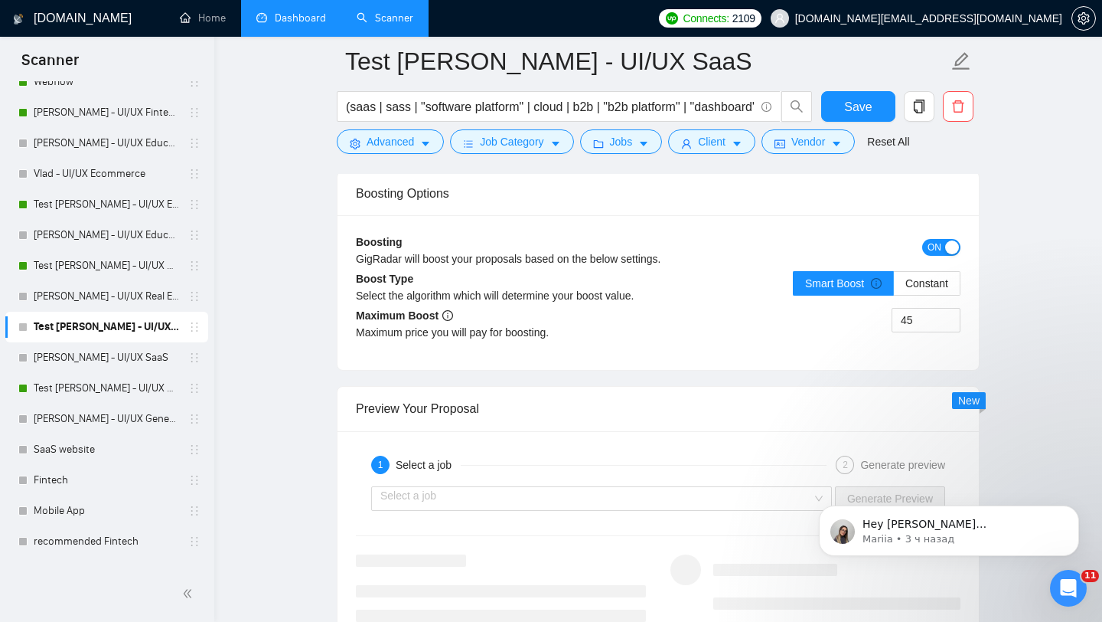
click at [948, 240] on div "button" at bounding box center [952, 247] width 14 height 14
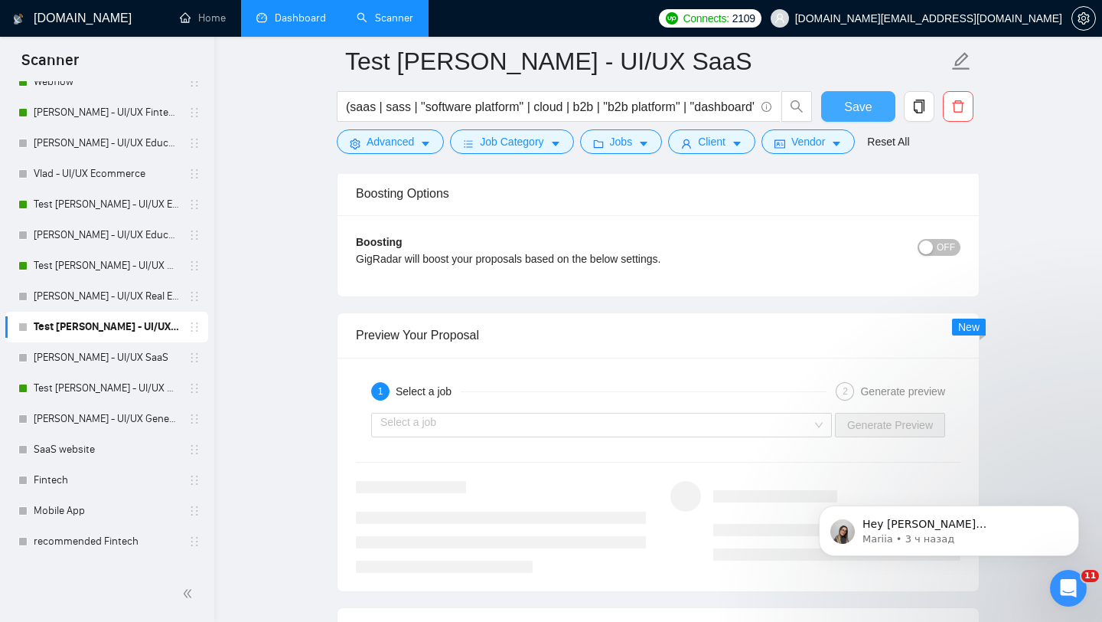
click at [847, 108] on span "Save" at bounding box center [858, 106] width 28 height 19
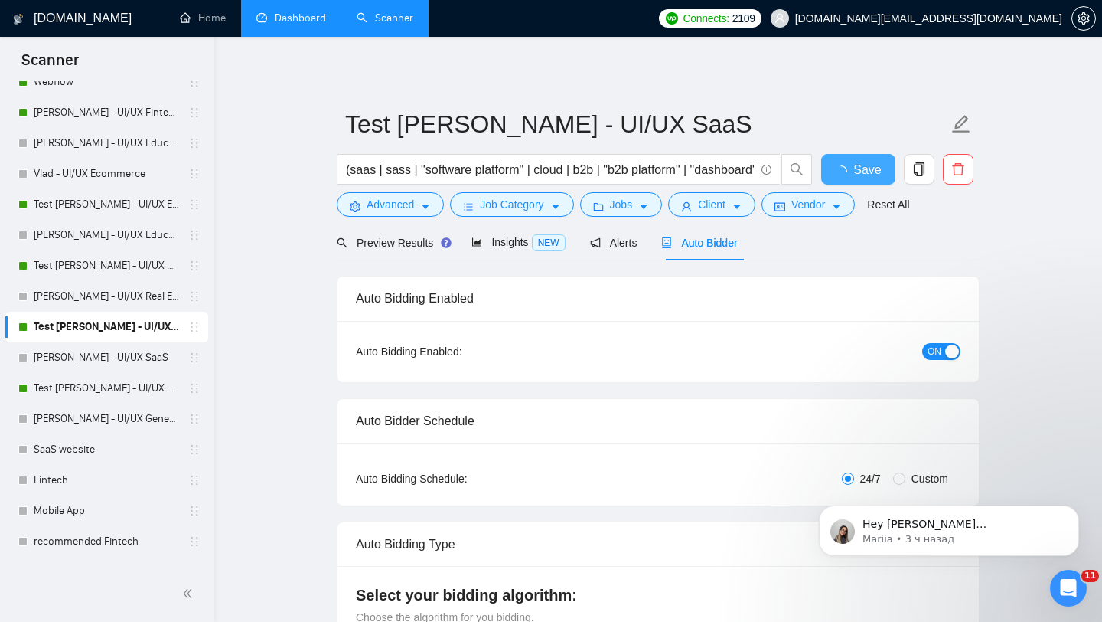
scroll to position [64, 0]
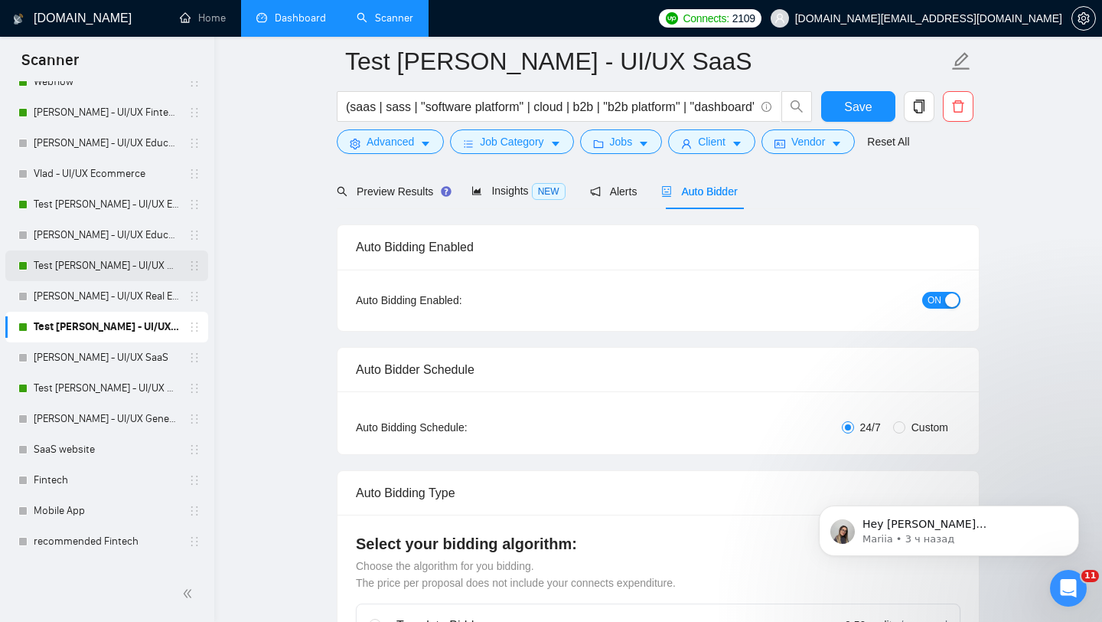
click at [120, 273] on link "Test [PERSON_NAME] - UI/UX Real Estate" at bounding box center [106, 265] width 145 height 31
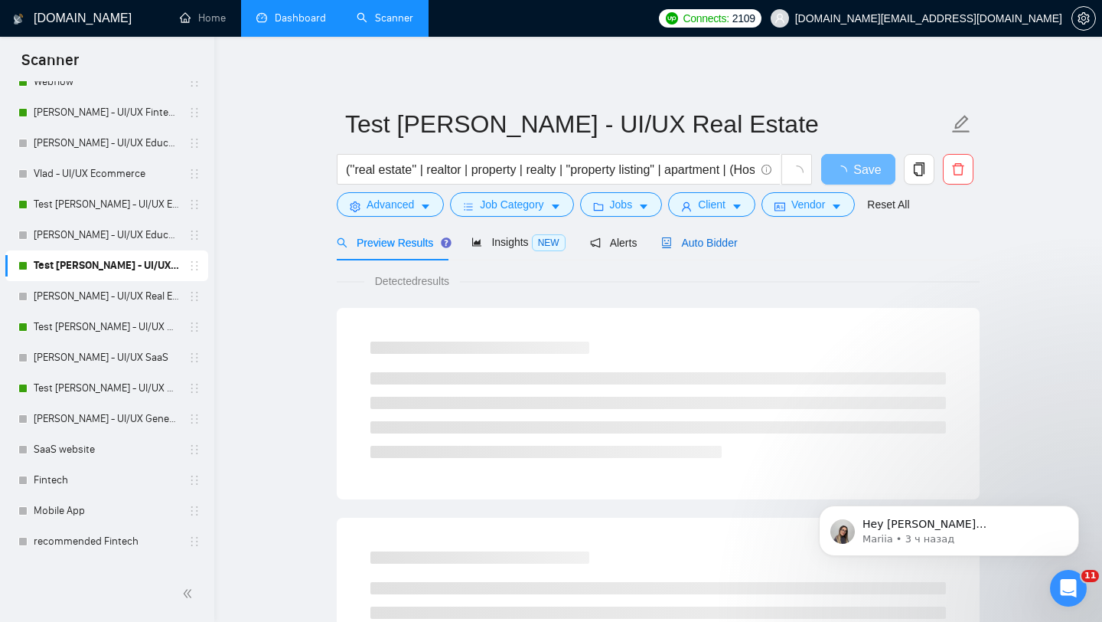
click at [720, 244] on span "Auto Bidder" at bounding box center [699, 243] width 76 height 12
